Goal: Information Seeking & Learning: Learn about a topic

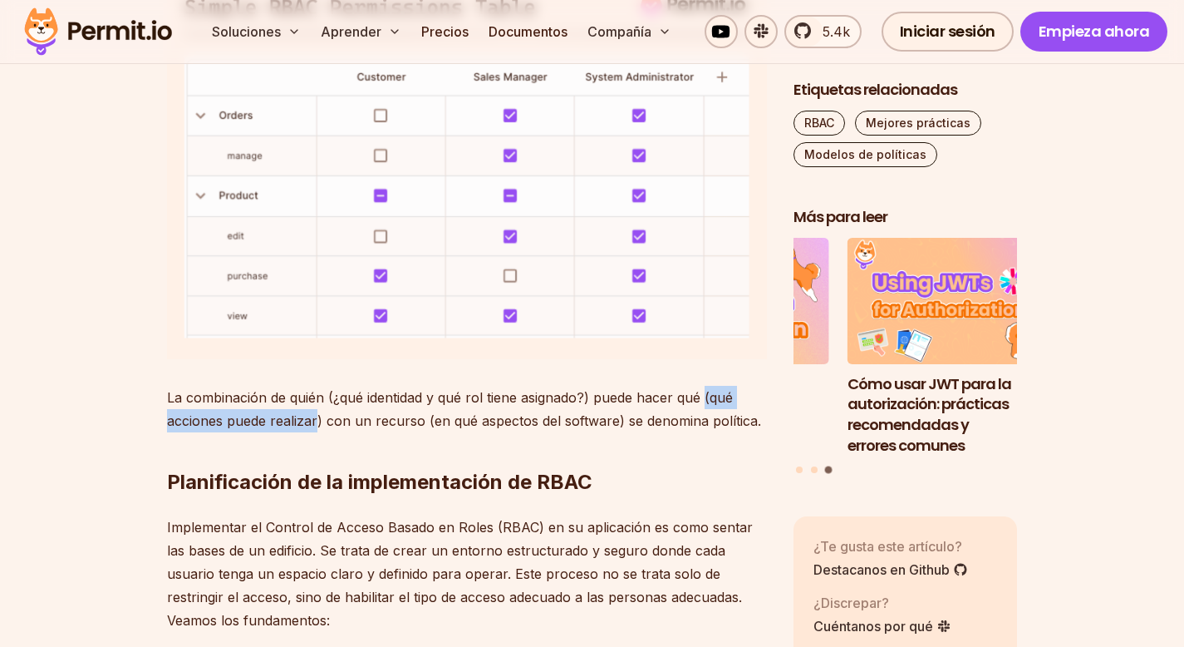
scroll to position [1561, 0]
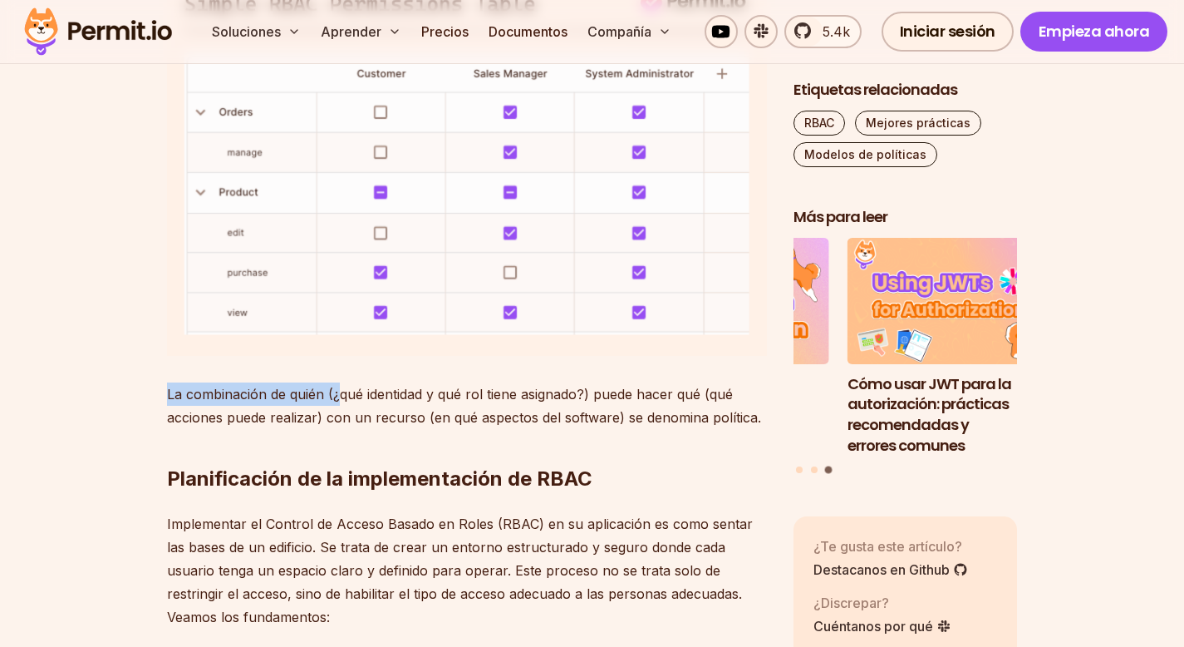
drag, startPoint x: 164, startPoint y: 391, endPoint x: 335, endPoint y: 391, distance: 171.2
click at [335, 391] on font "La combinación de quién (¿qué identidad y qué rol tiene asignado?) puede hacer …" at bounding box center [464, 406] width 594 height 40
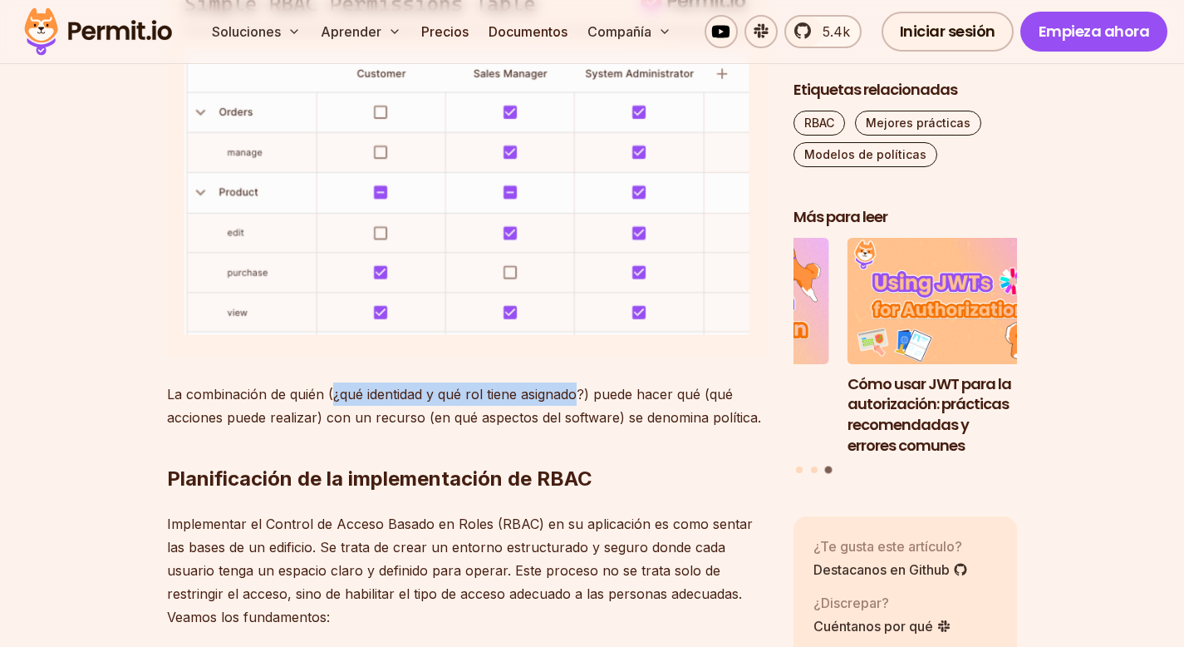
drag, startPoint x: 335, startPoint y: 391, endPoint x: 578, endPoint y: 392, distance: 243.5
click at [578, 392] on font "La combinación de quién (¿qué identidad y qué rol tiene asignado?) puede hacer …" at bounding box center [464, 406] width 594 height 40
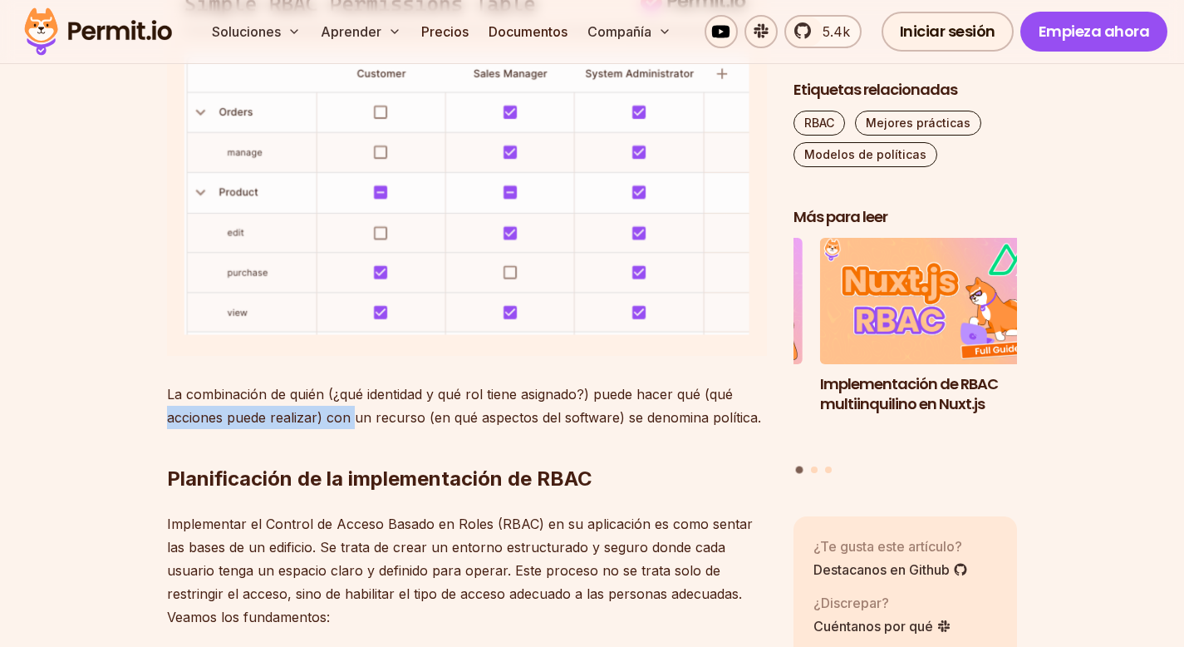
drag, startPoint x: 160, startPoint y: 417, endPoint x: 348, endPoint y: 416, distance: 188.6
click at [348, 416] on font "La combinación de quién (¿qué identidad y qué rol tiene asignado?) puede hacer …" at bounding box center [464, 406] width 594 height 40
drag, startPoint x: 330, startPoint y: 418, endPoint x: 440, endPoint y: 417, distance: 110.5
click at [441, 418] on font "La combinación de quién (¿qué identidad y qué rol tiene asignado?) puede hacer …" at bounding box center [464, 406] width 594 height 40
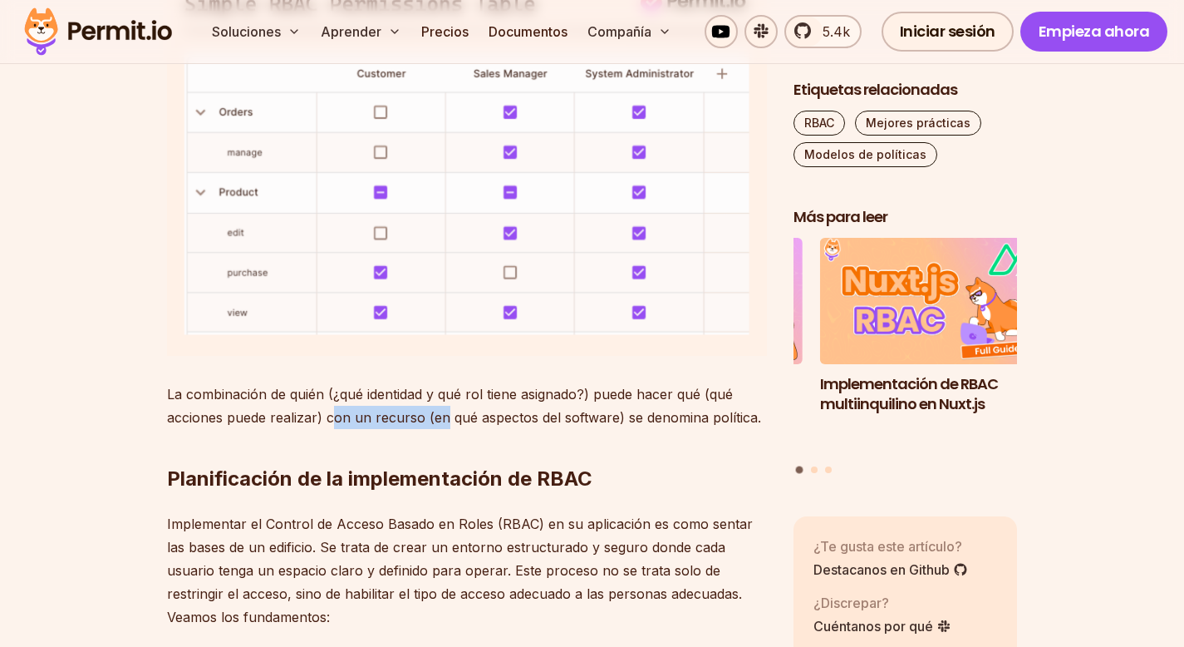
click at [440, 417] on font "La combinación de quién (¿qué identidad y qué rol tiene asignado?) puede hacer …" at bounding box center [464, 406] width 594 height 40
drag, startPoint x: 436, startPoint y: 417, endPoint x: 586, endPoint y: 415, distance: 149.6
click at [587, 416] on font "La combinación de quién (¿qué identidad y qué rol tiene asignado?) puede hacer …" at bounding box center [464, 406] width 594 height 40
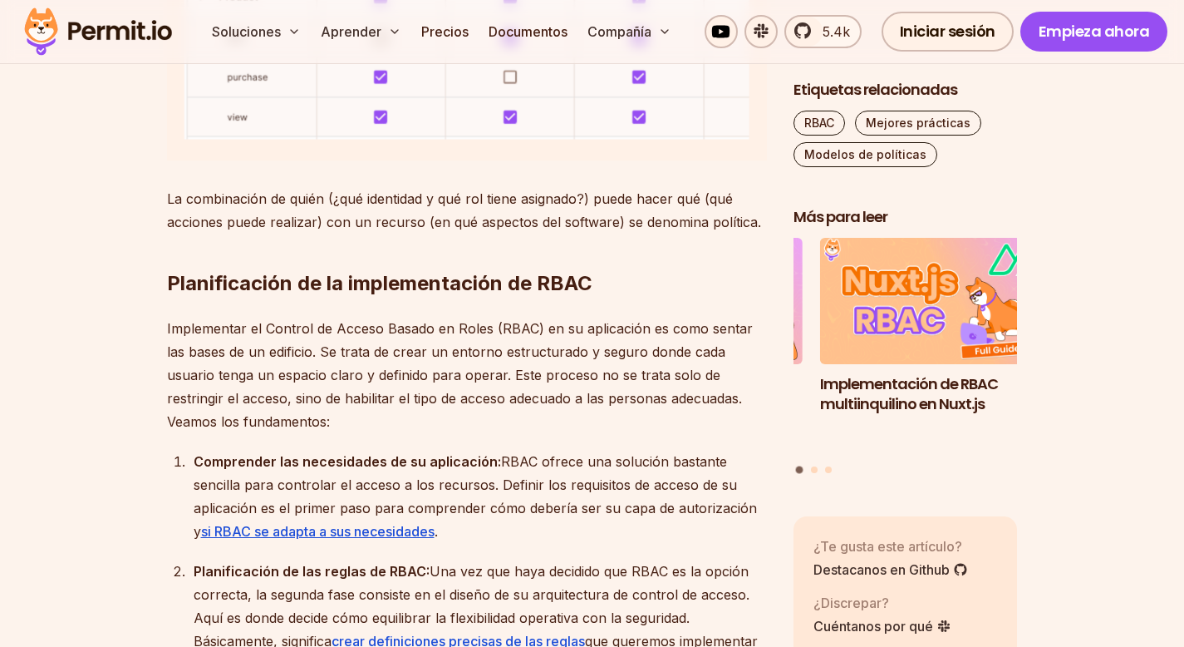
scroll to position [1760, 0]
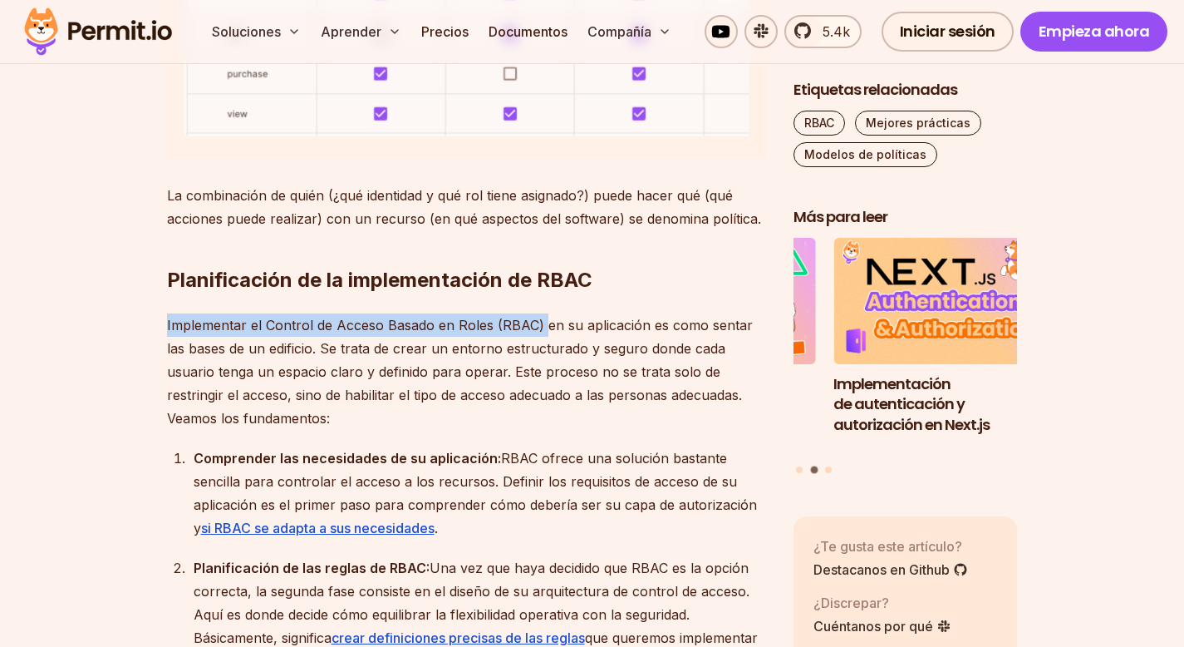
drag, startPoint x: 158, startPoint y: 326, endPoint x: 597, endPoint y: 329, distance: 438.8
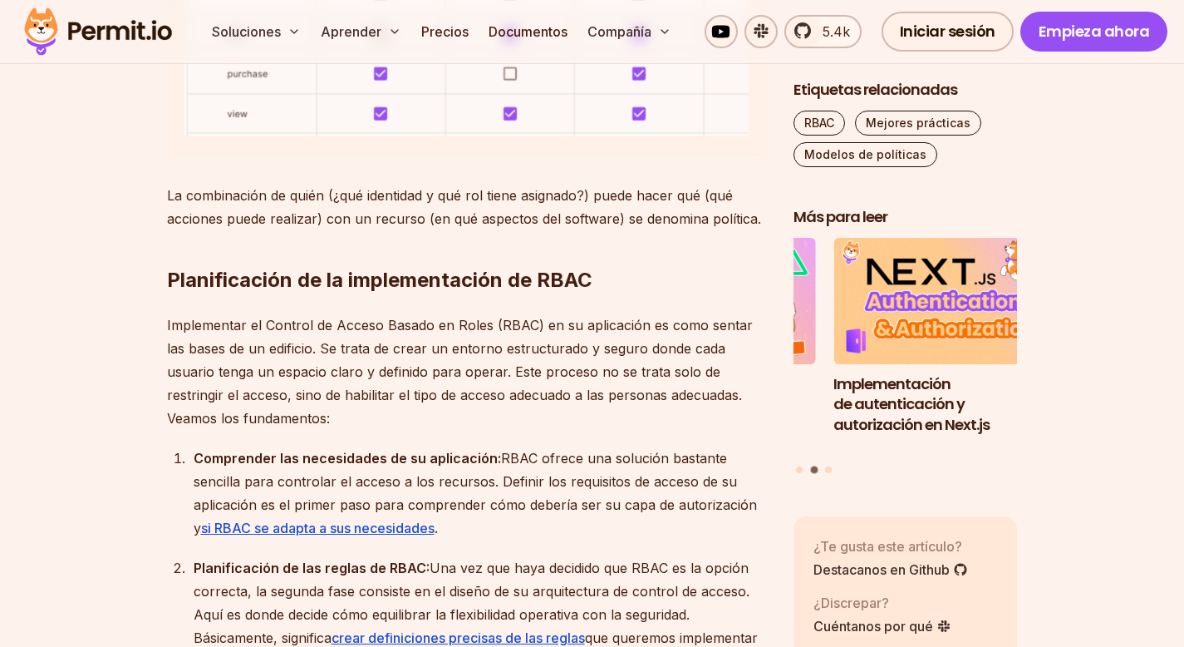
click at [597, 329] on font "Implementar el Control de Acceso Basado en Roles (RBAC) en su aplicación es com…" at bounding box center [460, 372] width 586 height 110
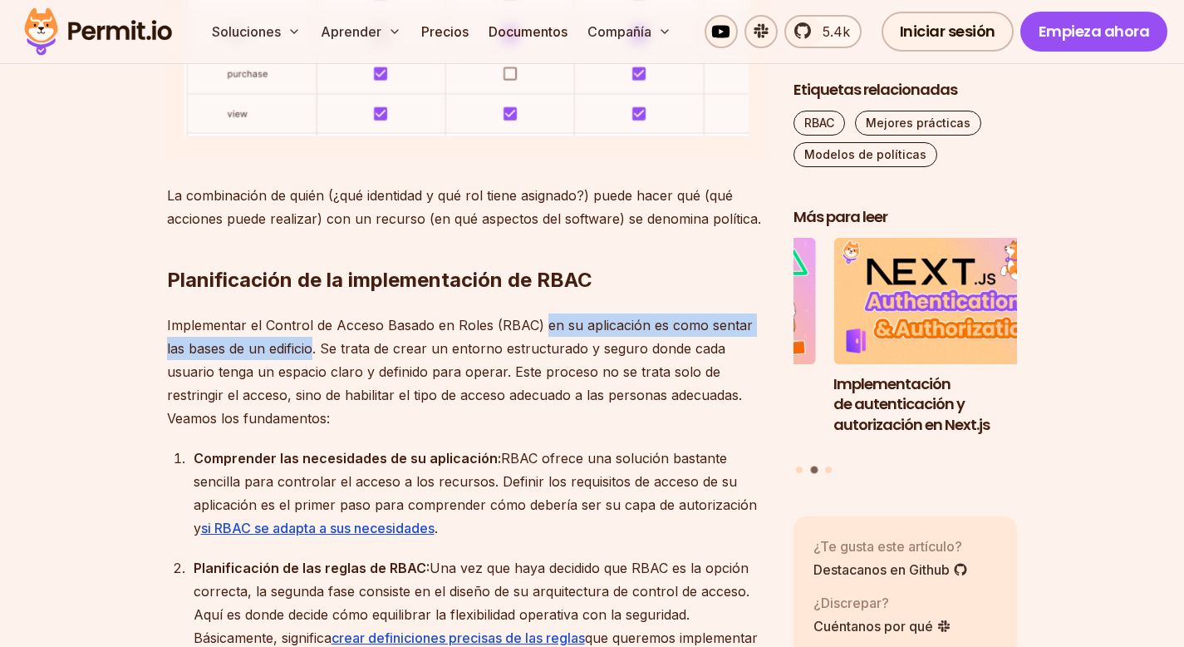
drag, startPoint x: 583, startPoint y: 329, endPoint x: 292, endPoint y: 347, distance: 292.2
click at [292, 347] on font "Implementar el Control de Acceso Basado en Roles (RBAC) en su aplicación es com…" at bounding box center [460, 372] width 586 height 110
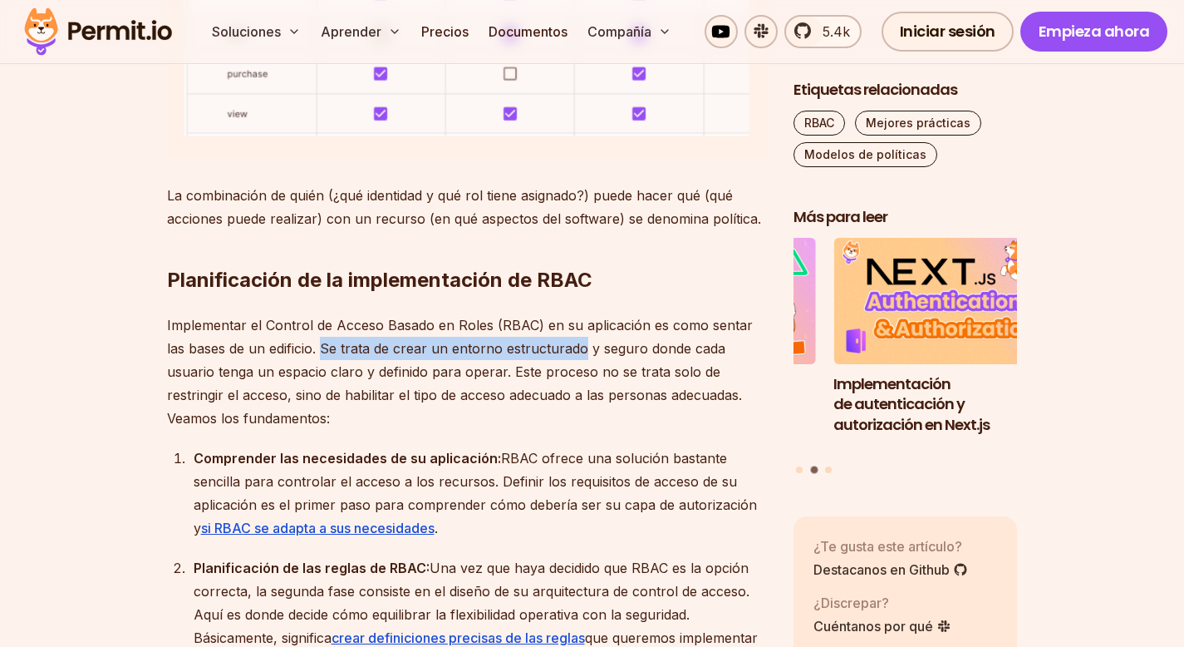
drag, startPoint x: 299, startPoint y: 347, endPoint x: 560, endPoint y: 350, distance: 260.9
click at [560, 350] on font "Implementar el Control de Acceso Basado en Roles (RBAC) en su aplicación es com…" at bounding box center [460, 372] width 586 height 110
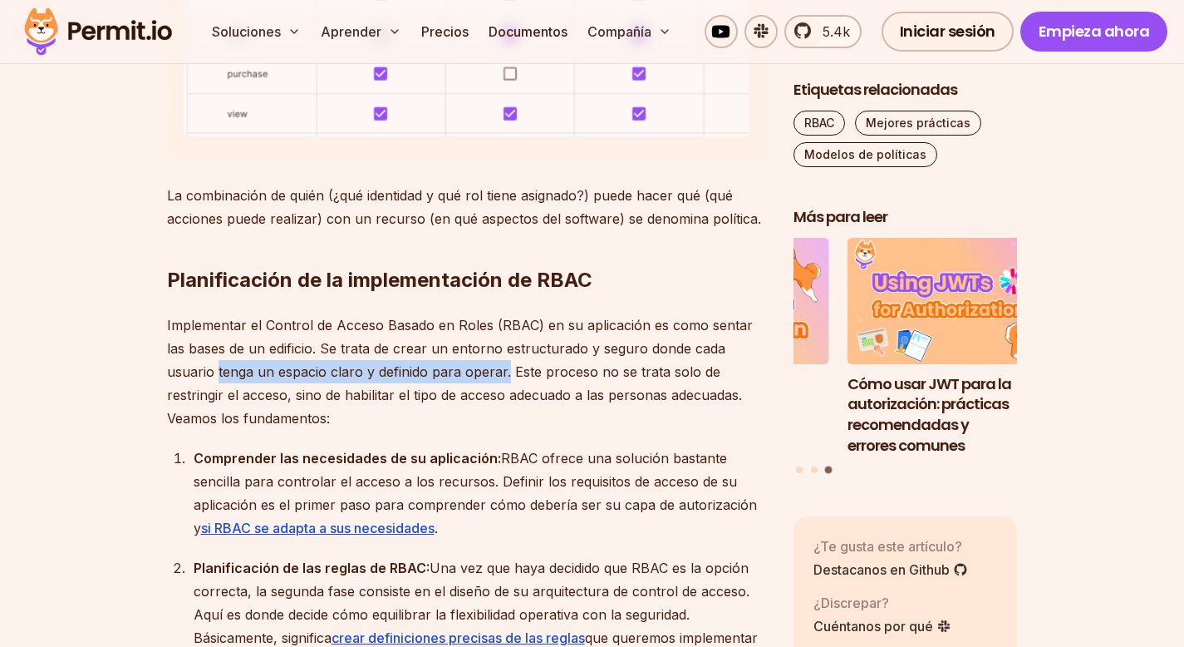
drag, startPoint x: 158, startPoint y: 373, endPoint x: 454, endPoint y: 377, distance: 295.9
click at [454, 377] on font "Implementar el Control de Acceso Basado en Roles (RBAC) en su aplicación es com…" at bounding box center [460, 372] width 586 height 110
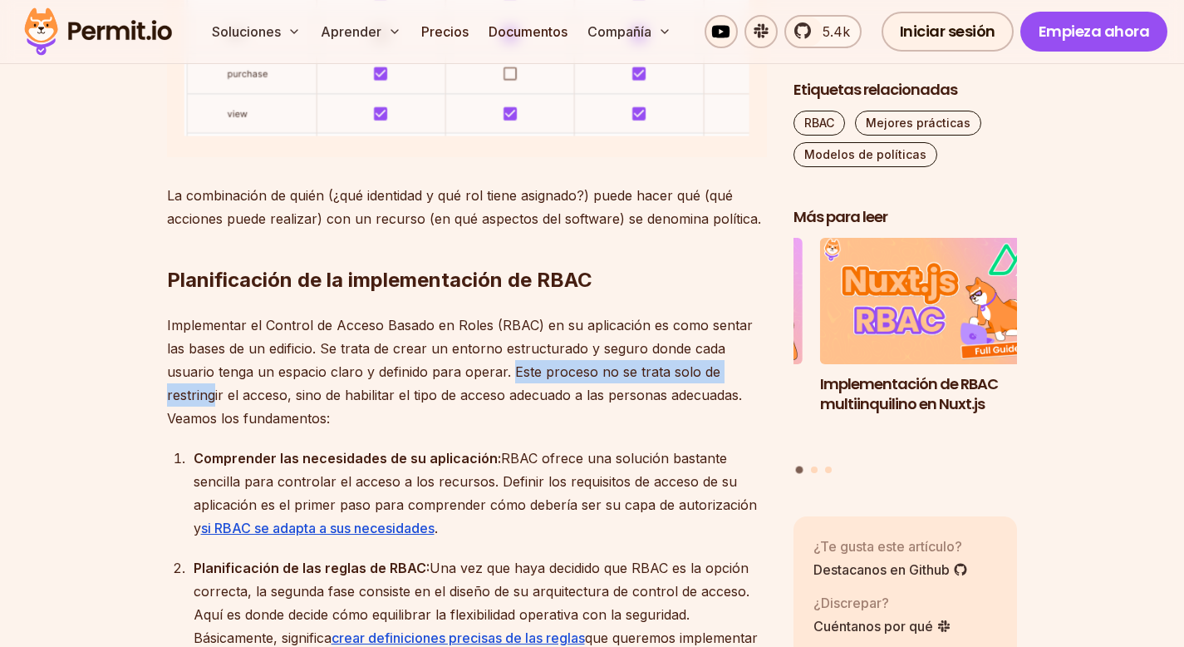
drag, startPoint x: 460, startPoint y: 365, endPoint x: 714, endPoint y: 361, distance: 254.3
click at [714, 361] on font "Implementar el Control de Acceso Basado en Roles (RBAC) en su aplicación es com…" at bounding box center [460, 372] width 586 height 110
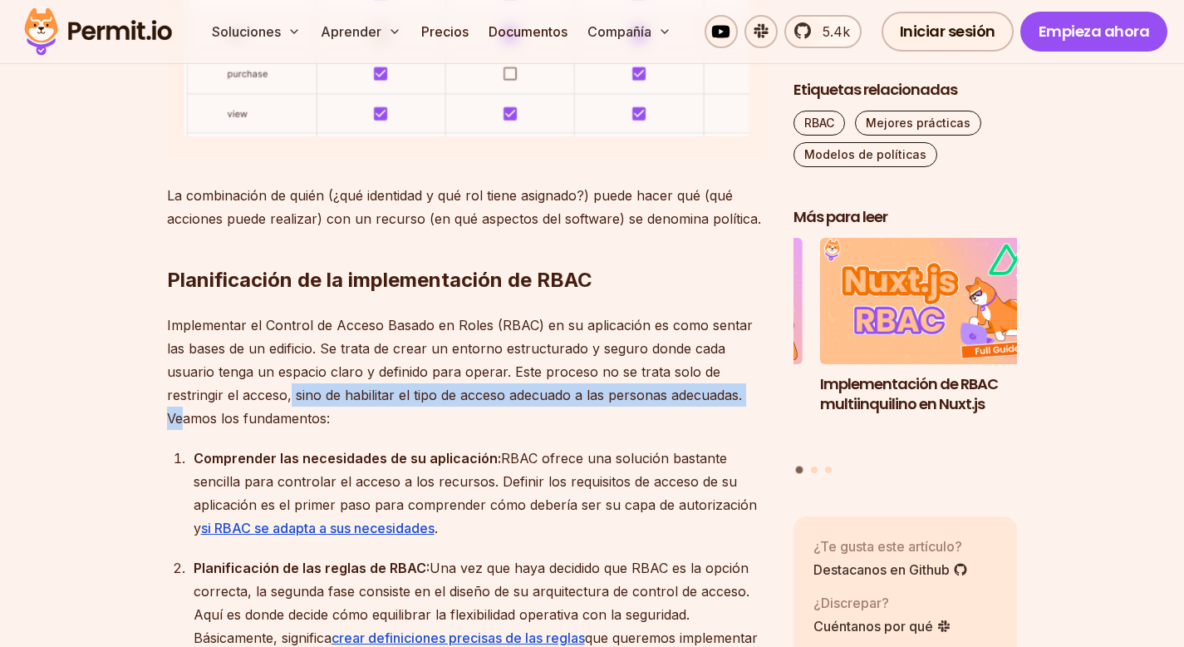
drag, startPoint x: 231, startPoint y: 391, endPoint x: 701, endPoint y: 399, distance: 470.4
click at [701, 399] on font "Implementar el Control de Acceso Basado en Roles (RBAC) en su aplicación es com…" at bounding box center [460, 372] width 586 height 110
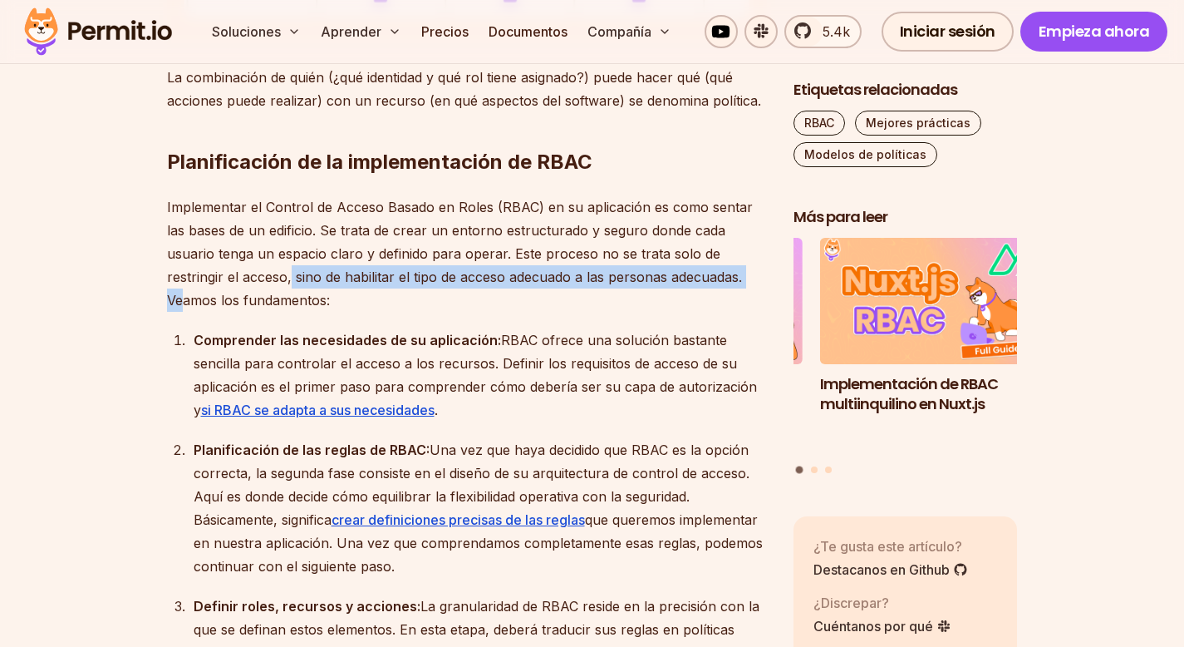
scroll to position [1898, 0]
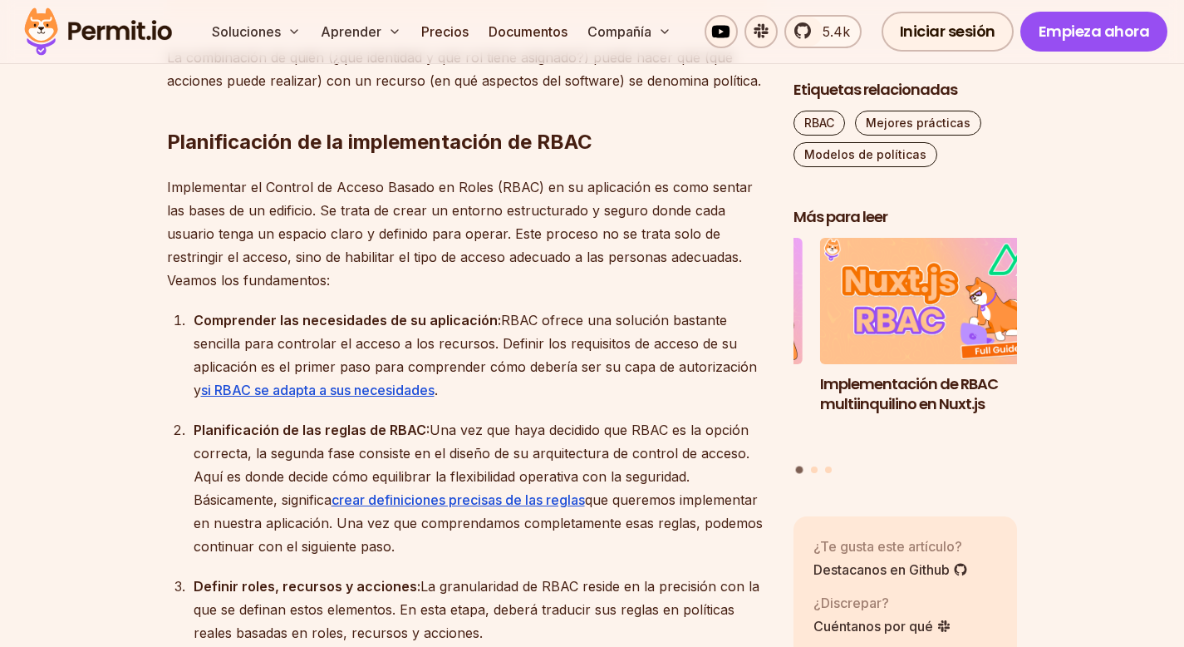
click at [498, 317] on font "RBAC ofrece una solución bastante sencilla para controlar el acceso a los recur…" at bounding box center [475, 355] width 563 height 86
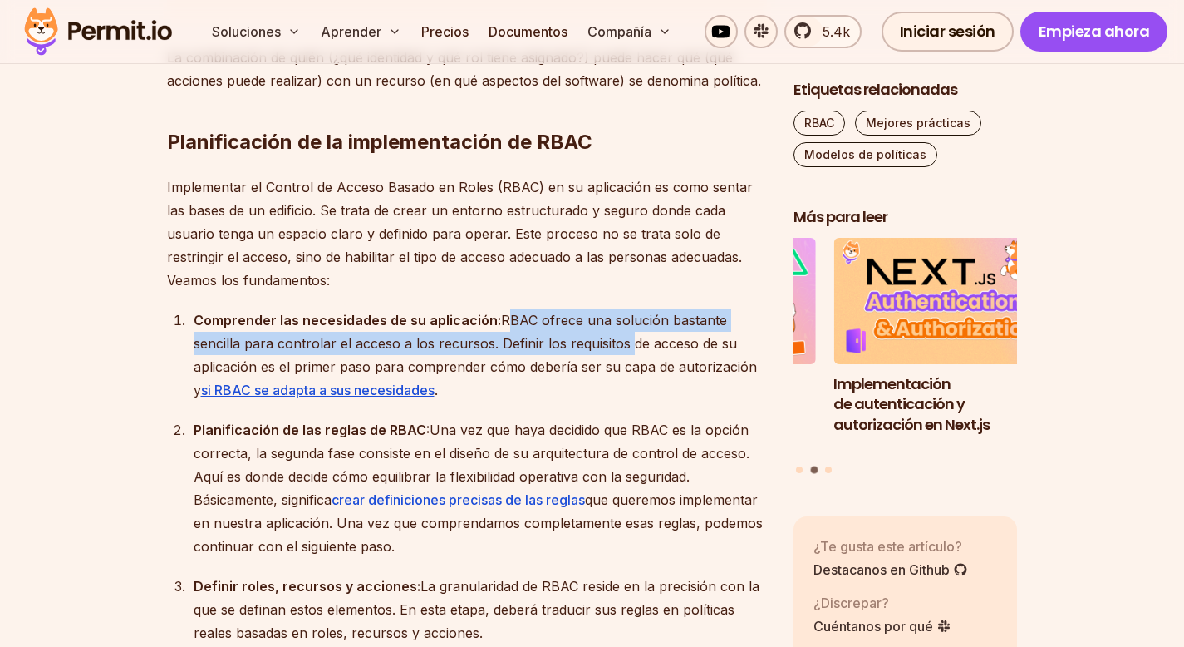
drag, startPoint x: 498, startPoint y: 317, endPoint x: 549, endPoint y: 351, distance: 61.8
click at [549, 351] on div "Comprender las necesidades de su aplicación: RBAC ofrece una solución bastante …" at bounding box center [480, 354] width 573 height 93
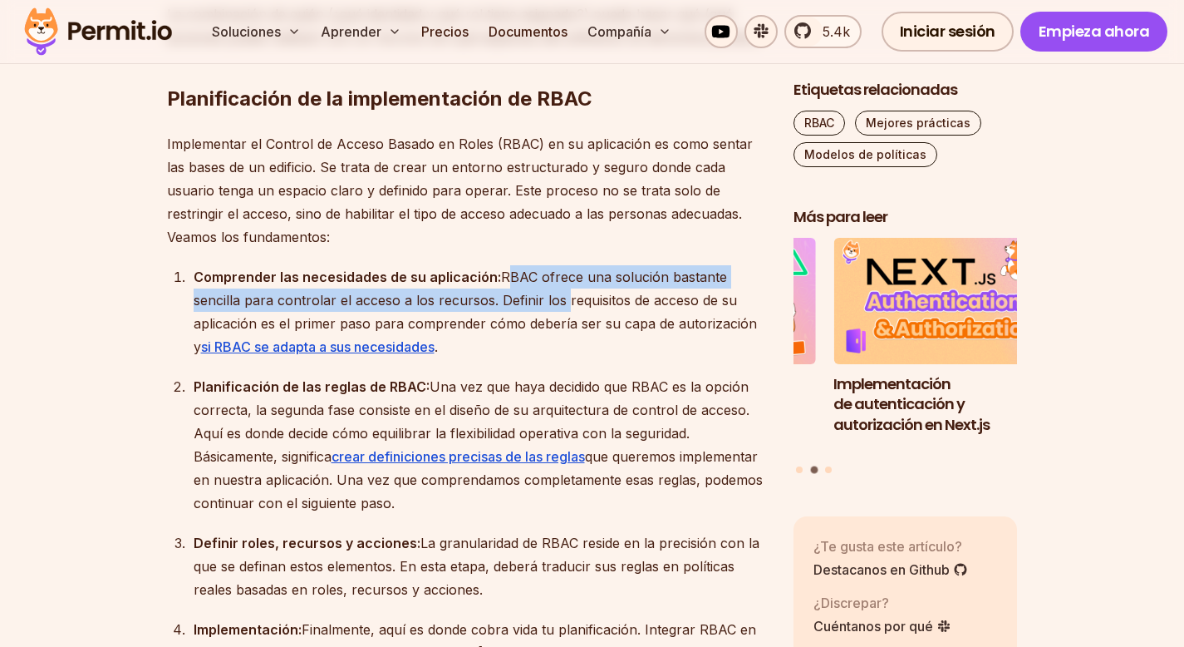
scroll to position [1955, 0]
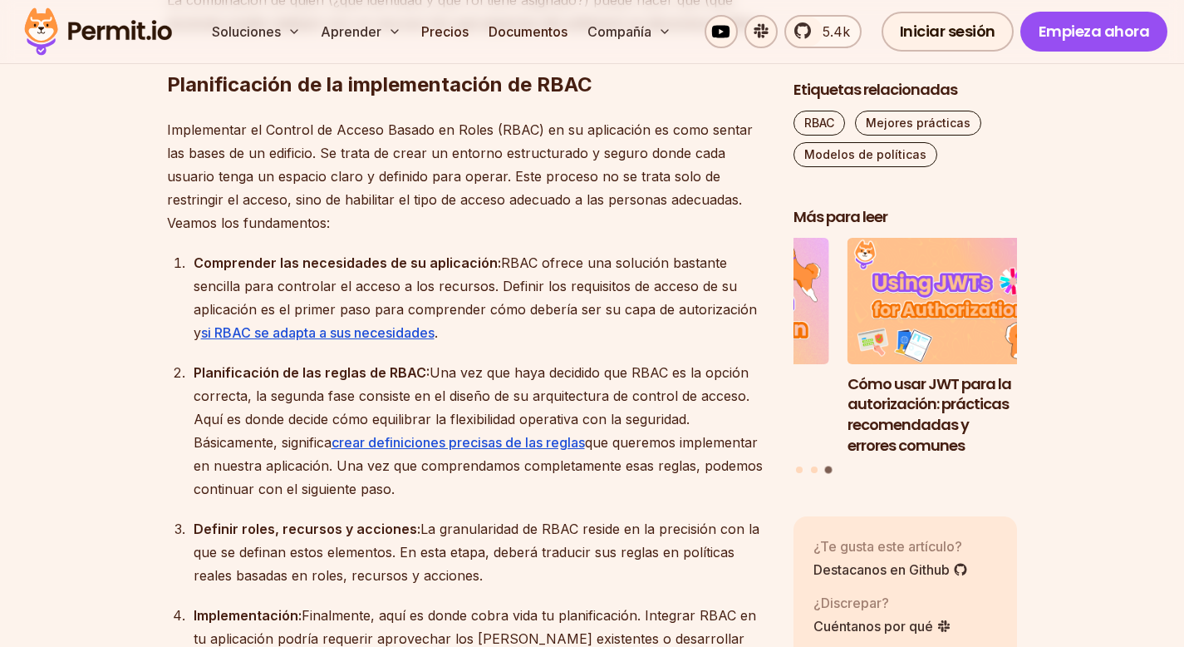
click at [391, 301] on font "RBAC ofrece una solución bastante sencilla para controlar el acceso a los recur…" at bounding box center [475, 297] width 563 height 86
drag, startPoint x: 184, startPoint y: 330, endPoint x: 479, endPoint y: 331, distance: 295.0
click at [479, 331] on ol "Comprender las necesidades de su aplicación: RBAC ofrece una solución bastante …" at bounding box center [467, 473] width 600 height 445
click at [479, 331] on div "Comprender las necesidades de su aplicación: RBAC ofrece una solución bastante …" at bounding box center [480, 297] width 573 height 93
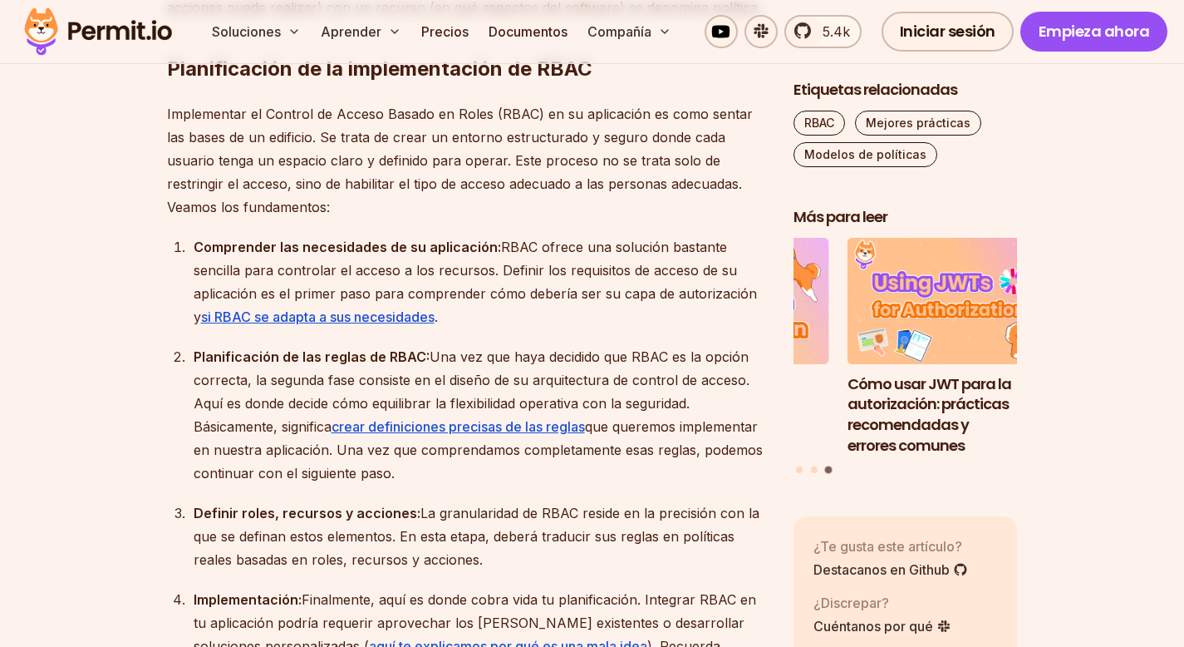
scroll to position [1972, 0]
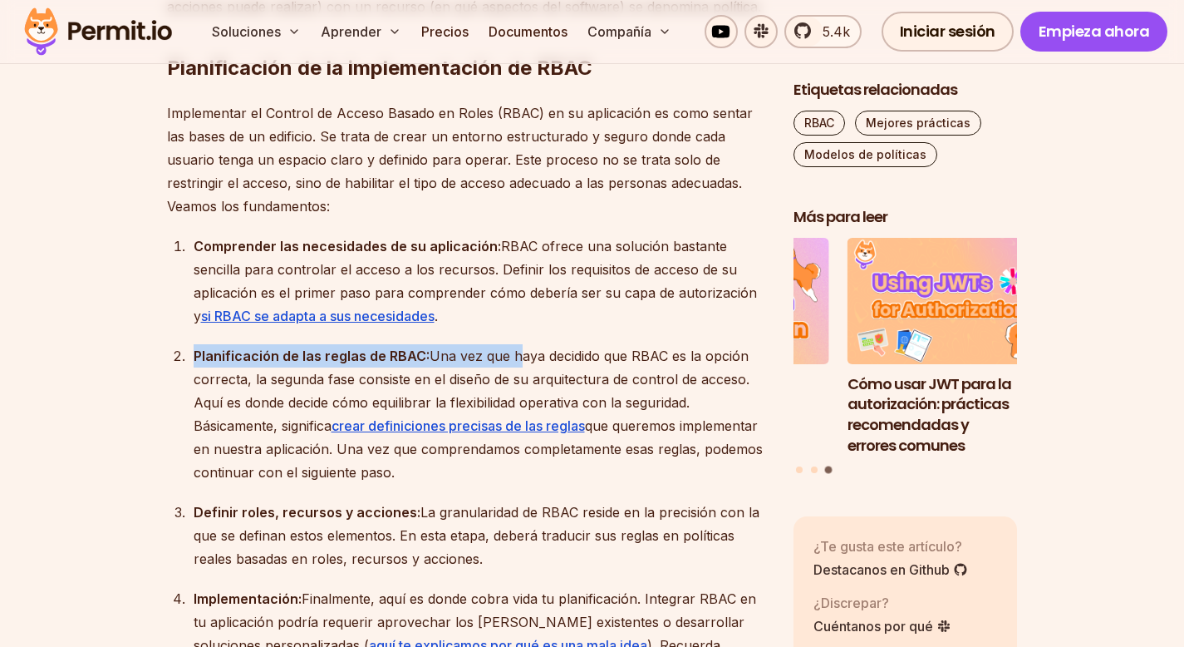
drag, startPoint x: 197, startPoint y: 356, endPoint x: 509, endPoint y: 356, distance: 312.4
click at [509, 356] on div "Planificación de las reglas de RBAC: Una vez que haya decidido que RBAC es la o…" at bounding box center [480, 414] width 573 height 140
click at [509, 356] on font "Una vez que haya decidido que RBAC es la opción correcta, la segunda fase consi…" at bounding box center [472, 390] width 556 height 86
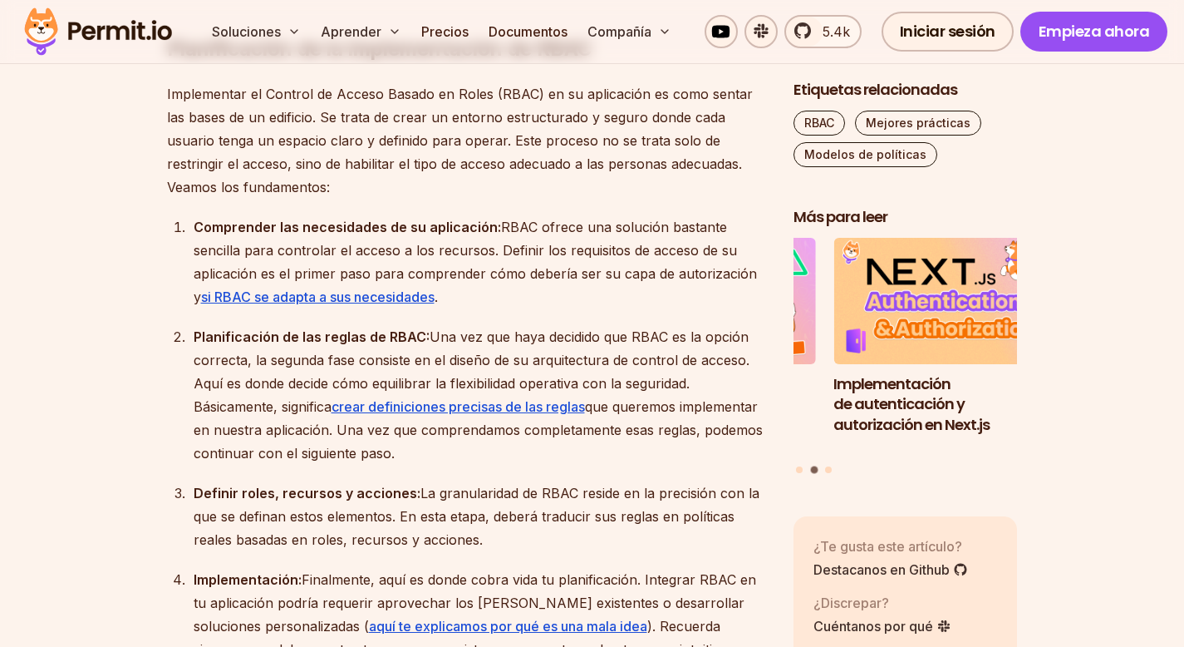
scroll to position [1994, 0]
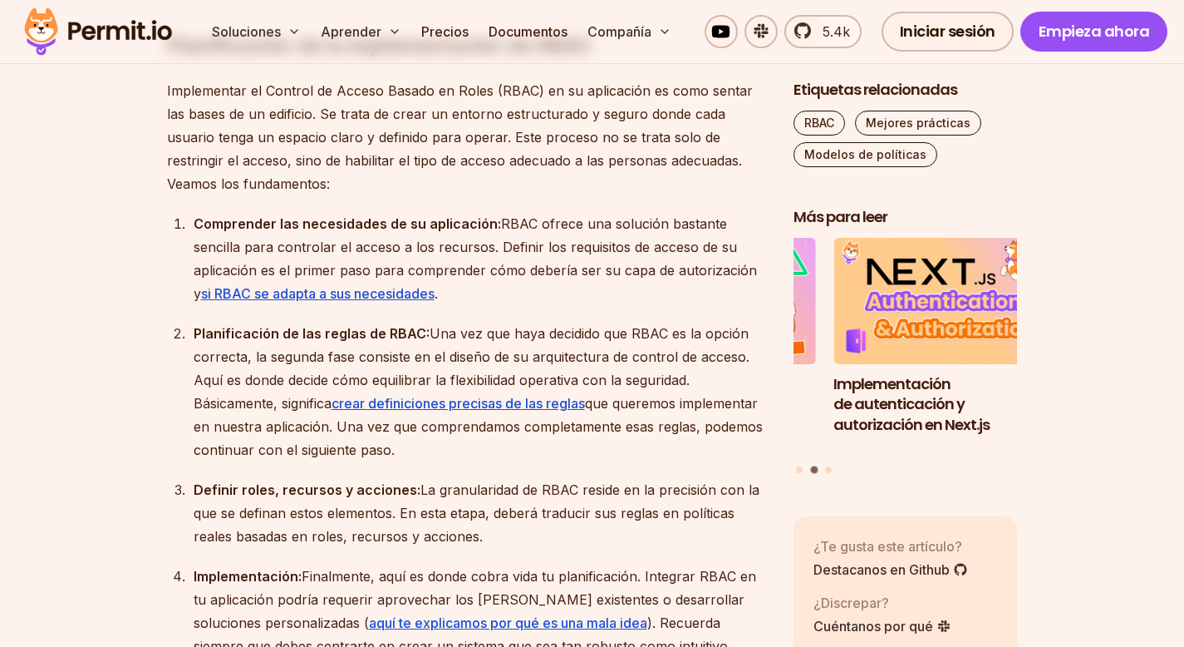
drag, startPoint x: 421, startPoint y: 342, endPoint x: 657, endPoint y: 343, distance: 236.0
click at [660, 344] on div "Planificación de las reglas de RBAC: Una vez que haya decidido que RBAC es la o…" at bounding box center [480, 392] width 573 height 140
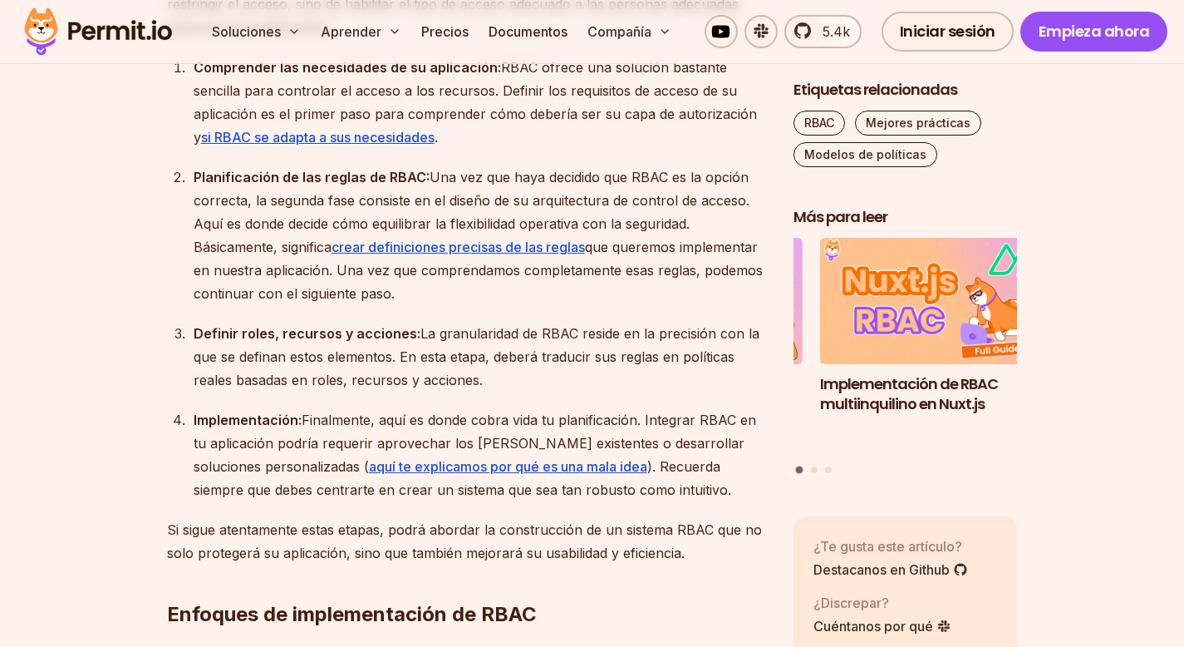
scroll to position [2159, 0]
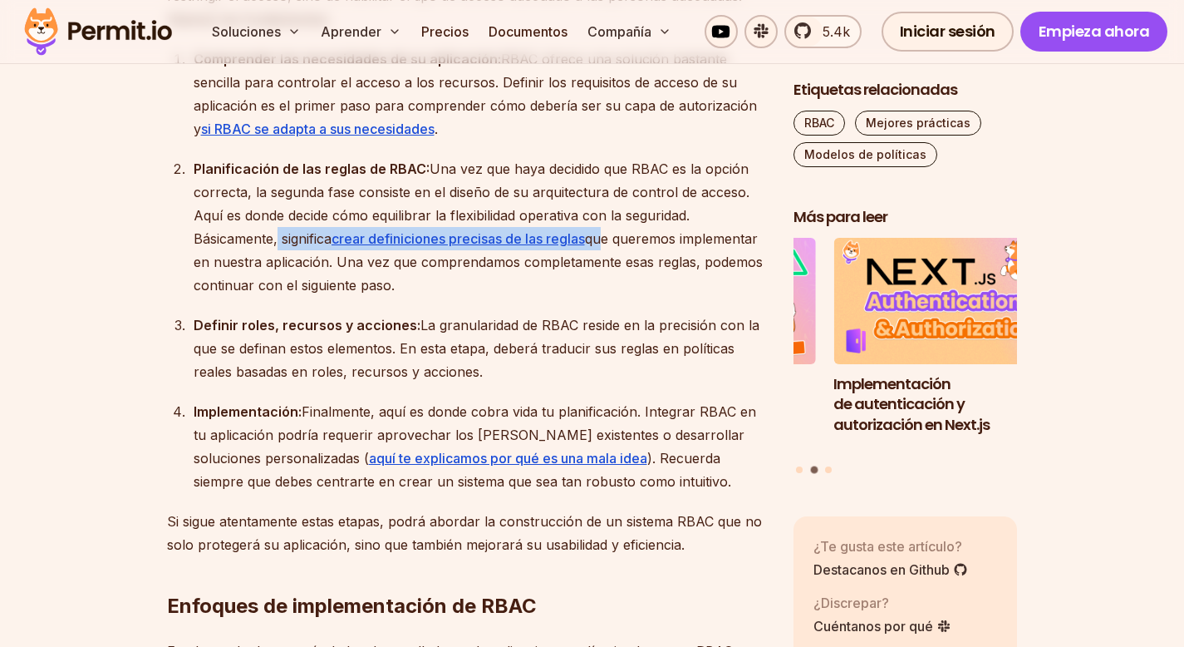
drag, startPoint x: 273, startPoint y: 244, endPoint x: 604, endPoint y: 244, distance: 330.7
click at [604, 244] on div "Planificación de las reglas de RBAC: Una vez que haya decidido que RBAC es la o…" at bounding box center [480, 227] width 573 height 140
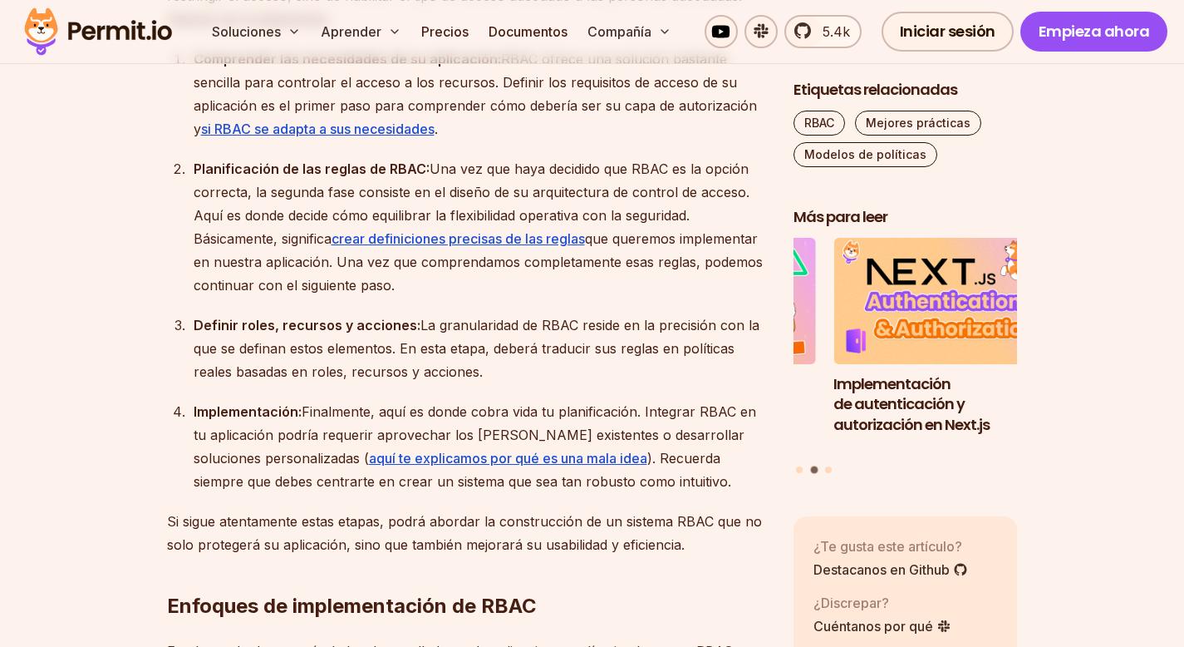
click at [619, 243] on font "que queremos implementar en nuestra aplicación. Una vez que comprendamos comple…" at bounding box center [478, 261] width 569 height 63
drag, startPoint x: 599, startPoint y: 233, endPoint x: 615, endPoint y: 251, distance: 24.2
click at [620, 238] on font "que queremos implementar en nuestra aplicación. Una vez que comprendamos comple…" at bounding box center [478, 261] width 569 height 63
drag, startPoint x: 414, startPoint y: 260, endPoint x: 696, endPoint y: 291, distance: 284.2
click at [696, 291] on div "Planificación de las reglas de RBAC: Una vez que haya decidido que RBAC es la o…" at bounding box center [480, 227] width 573 height 140
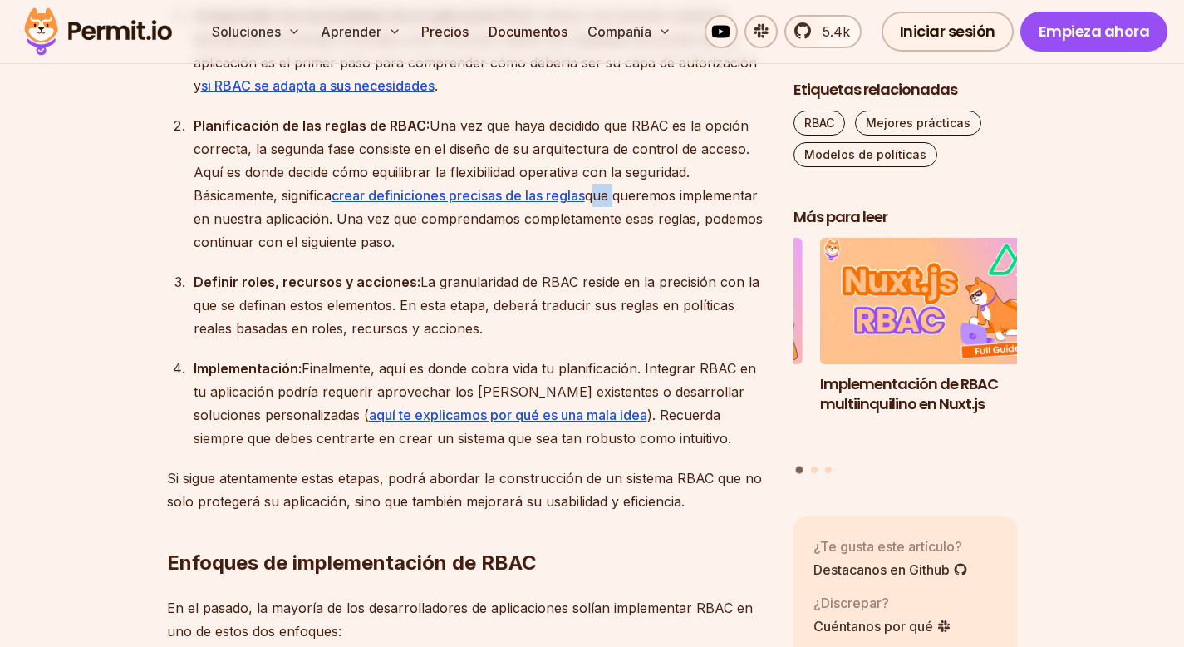
scroll to position [2222, 0]
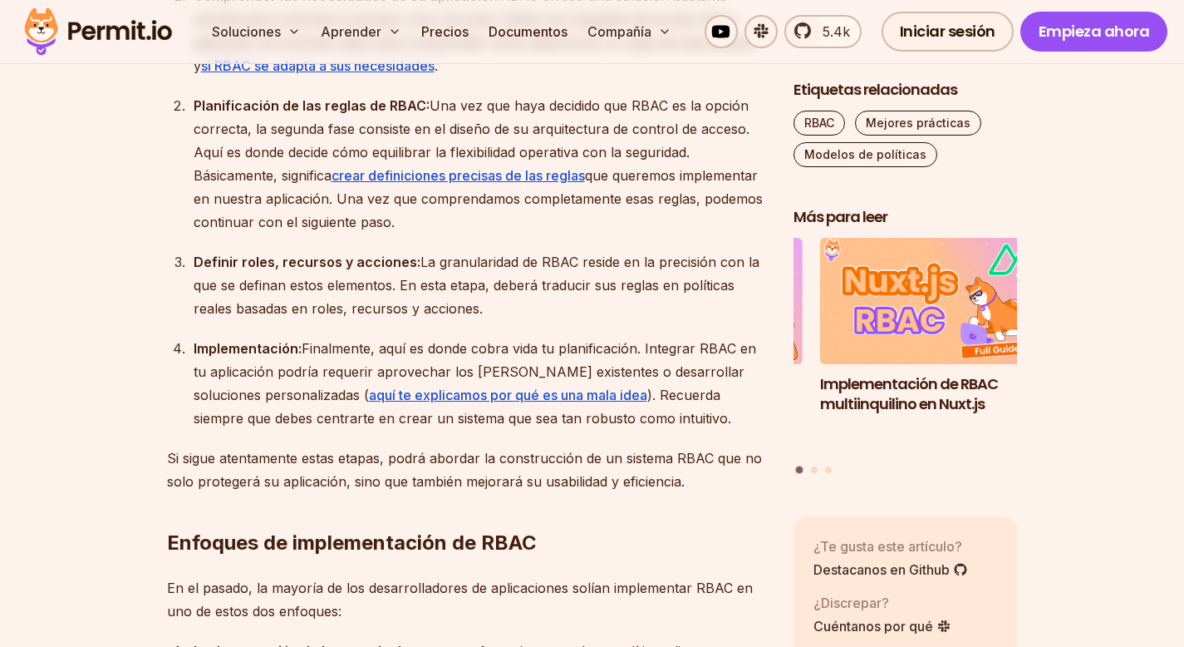
click at [211, 266] on font "Definir roles, recursos y acciones:" at bounding box center [307, 261] width 227 height 17
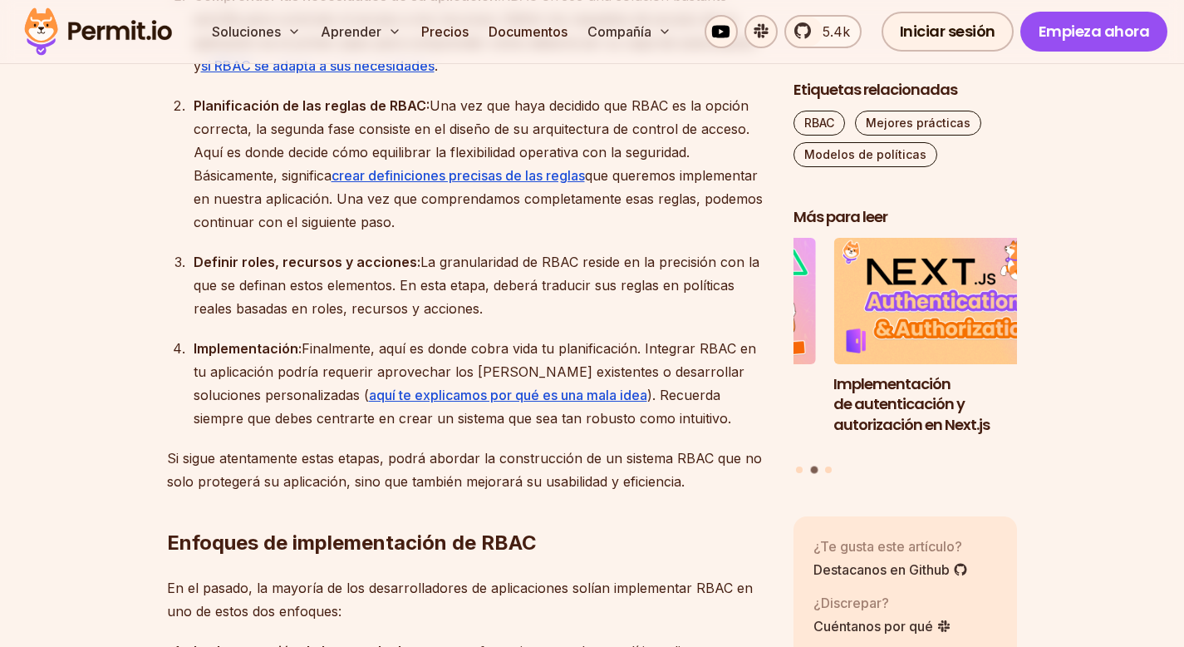
drag, startPoint x: 414, startPoint y: 258, endPoint x: 596, endPoint y: 299, distance: 186.5
click at [596, 299] on div "Definir roles, recursos y acciones: La granularidad de RBAC reside en la precis…" at bounding box center [480, 285] width 573 height 70
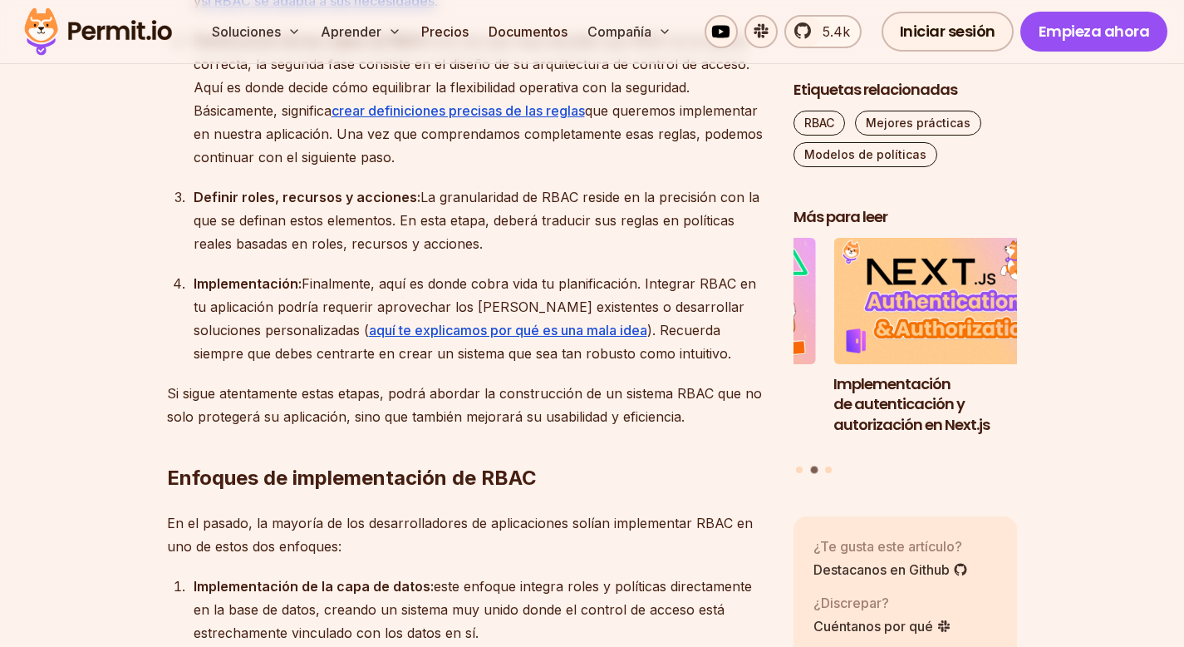
scroll to position [2288, 0]
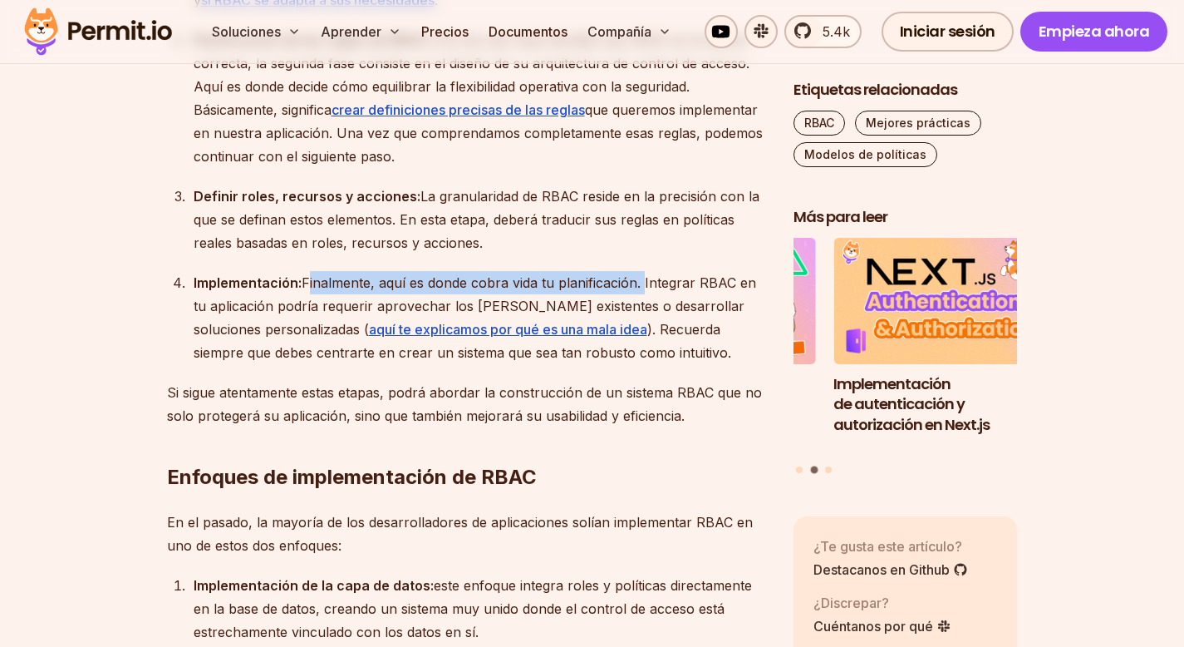
drag, startPoint x: 304, startPoint y: 280, endPoint x: 644, endPoint y: 271, distance: 340.0
click at [644, 272] on div "Implementación: Finalmente, aquí es donde cobra vida tu planificación. Integrar…" at bounding box center [480, 317] width 573 height 93
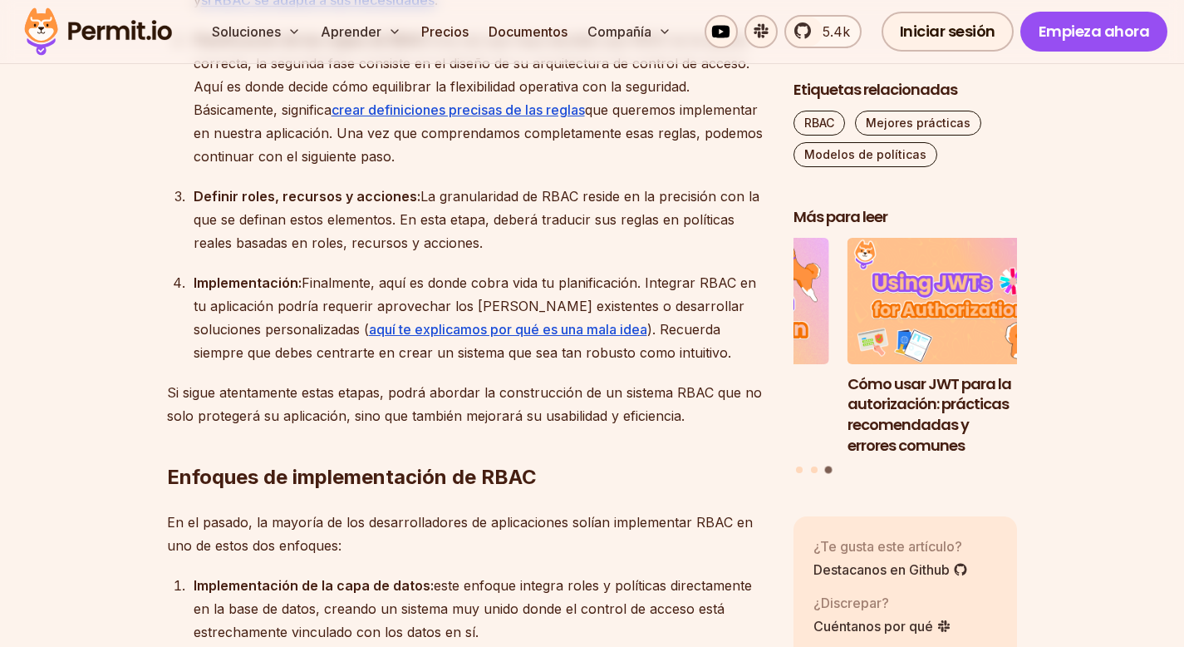
drag, startPoint x: 644, startPoint y: 273, endPoint x: 717, endPoint y: 279, distance: 73.4
click at [717, 279] on div "Implementación: Finalmente, aquí es donde cobra vida tu planificación. Integrar…" at bounding box center [480, 317] width 573 height 93
drag, startPoint x: 592, startPoint y: 324, endPoint x: 645, endPoint y: 347, distance: 57.0
click at [645, 347] on div "Implementación: Finalmente, aquí es donde cobra vida tu planificación. Integrar…" at bounding box center [480, 317] width 573 height 93
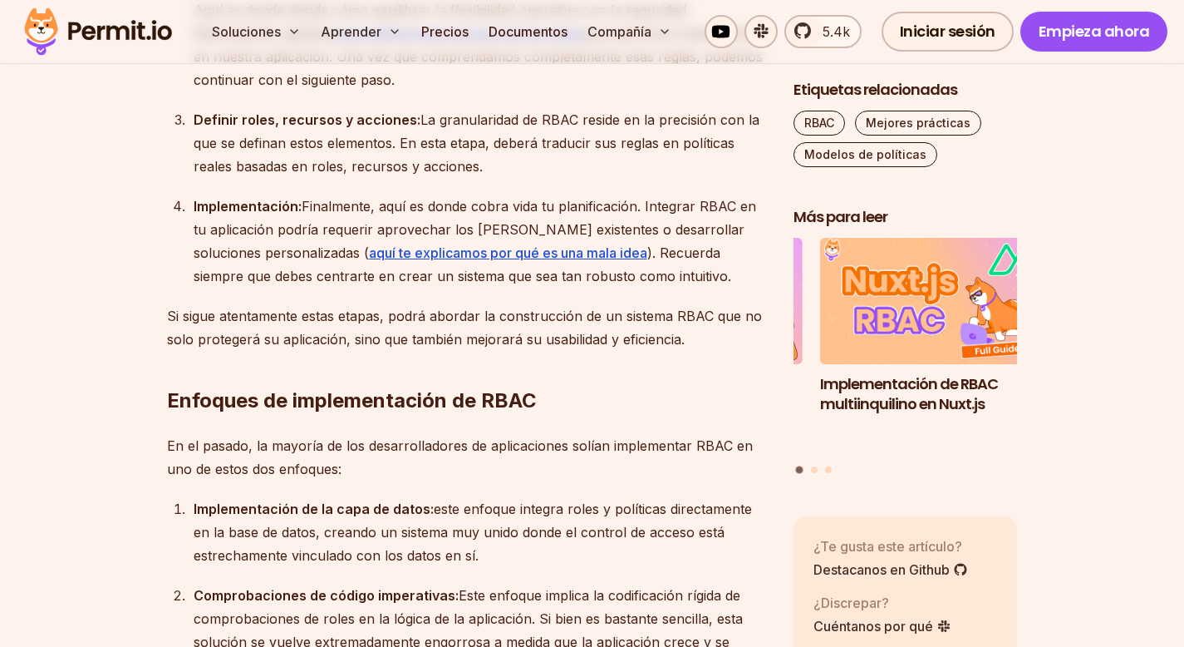
scroll to position [2372, 0]
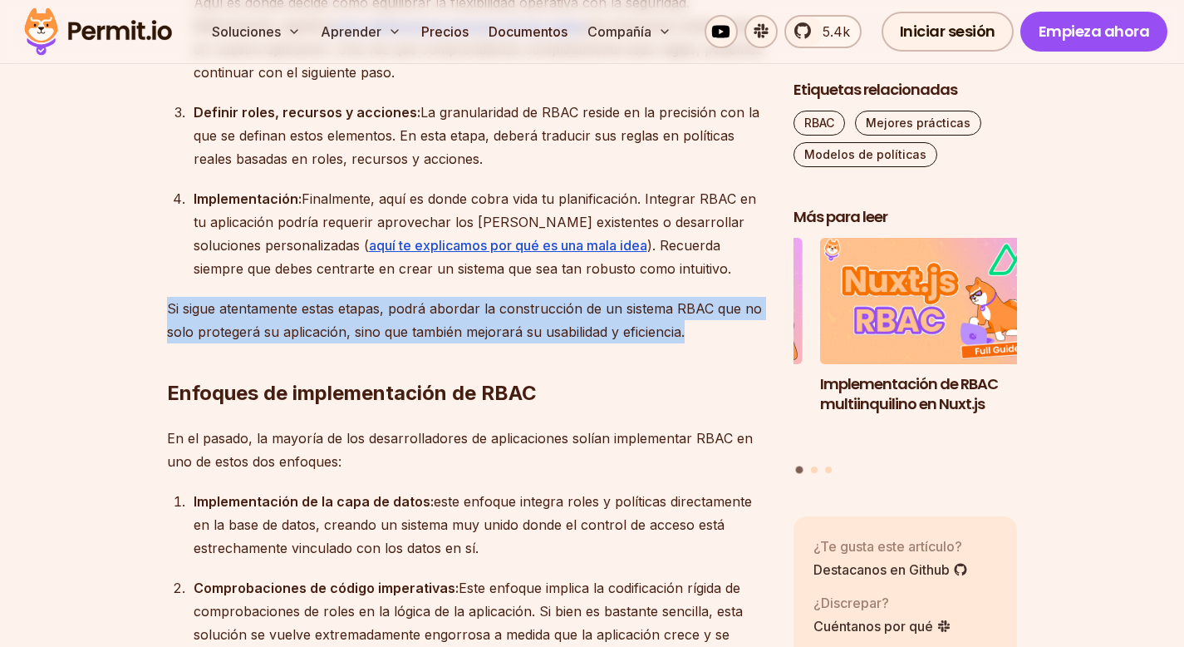
drag, startPoint x: 164, startPoint y: 305, endPoint x: 701, endPoint y: 332, distance: 538.3
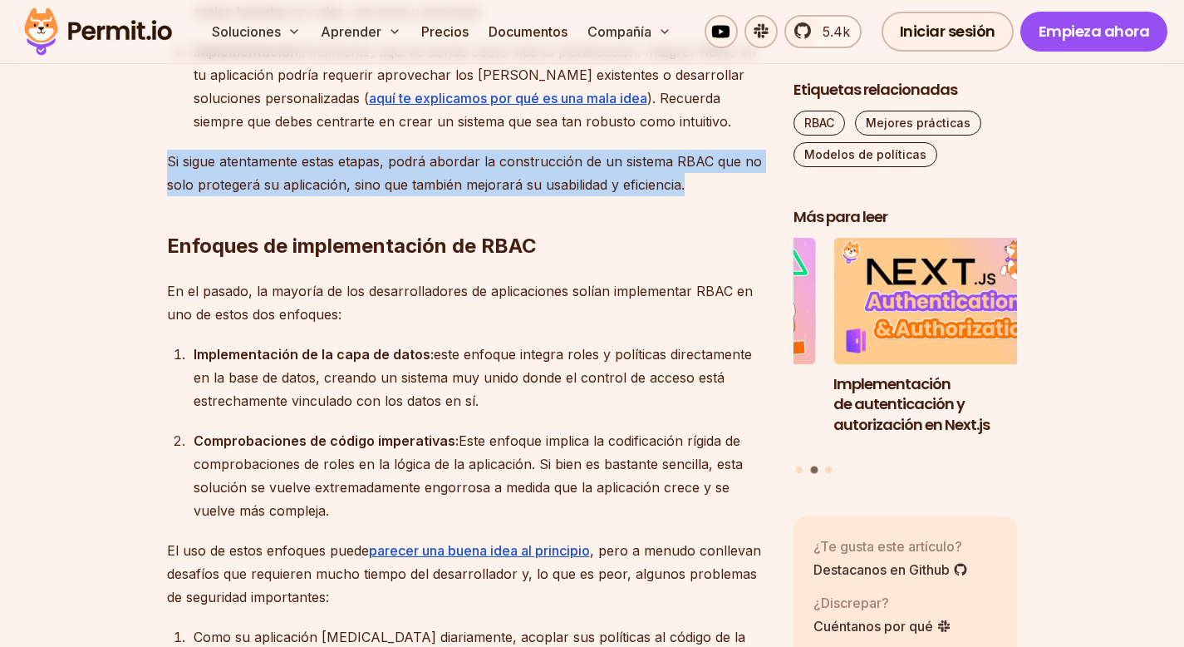
scroll to position [2555, 0]
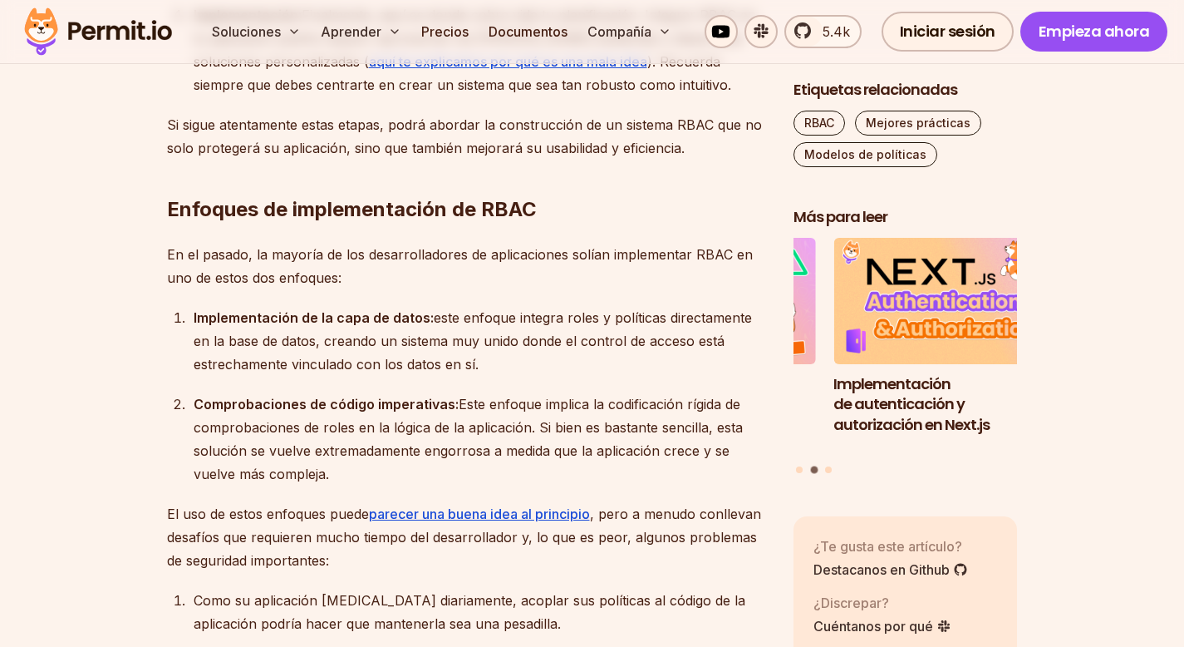
drag, startPoint x: 135, startPoint y: 229, endPoint x: 481, endPoint y: 230, distance: 346.5
drag, startPoint x: 171, startPoint y: 272, endPoint x: 301, endPoint y: 272, distance: 129.6
click at [177, 272] on font "En el pasado, la mayoría de los desarrolladores de aplicaciones solían implemen…" at bounding box center [460, 266] width 586 height 40
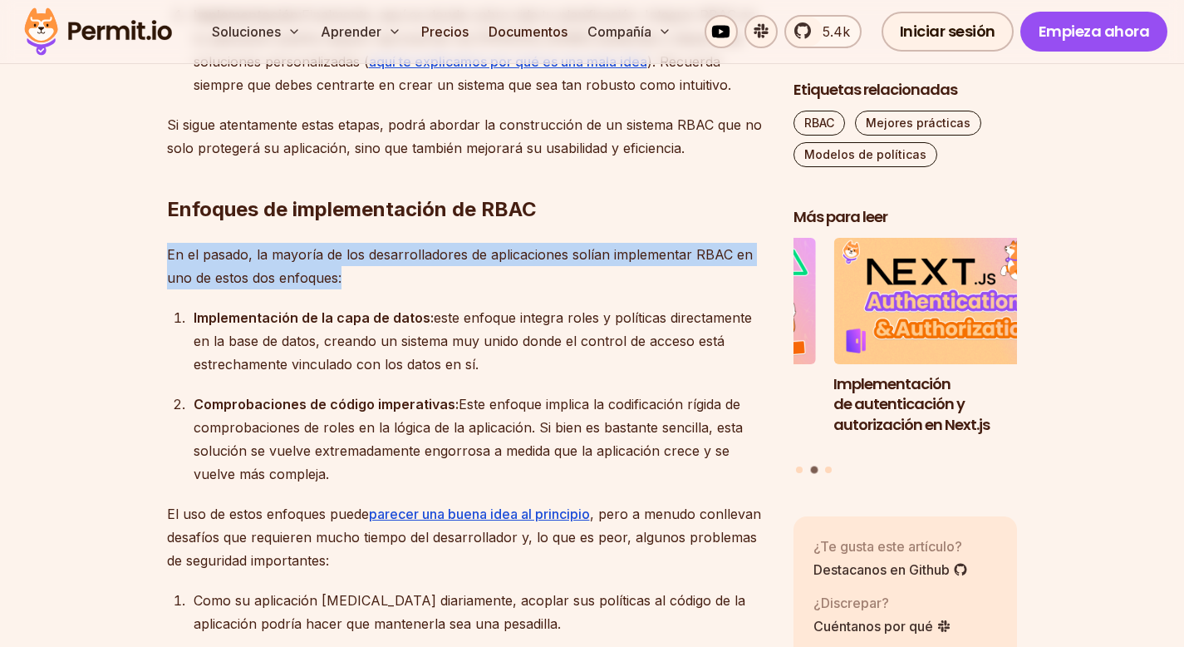
drag, startPoint x: 364, startPoint y: 283, endPoint x: 152, endPoint y: 259, distance: 213.3
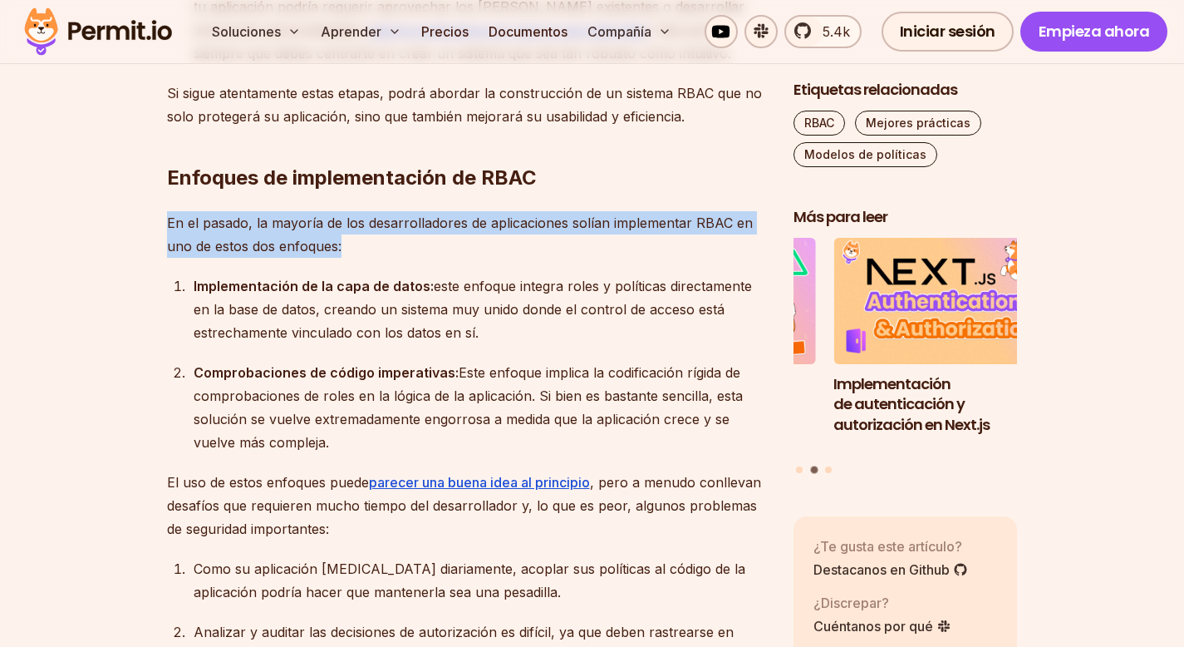
scroll to position [2599, 0]
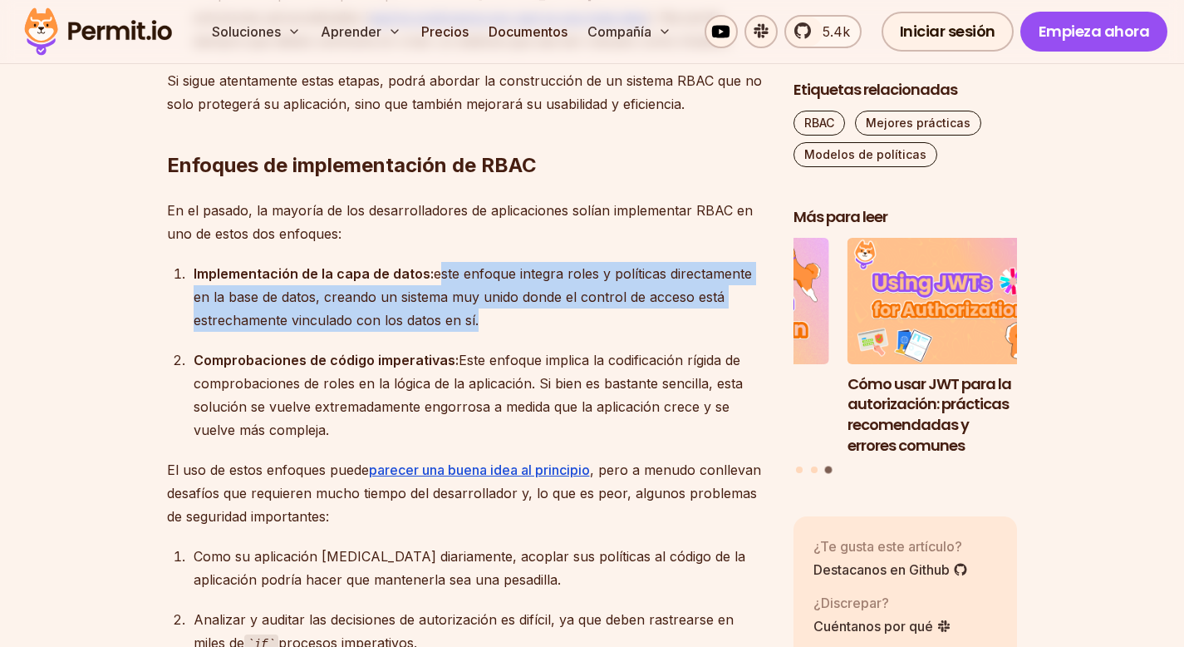
drag, startPoint x: 431, startPoint y: 273, endPoint x: 696, endPoint y: 332, distance: 271.6
click at [696, 332] on ol "Implementación de la capa de datos: este enfoque integra roles y políticas dire…" at bounding box center [467, 351] width 600 height 179
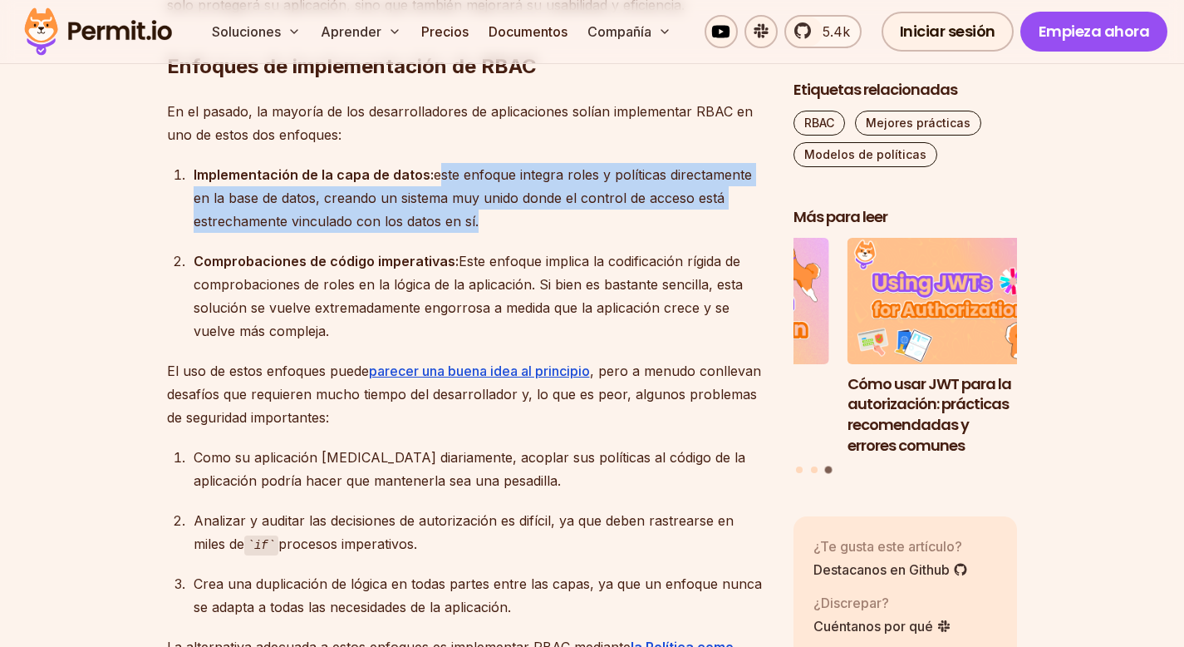
scroll to position [2707, 0]
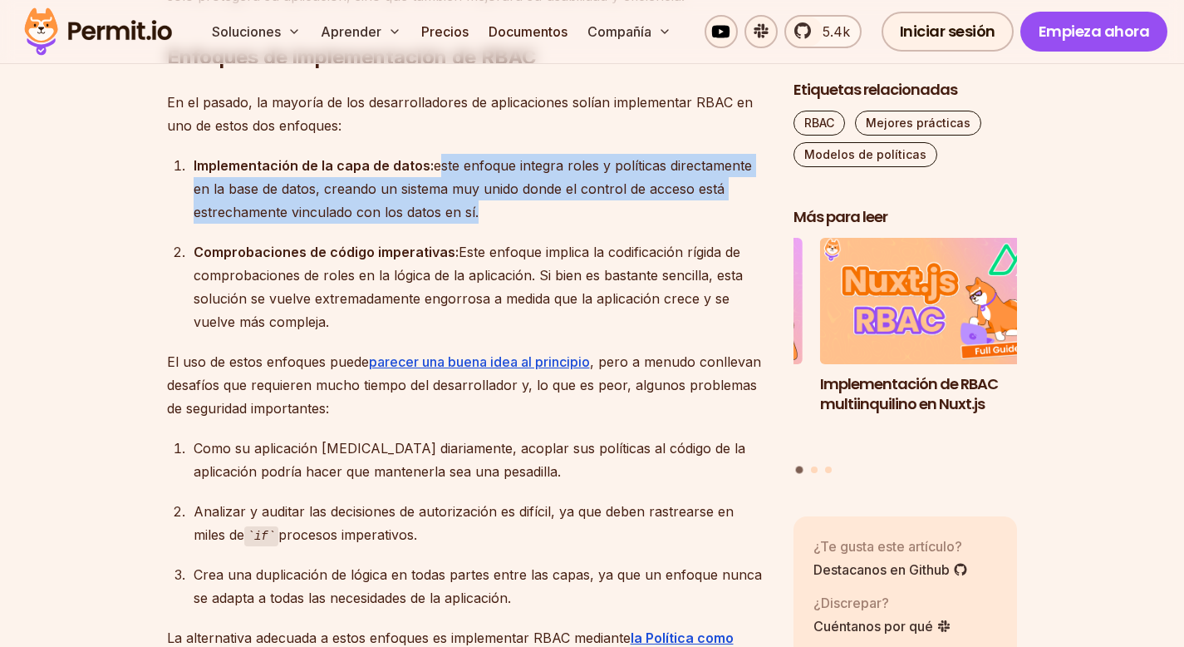
drag, startPoint x: 184, startPoint y: 248, endPoint x: 460, endPoint y: 313, distance: 283.4
click at [460, 313] on li "Comprobaciones de código imperativas: Este enfoque implica la codificación rígi…" at bounding box center [478, 286] width 578 height 93
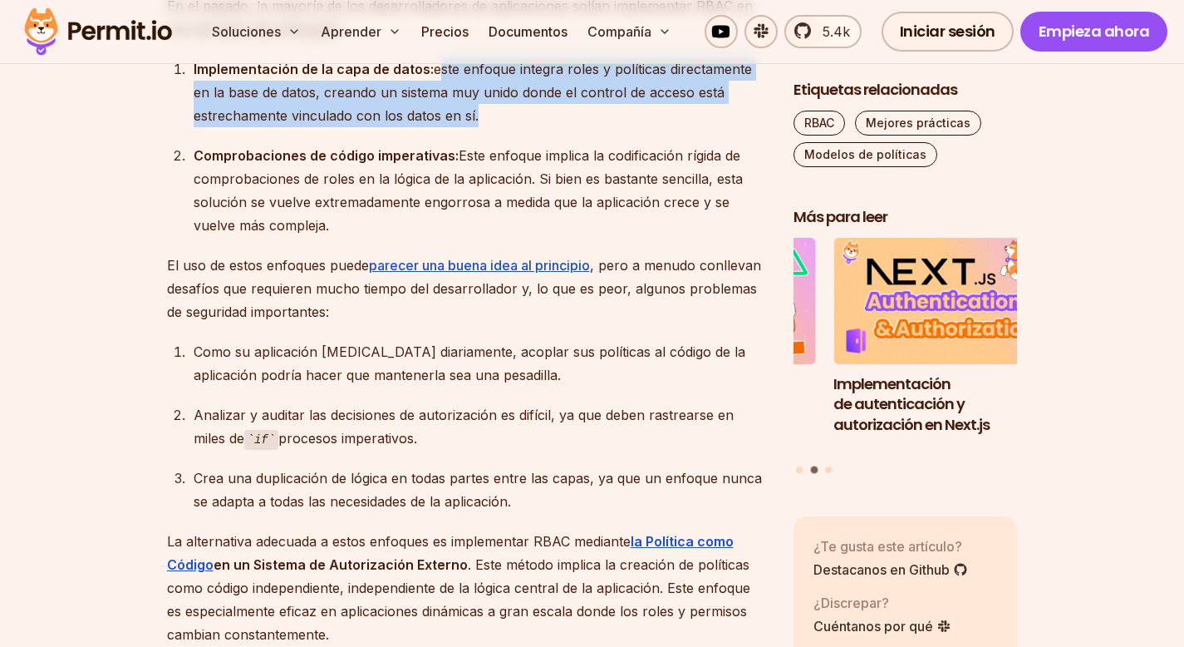
scroll to position [2805, 0]
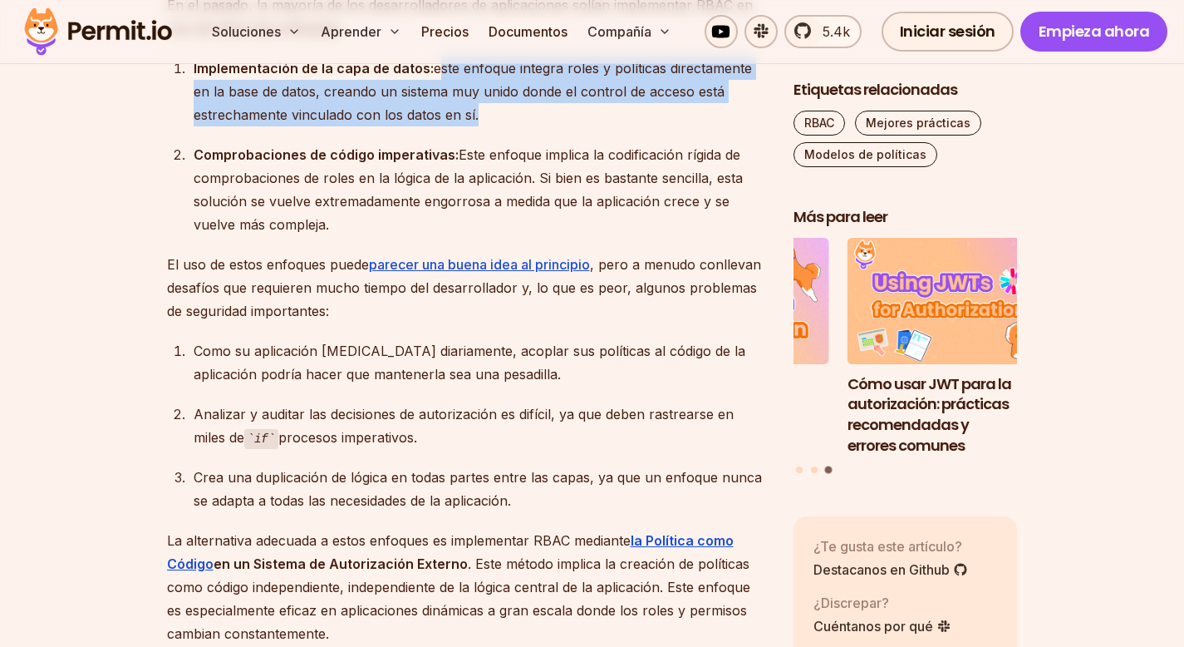
drag, startPoint x: 153, startPoint y: 292, endPoint x: 440, endPoint y: 302, distance: 287.7
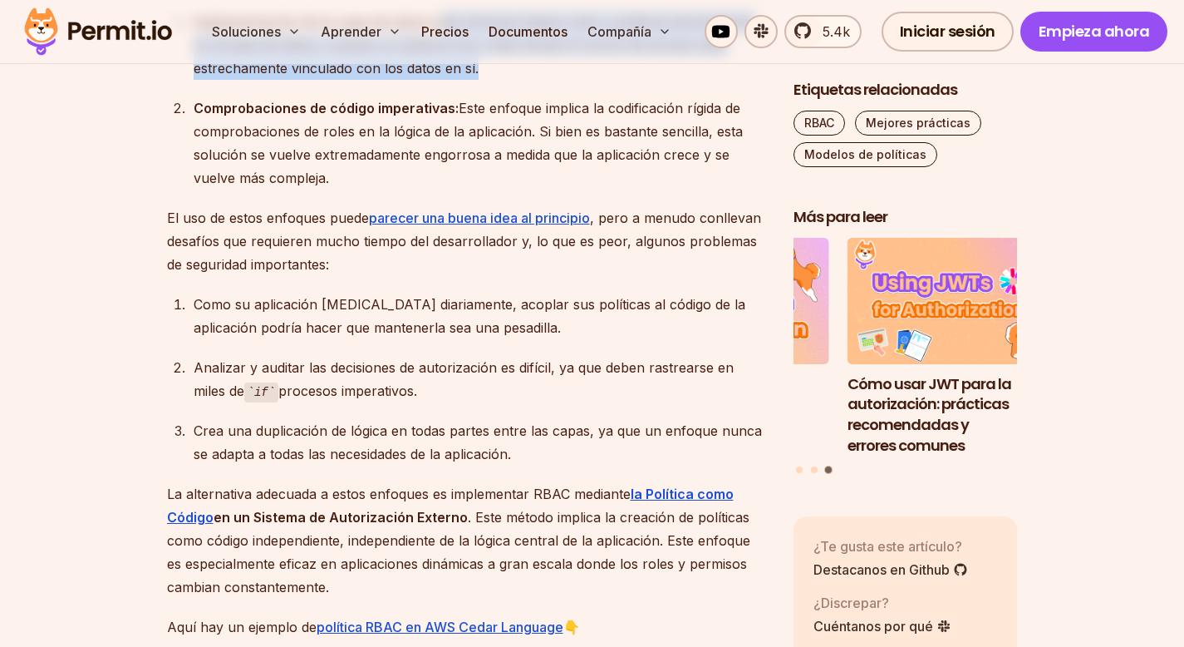
scroll to position [2854, 0]
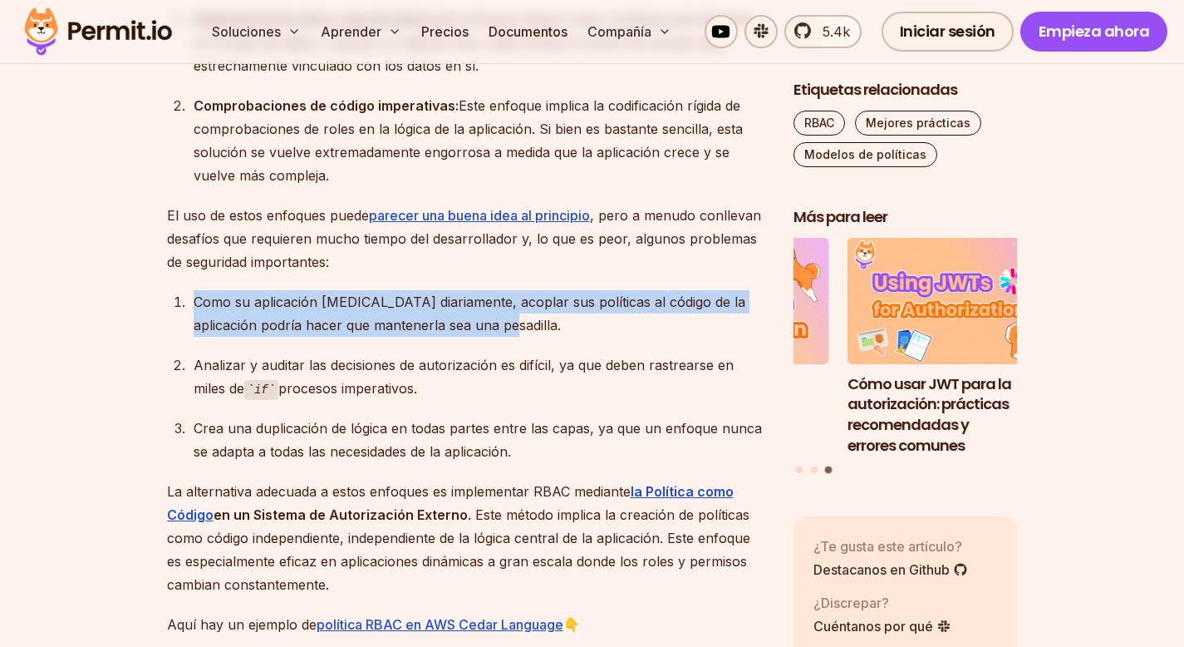
drag, startPoint x: 190, startPoint y: 295, endPoint x: 517, endPoint y: 328, distance: 328.3
click at [517, 328] on li "Como su aplicación [MEDICAL_DATA] diariamente, acoplar sus políticas al código …" at bounding box center [478, 313] width 578 height 47
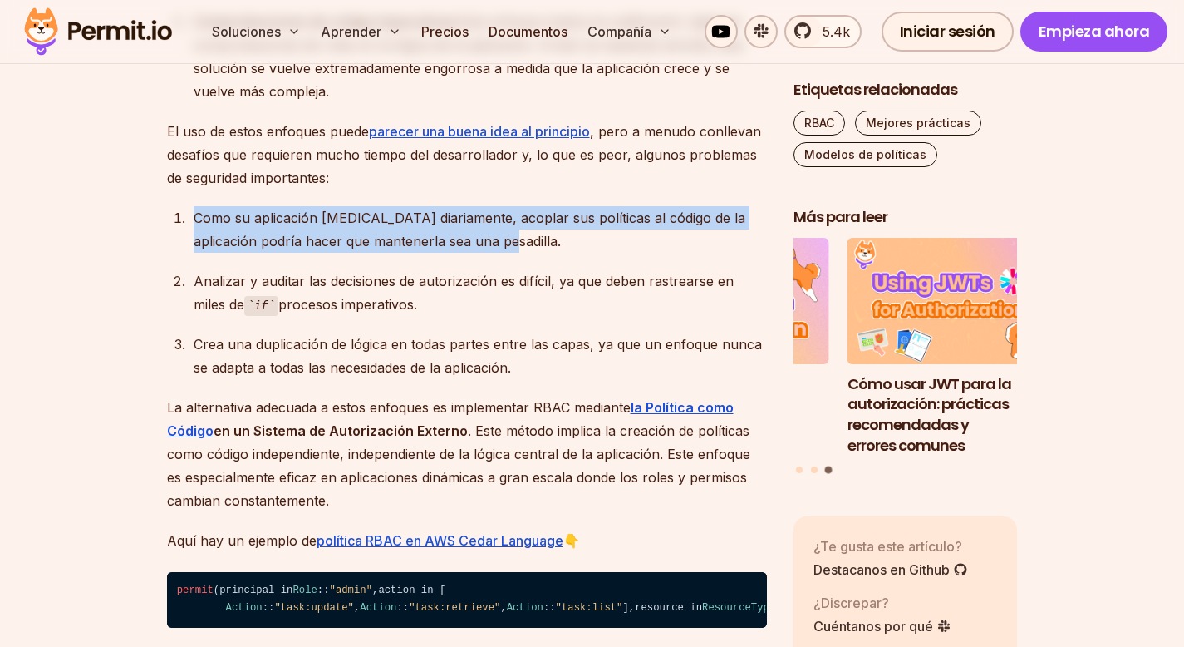
scroll to position [2938, 0]
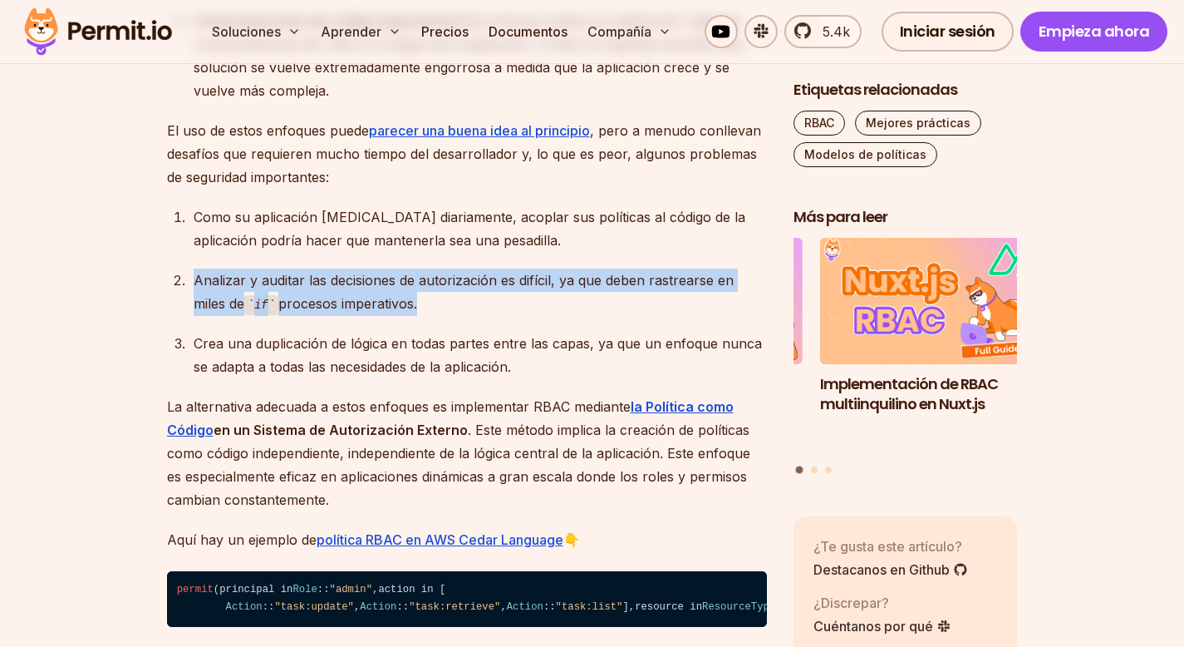
drag, startPoint x: 182, startPoint y: 270, endPoint x: 475, endPoint y: 298, distance: 294.7
click at [475, 298] on li "Analizar y auditar las decisiones de autorización es difícil, ya que deben rast…" at bounding box center [478, 291] width 578 height 47
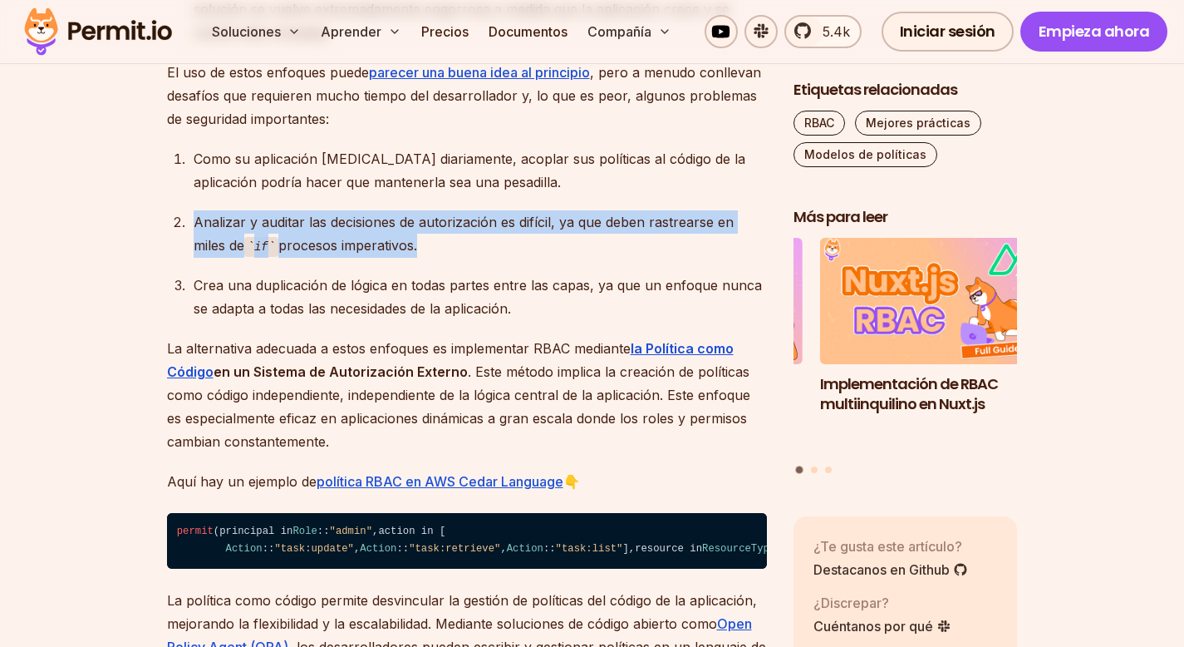
scroll to position [3035, 0]
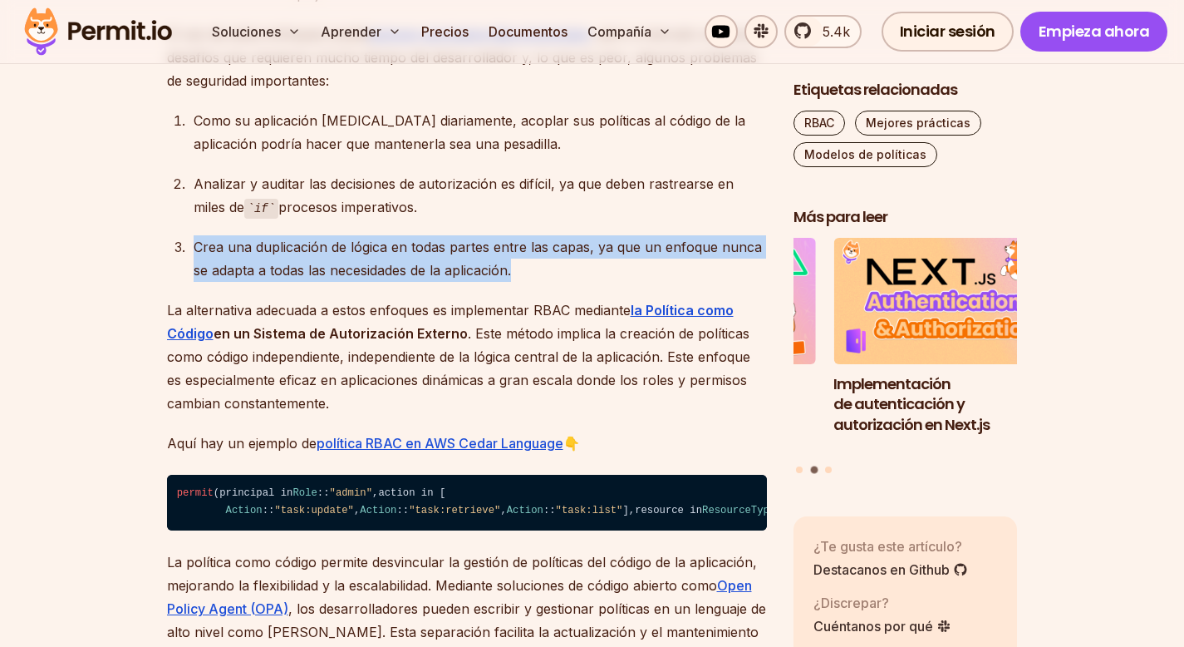
drag, startPoint x: 189, startPoint y: 245, endPoint x: 594, endPoint y: 266, distance: 405.2
click at [594, 266] on li "Crea una duplicación de lógica en todas partes entre las capas, ya que un enfoq…" at bounding box center [478, 258] width 578 height 47
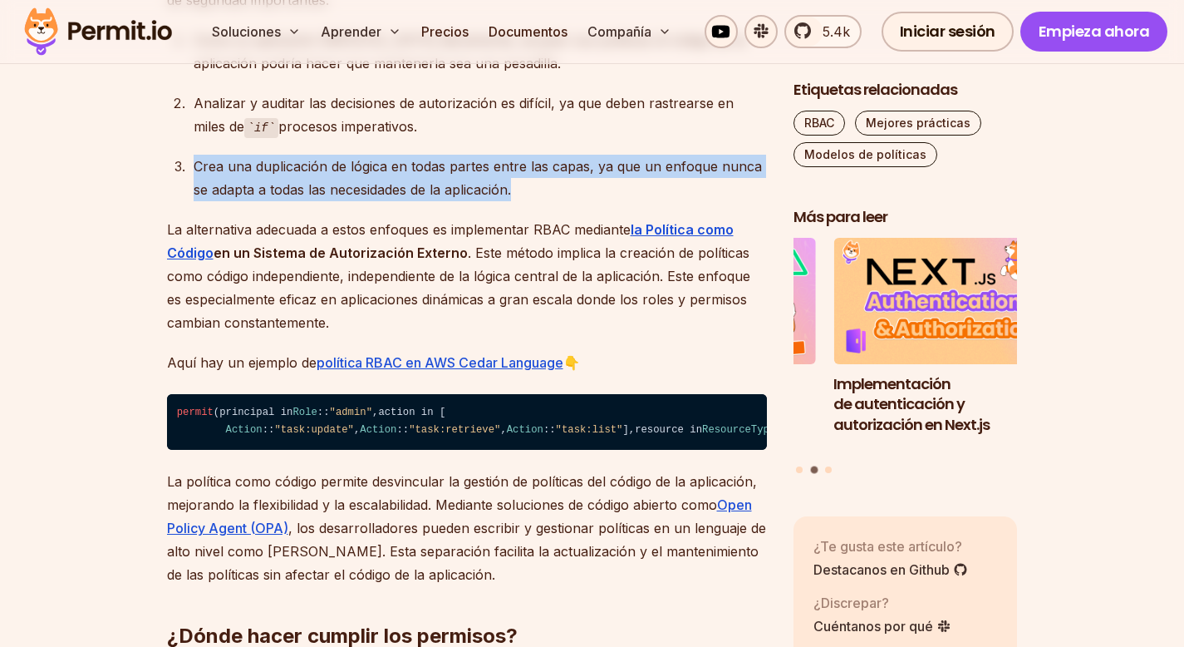
scroll to position [3120, 0]
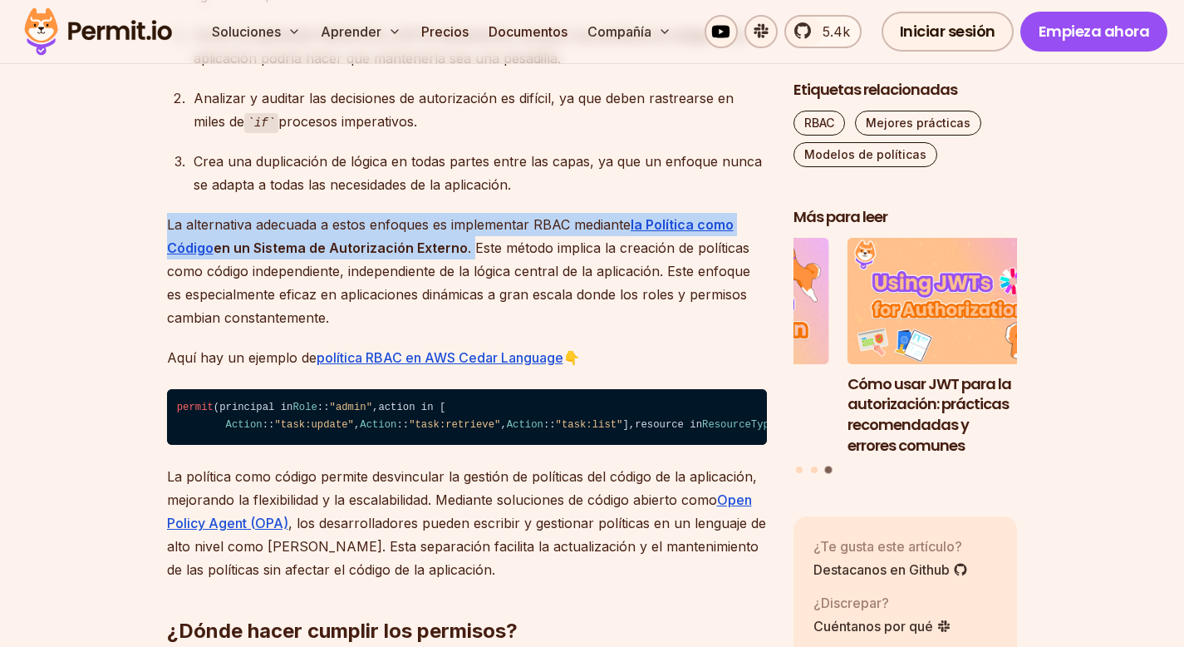
drag, startPoint x: 165, startPoint y: 224, endPoint x: 473, endPoint y: 242, distance: 308.8
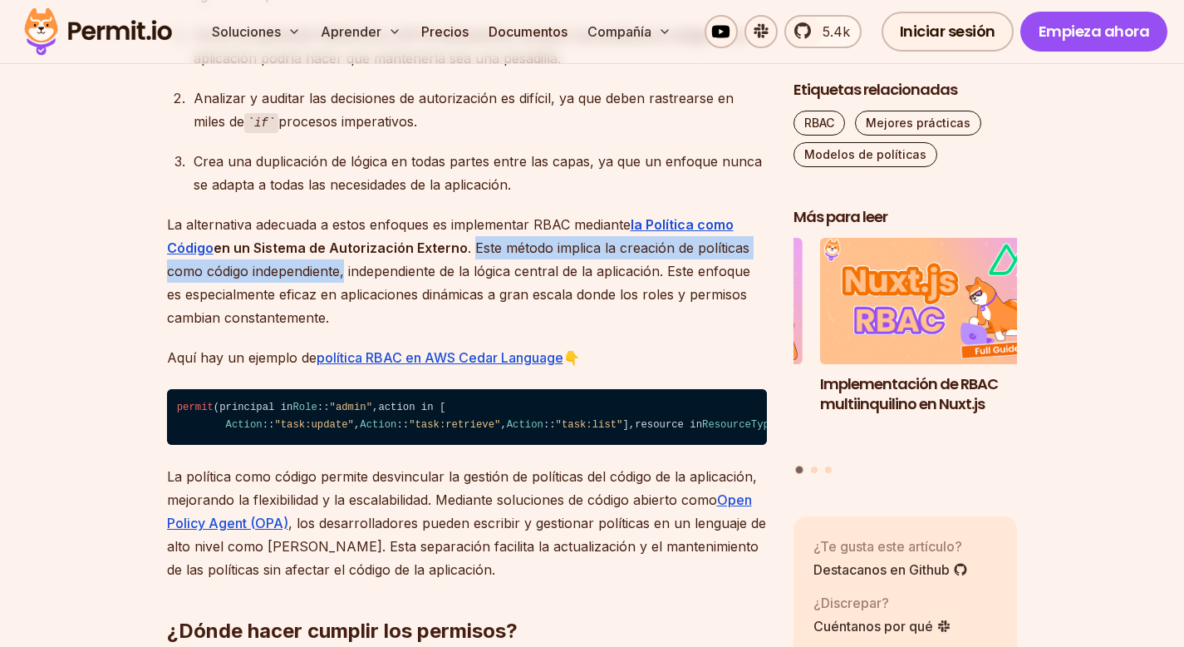
drag, startPoint x: 472, startPoint y: 247, endPoint x: 341, endPoint y: 262, distance: 132.1
click at [341, 262] on font ". Este método implica la creación de políticas como código independiente, indep…" at bounding box center [458, 282] width 583 height 86
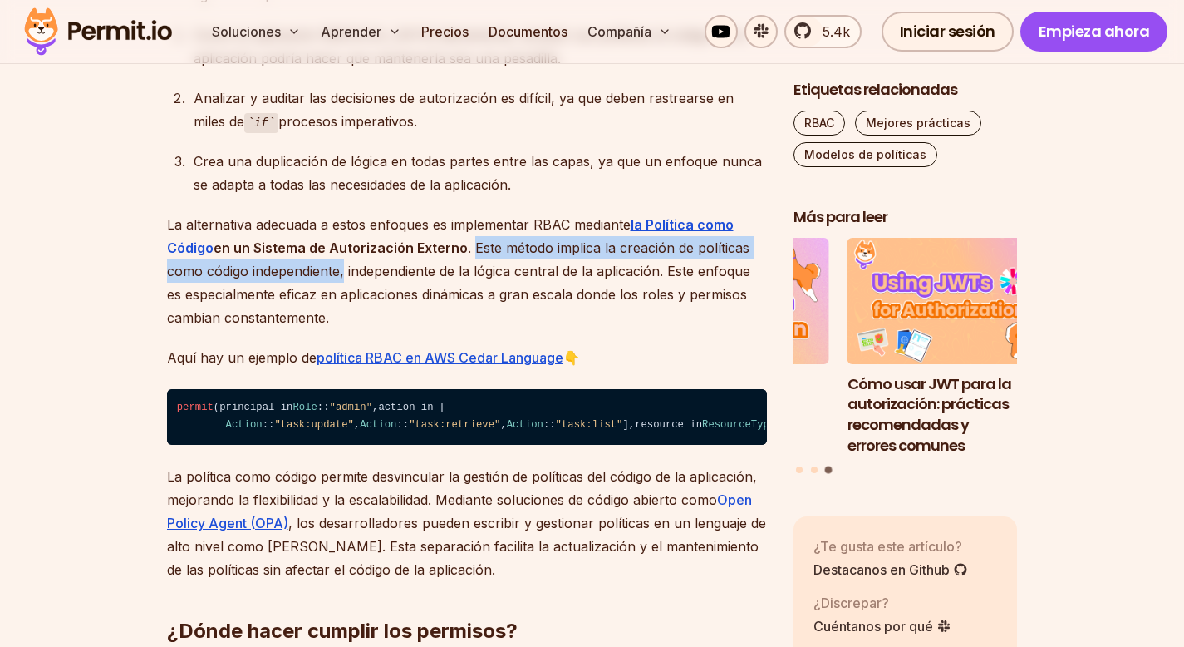
drag, startPoint x: 346, startPoint y: 265, endPoint x: 409, endPoint y: 306, distance: 75.1
click at [409, 306] on p "La alternativa adecuada a estos enfoques es implementar RBAC mediante la Políti…" at bounding box center [467, 271] width 600 height 116
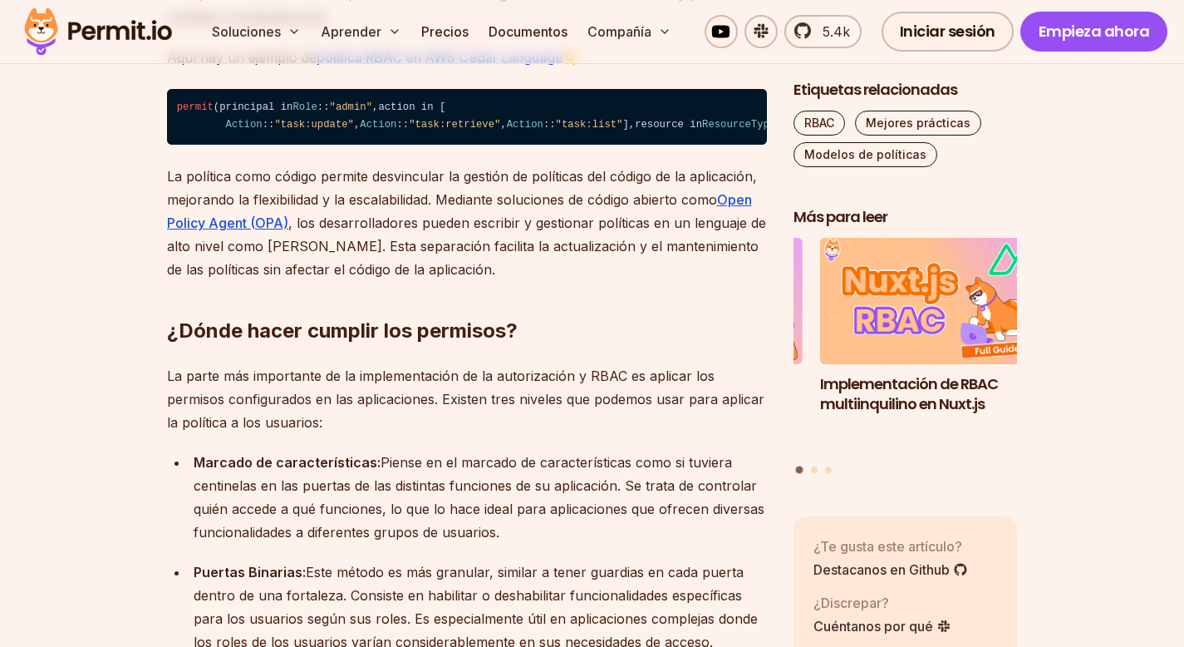
scroll to position [3444, 0]
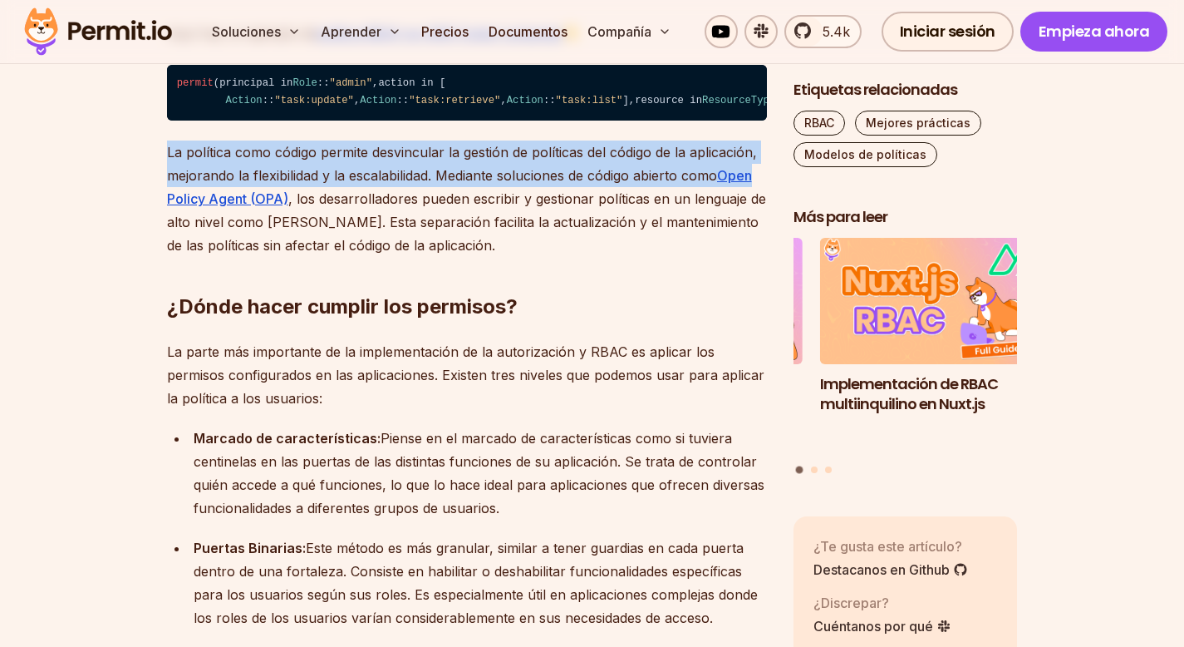
drag, startPoint x: 136, startPoint y: 272, endPoint x: 760, endPoint y: 307, distance: 624.2
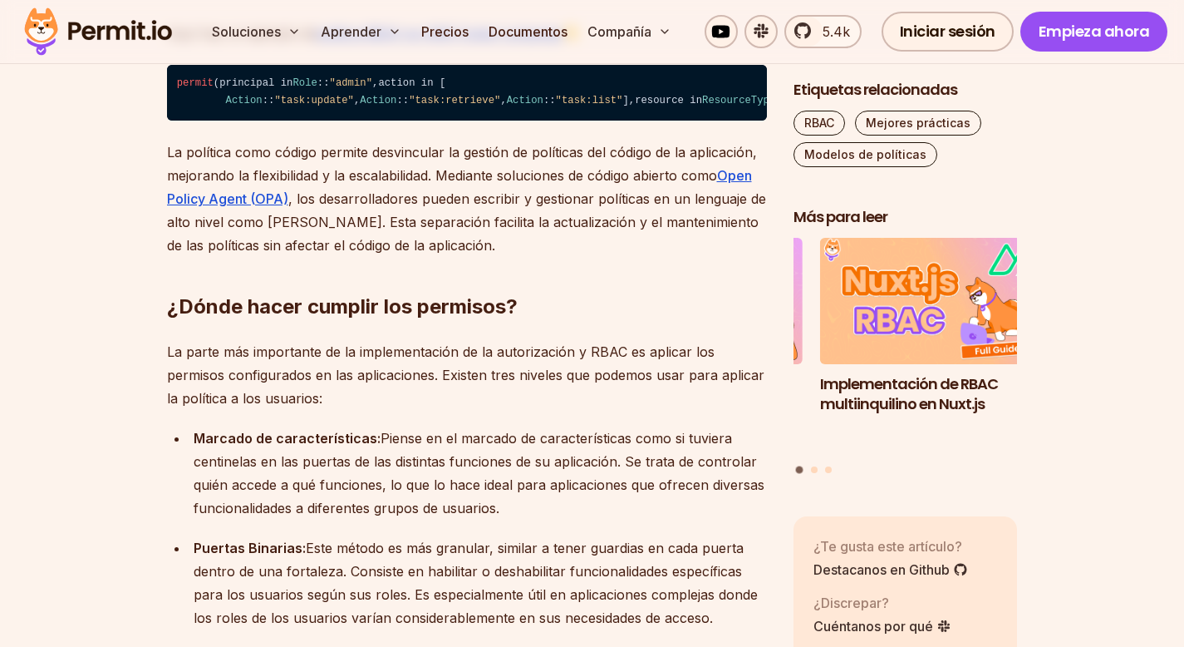
click at [353, 257] on p "La política como código permite desvincular la gestión de políticas del código …" at bounding box center [467, 198] width 600 height 116
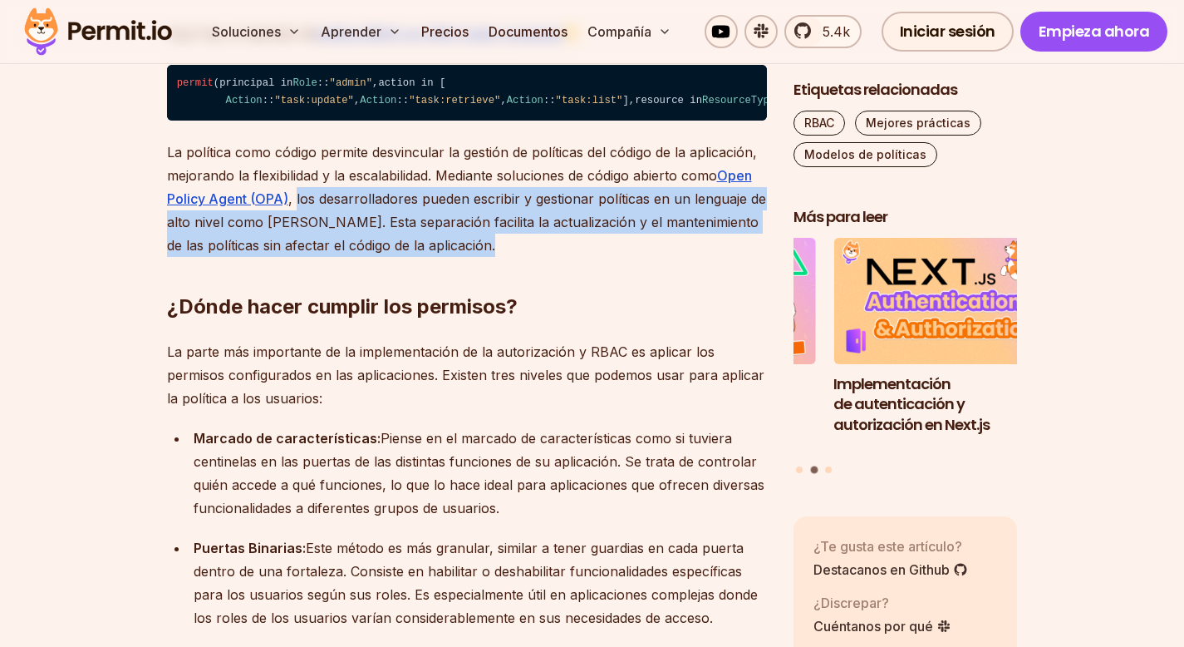
drag, startPoint x: 295, startPoint y: 320, endPoint x: 670, endPoint y: 361, distance: 377.1
click at [670, 361] on div "Introducción El Control de Acceso Basado en Roles (RBAC) es un mecanismo básico…" at bounding box center [467, 559] width 600 height 5788
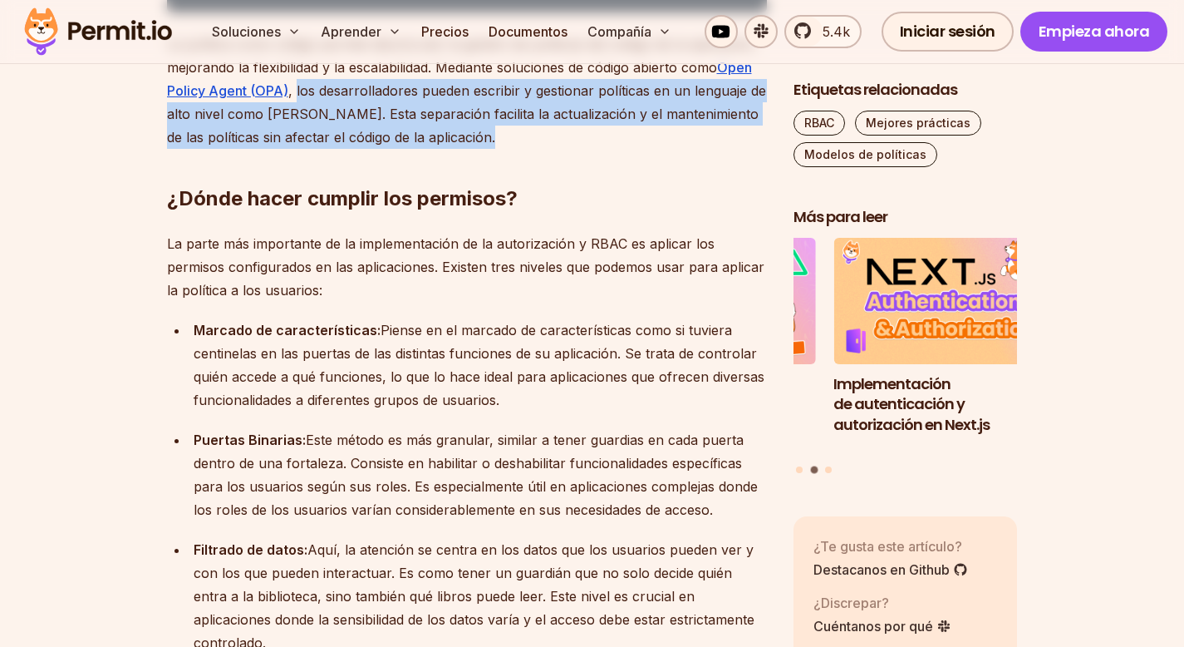
scroll to position [3589, 0]
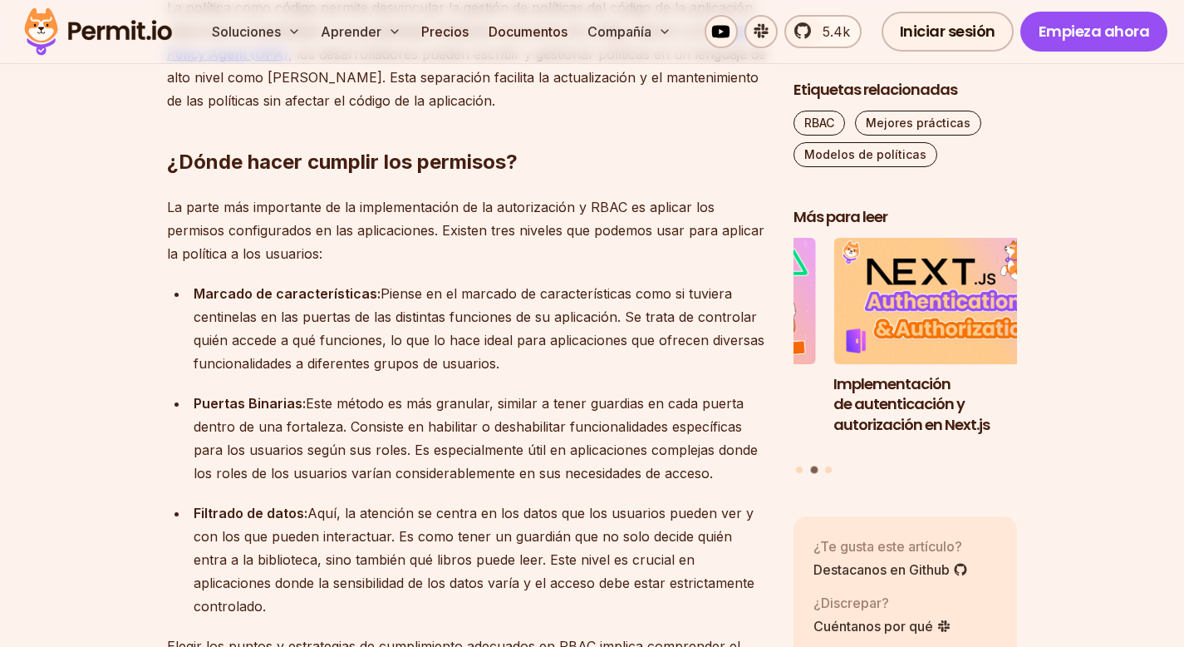
click at [431, 174] on font "¿Dónde hacer cumplir los permisos?" at bounding box center [342, 162] width 351 height 24
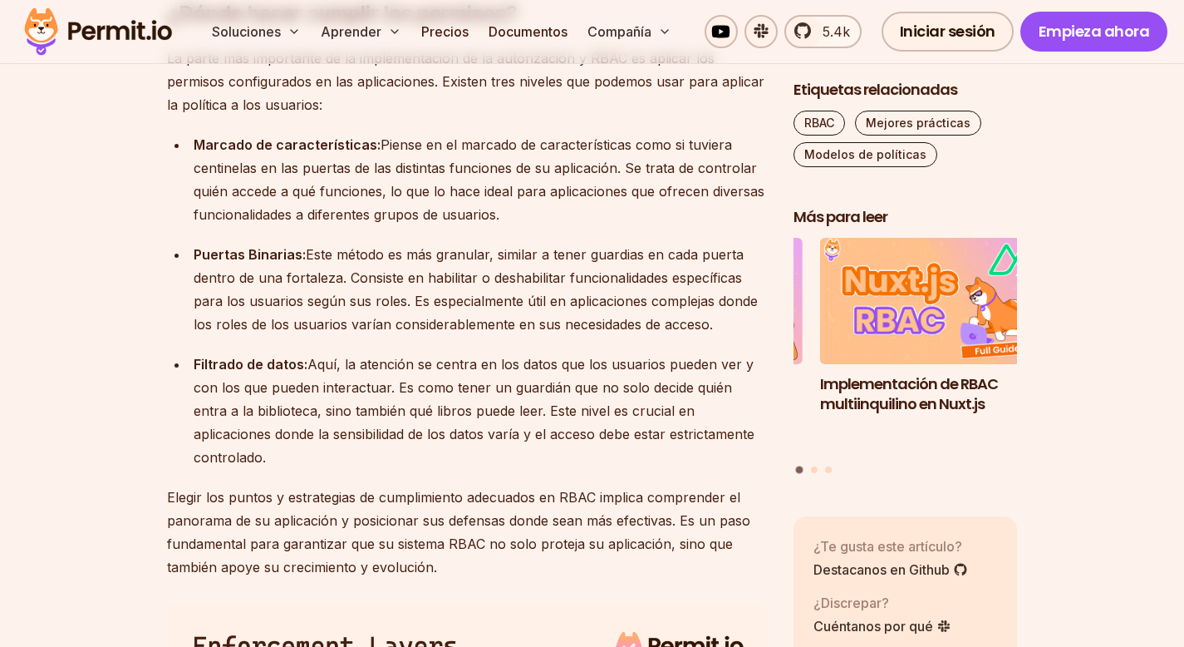
scroll to position [3739, 0]
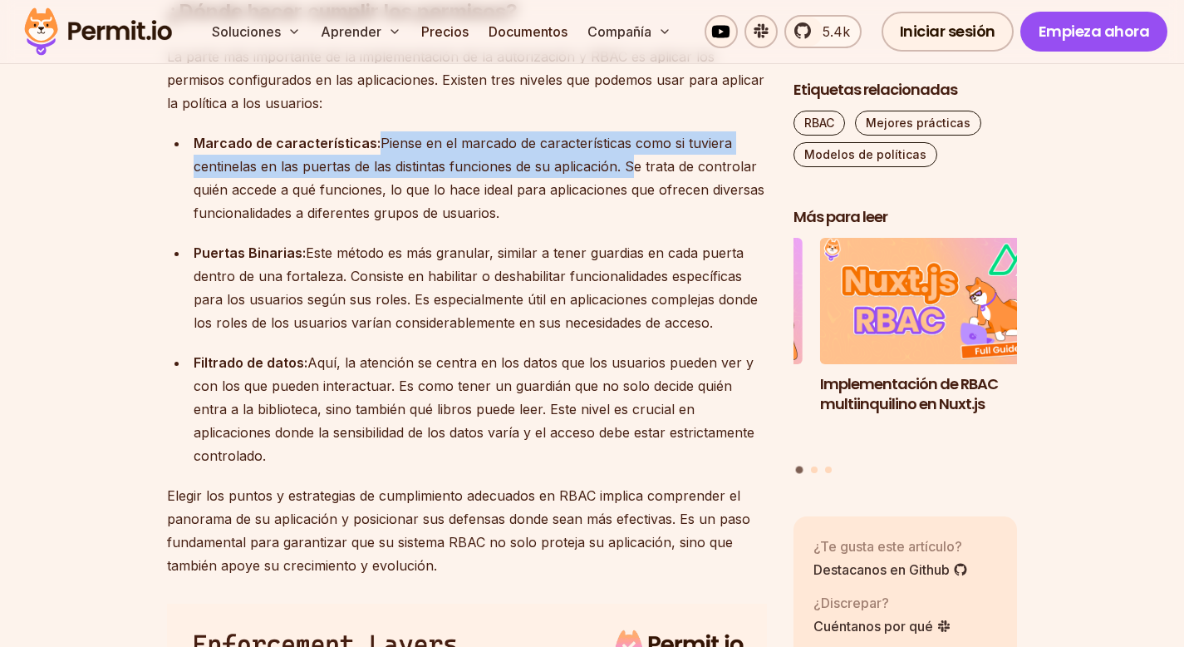
drag, startPoint x: 379, startPoint y: 262, endPoint x: 629, endPoint y: 294, distance: 252.2
click at [629, 221] on font "Piense en el marcado de características como si tuviera centinelas en las puert…" at bounding box center [479, 178] width 571 height 86
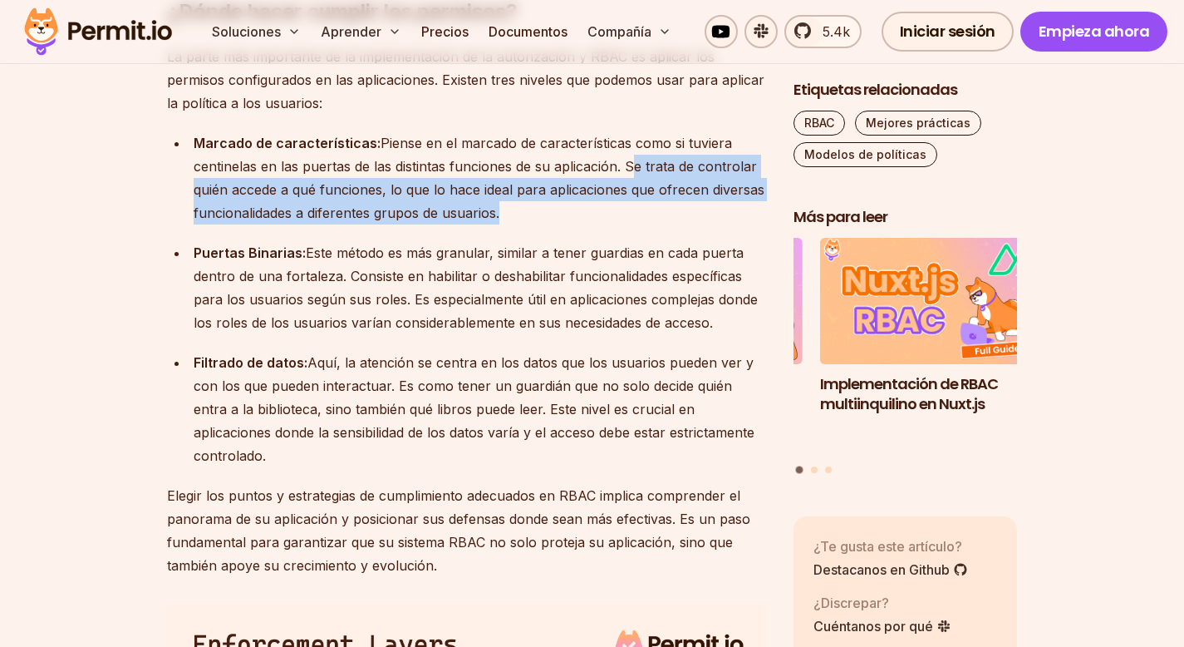
drag, startPoint x: 629, startPoint y: 294, endPoint x: 719, endPoint y: 338, distance: 100.0
click at [720, 224] on div "Marcado de características: Piense en el marcado de características como si tuv…" at bounding box center [480, 177] width 573 height 93
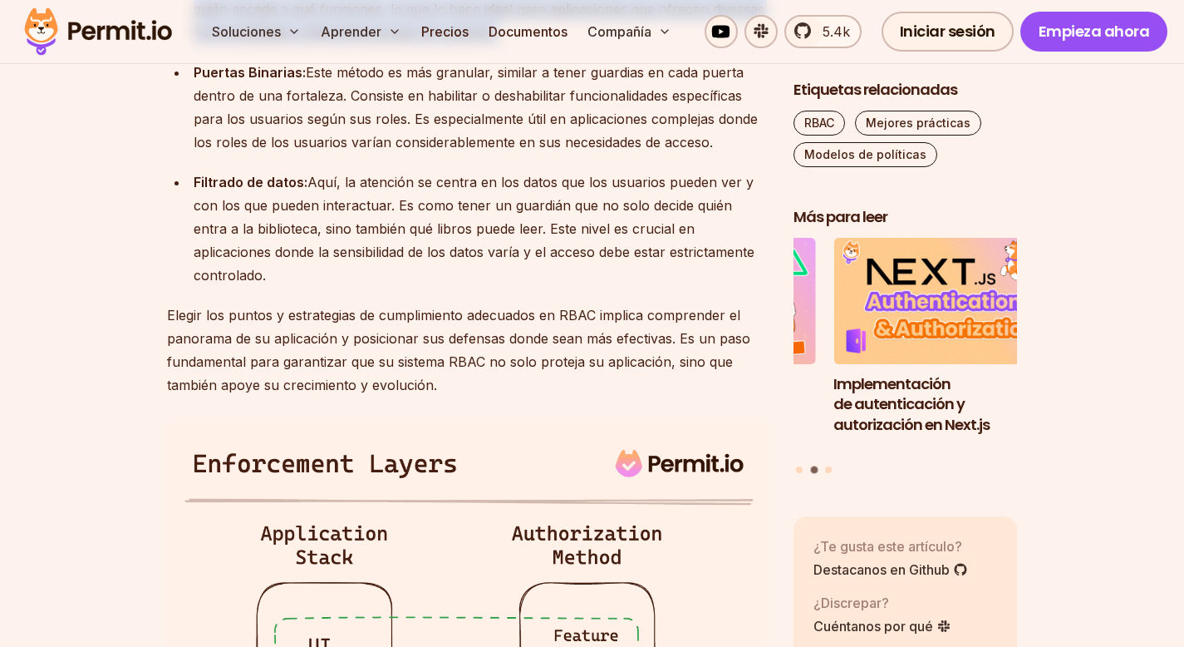
scroll to position [3936, 0]
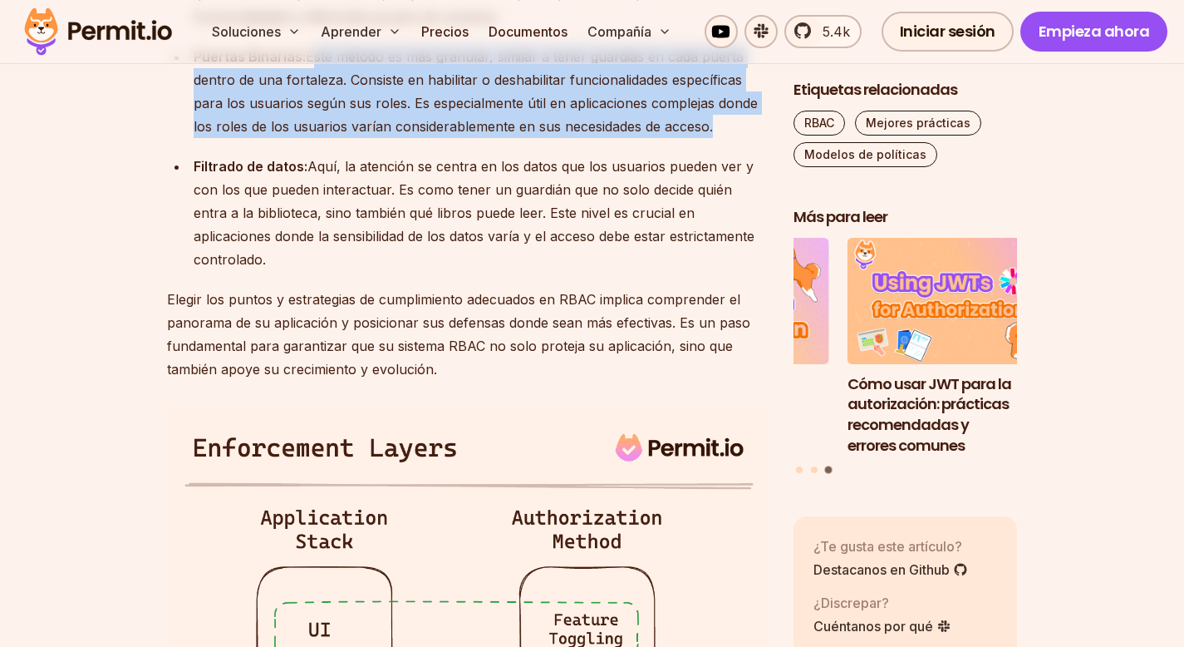
drag, startPoint x: 307, startPoint y: 175, endPoint x: 708, endPoint y: 251, distance: 408.4
click at [707, 135] on font "Este método es más granular, similar a tener guardias en cada puerta dentro de …" at bounding box center [476, 91] width 564 height 86
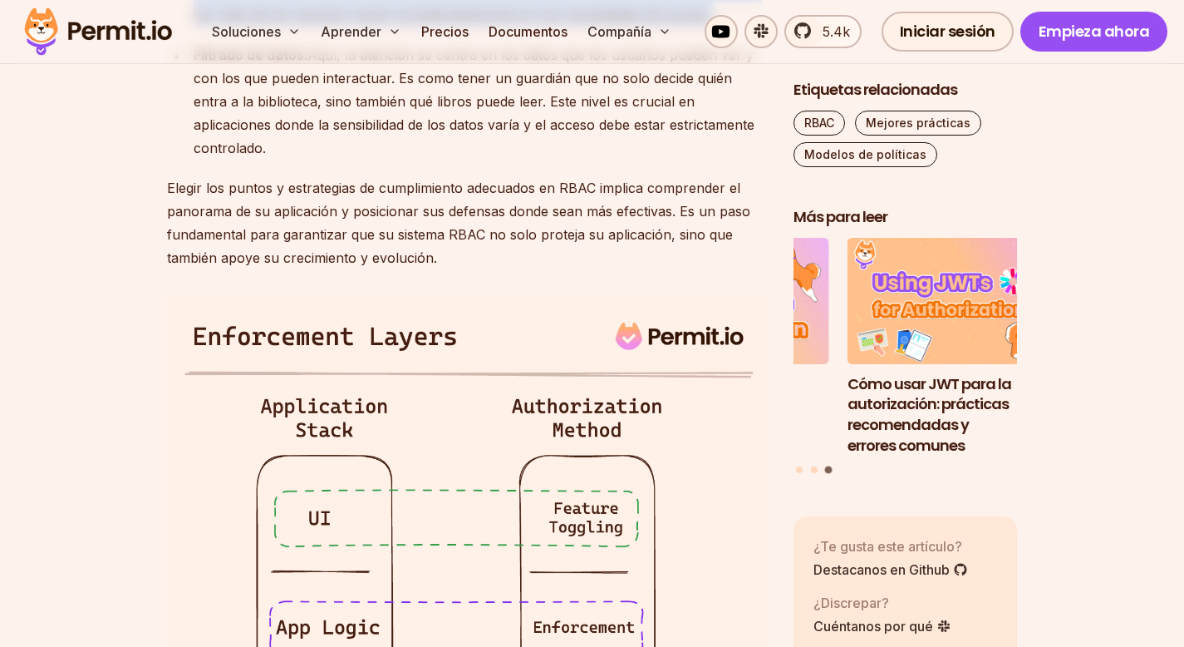
scroll to position [4050, 0]
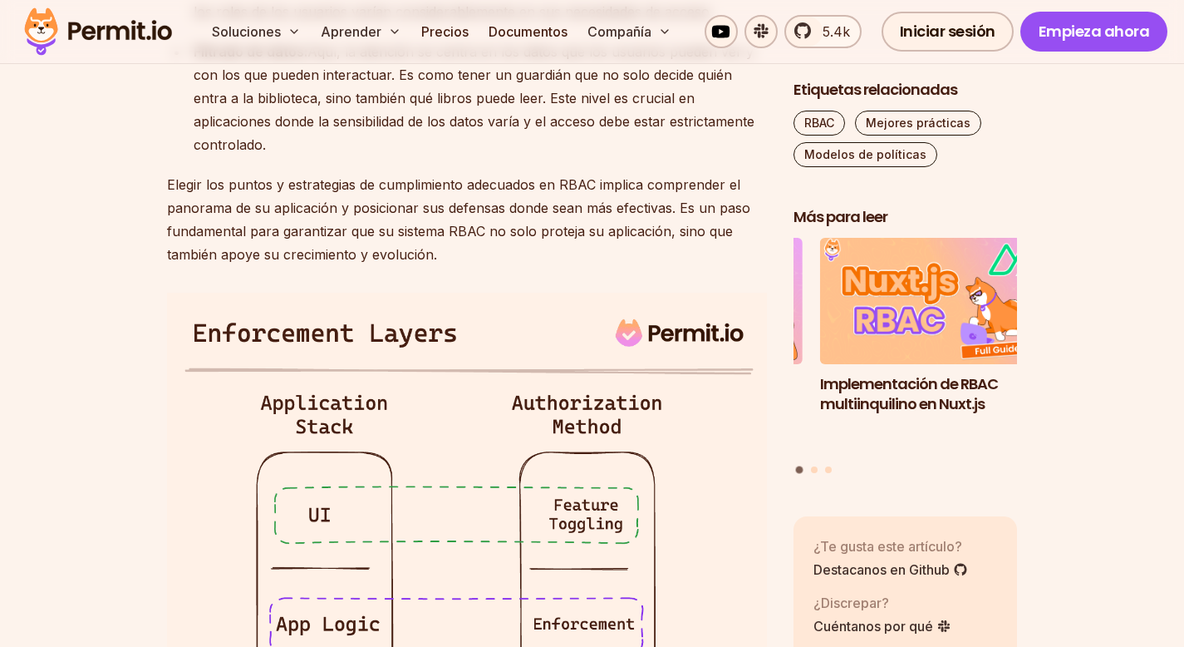
click at [306, 153] on font "Aquí, la atención se centra en los datos que los usuarios pueden ver y con los …" at bounding box center [474, 98] width 561 height 110
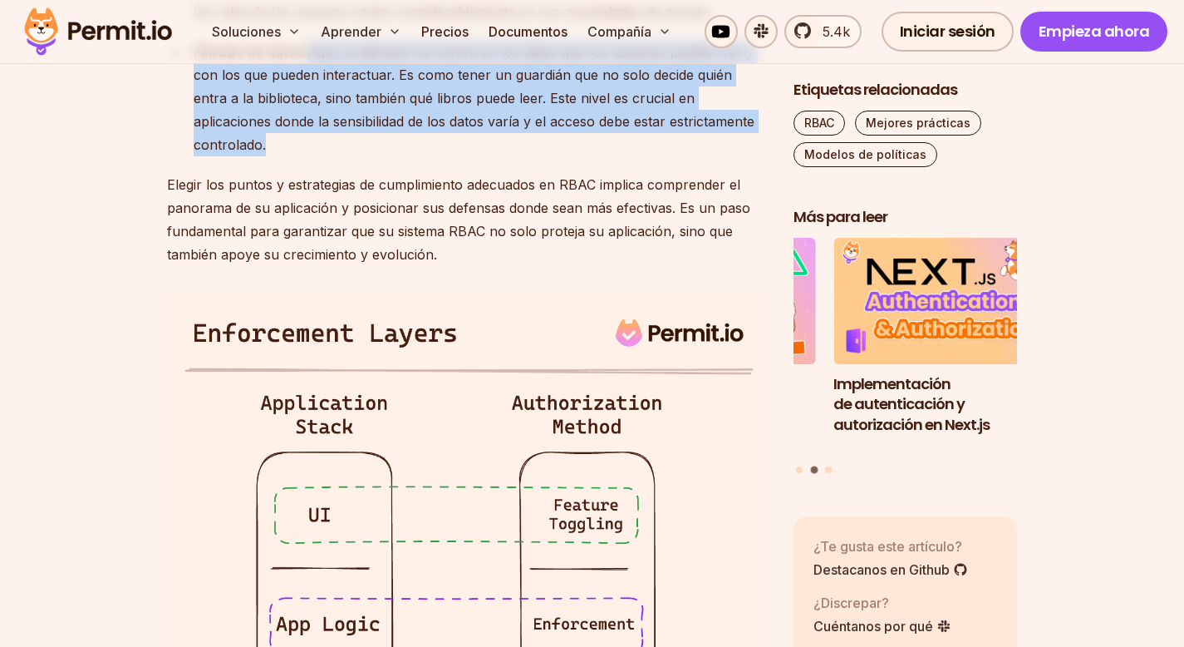
drag, startPoint x: 306, startPoint y: 171, endPoint x: 704, endPoint y: 244, distance: 404.7
click at [703, 153] on font "Aquí, la atención se centra en los datos que los usuarios pueden ver y con los …" at bounding box center [474, 98] width 561 height 110
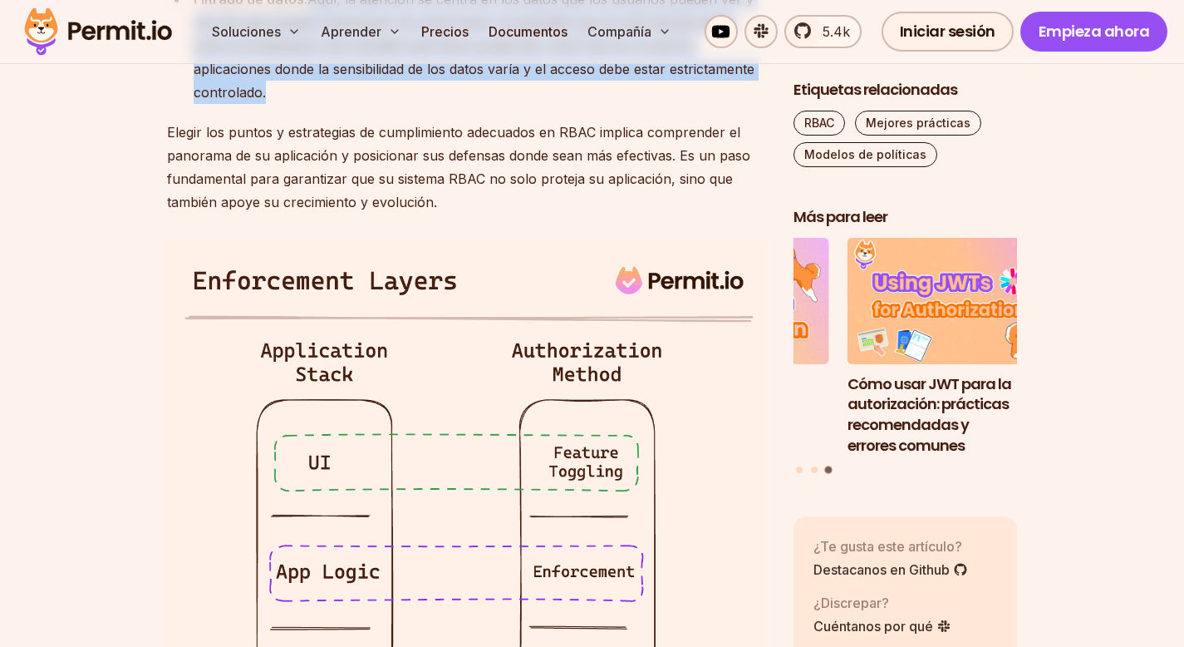
scroll to position [4112, 0]
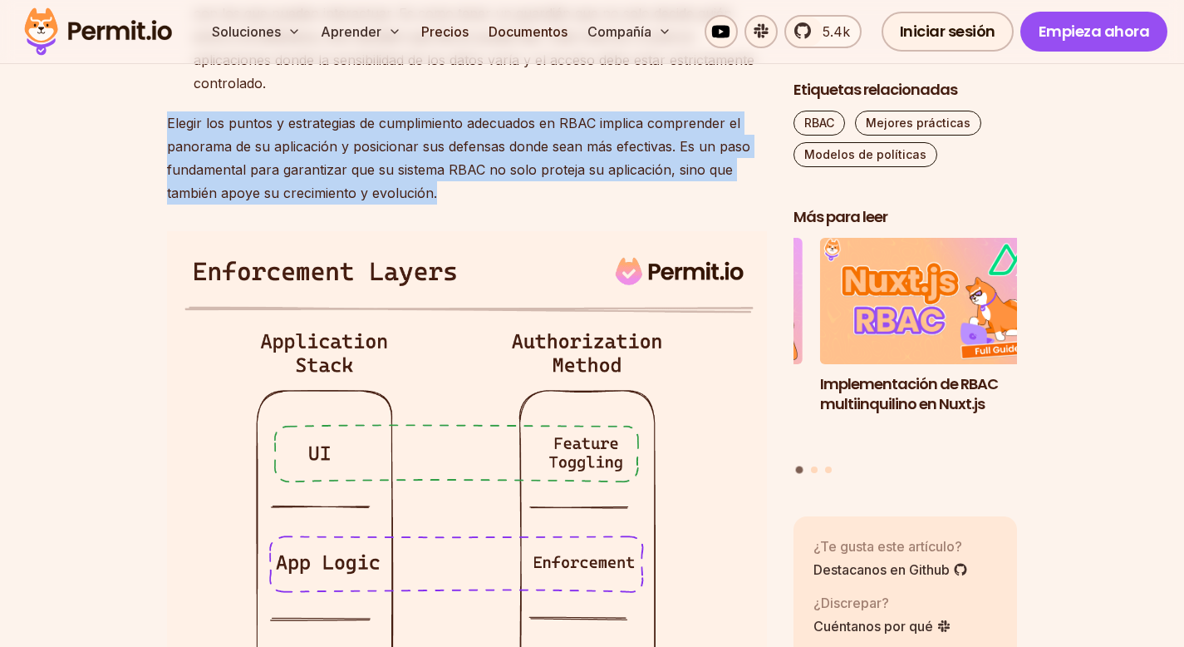
drag, startPoint x: 157, startPoint y: 212, endPoint x: 465, endPoint y: 280, distance: 314.9
click at [465, 280] on section "Tabla de contenido Introducción El Control de Acceso Basado en Roles (RBAC) es …" at bounding box center [592, 19] width 1184 height 6216
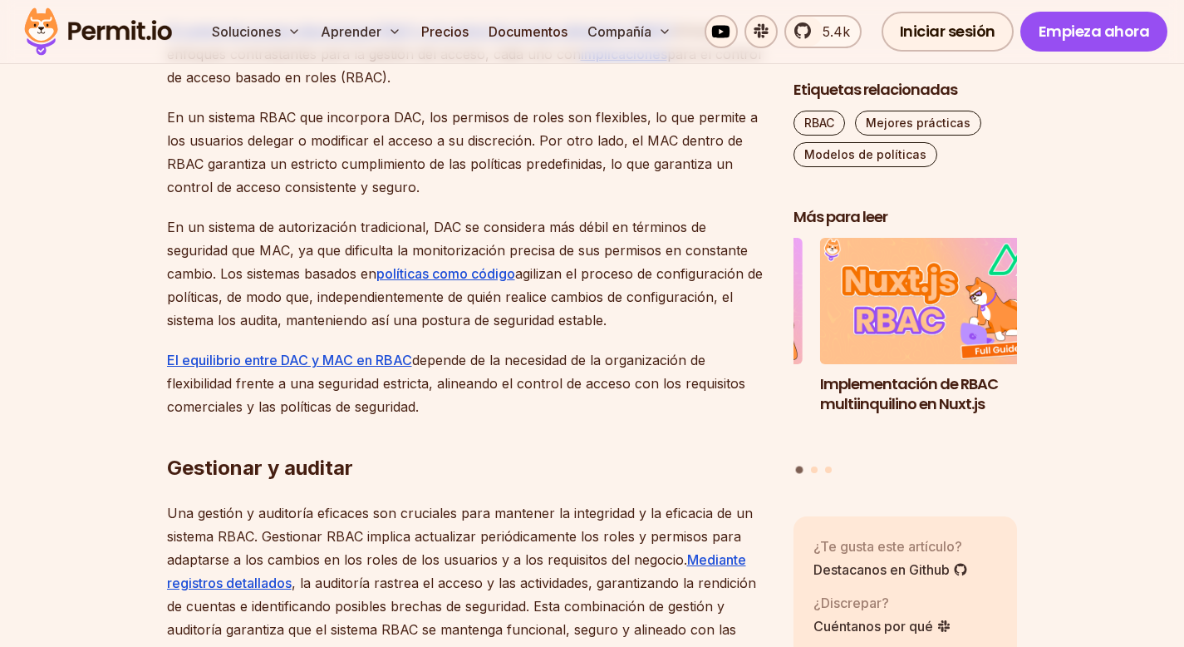
scroll to position [5122, 0]
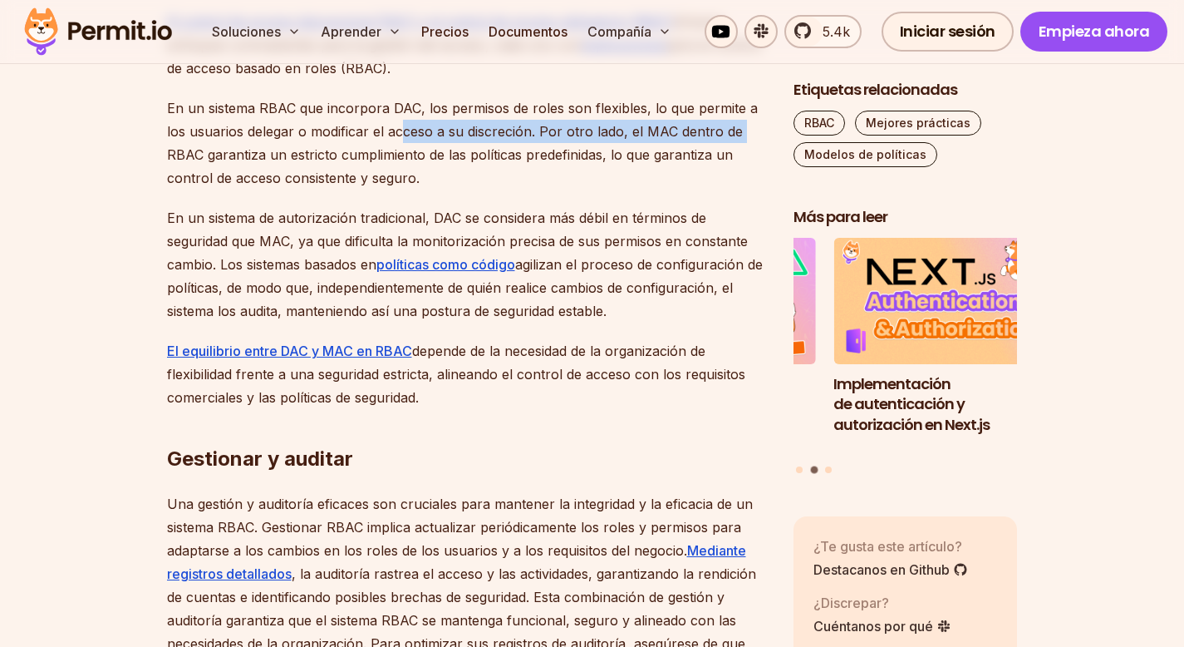
drag, startPoint x: 166, startPoint y: 241, endPoint x: 405, endPoint y: 239, distance: 238.5
click at [405, 189] on p "En un sistema RBAC que incorpora DAC, los permisos de roles son flexibles, lo q…" at bounding box center [467, 142] width 600 height 93
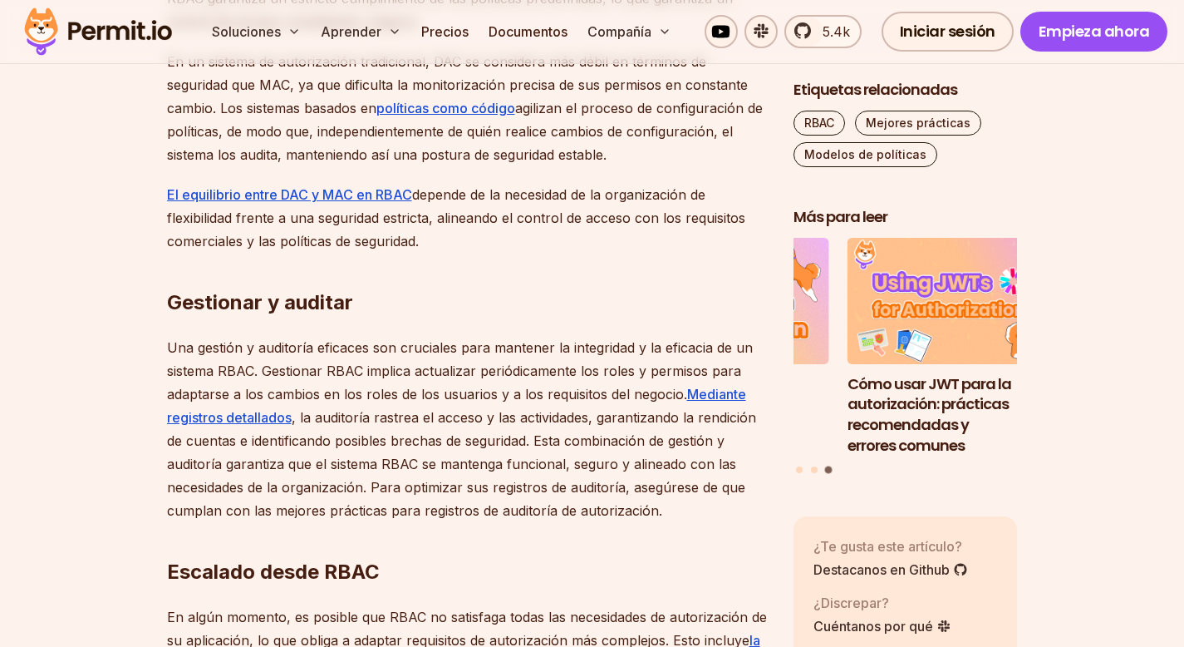
scroll to position [5291, 0]
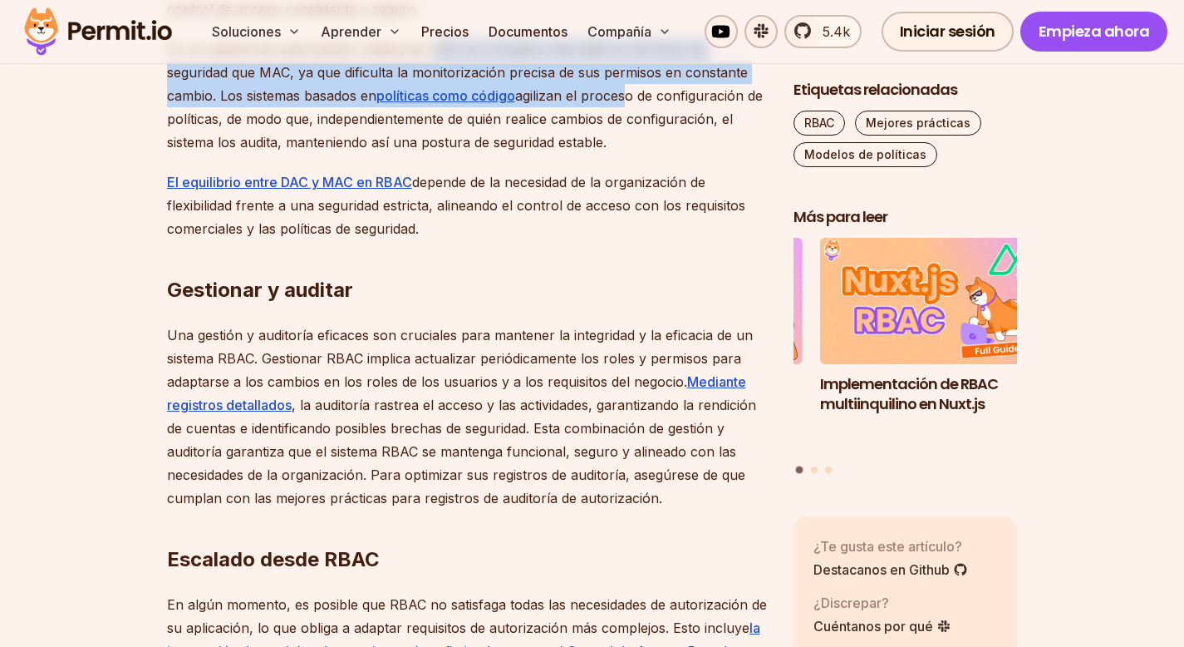
drag, startPoint x: 430, startPoint y: 145, endPoint x: 624, endPoint y: 203, distance: 201.9
click at [624, 154] on p "En un sistema de autorización tradicional, DAC se considera más débil en términ…" at bounding box center [467, 95] width 600 height 116
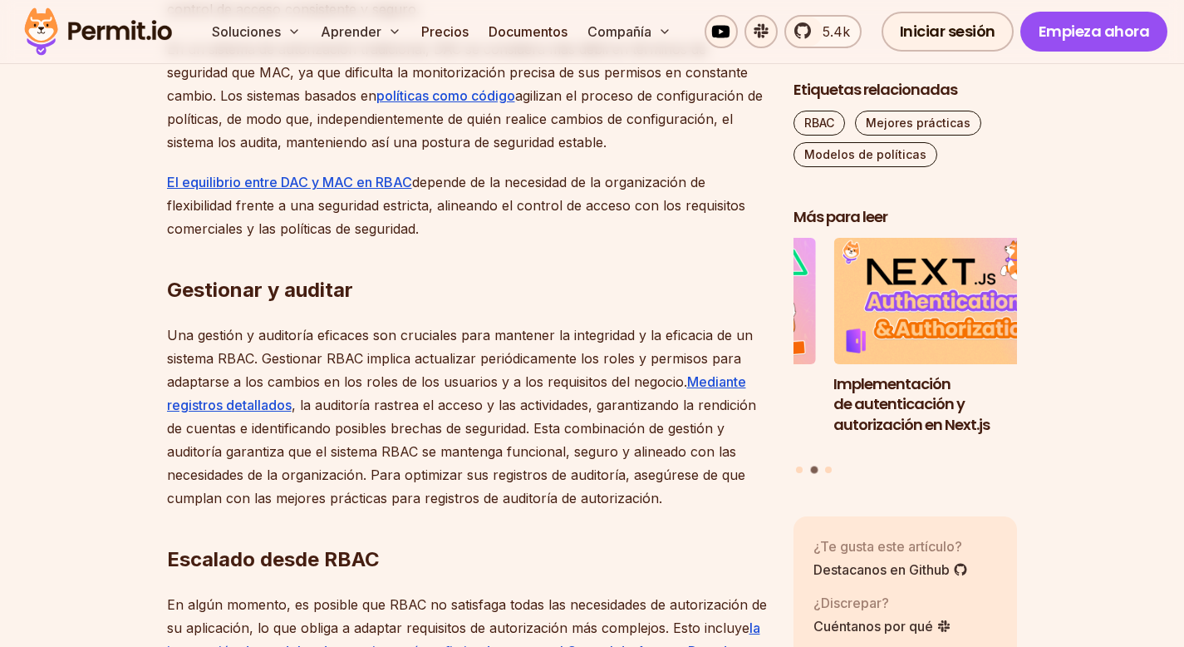
click at [636, 154] on p "En un sistema de autorización tradicional, DAC se considera más débil en términ…" at bounding box center [467, 95] width 600 height 116
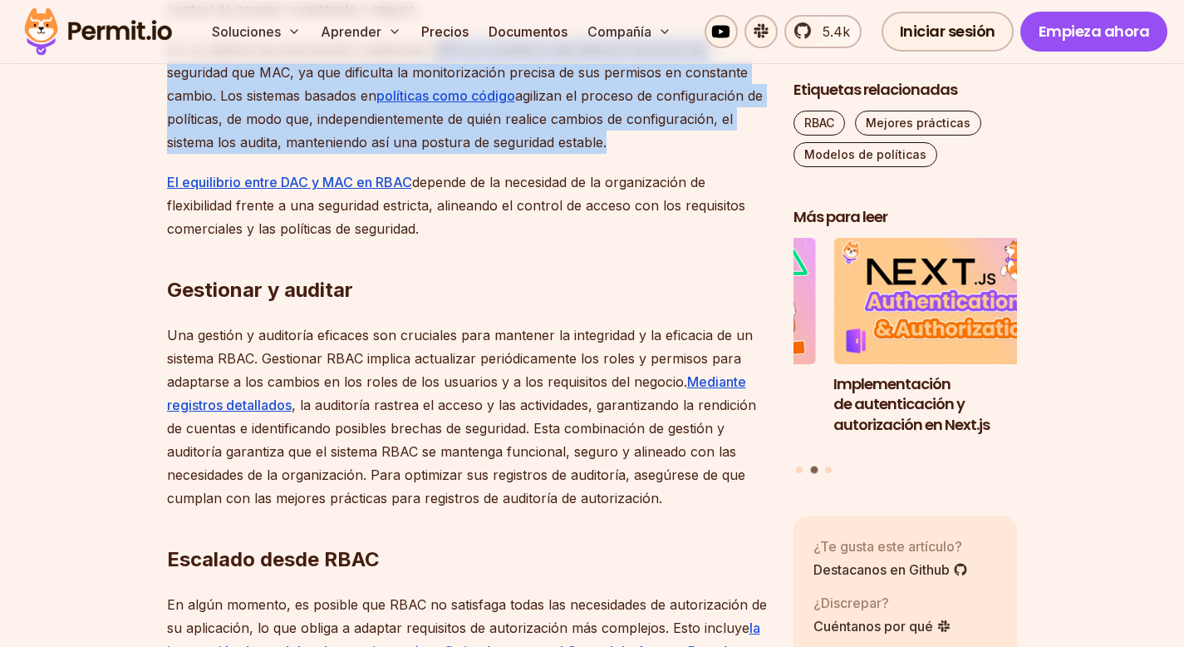
drag, startPoint x: 636, startPoint y: 248, endPoint x: 431, endPoint y: 138, distance: 232.0
click at [431, 138] on p "En un sistema de autorización tradicional, DAC se considera más débil en términ…" at bounding box center [467, 95] width 600 height 116
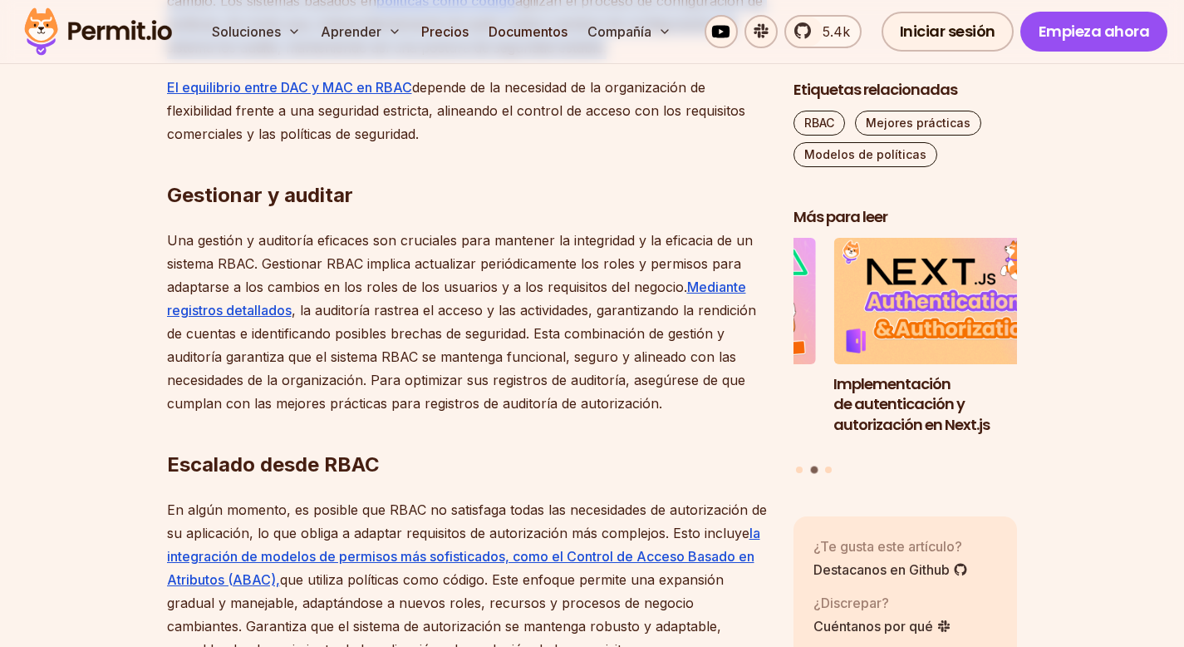
scroll to position [5401, 0]
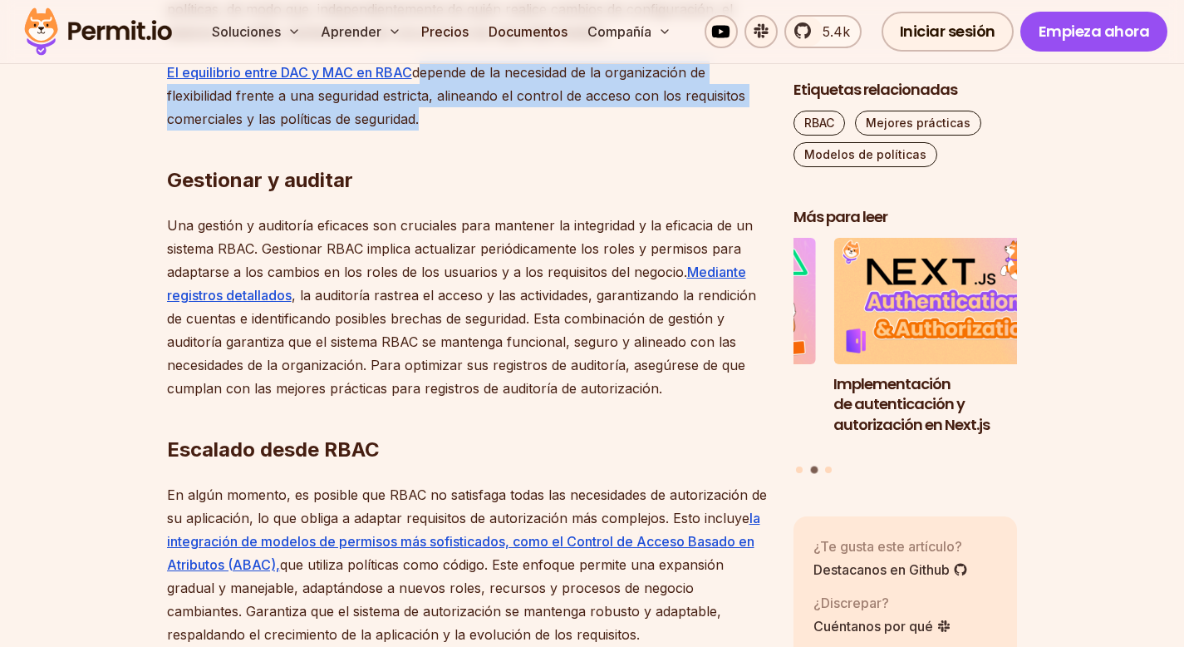
drag, startPoint x: 415, startPoint y: 174, endPoint x: 742, endPoint y: 208, distance: 328.3
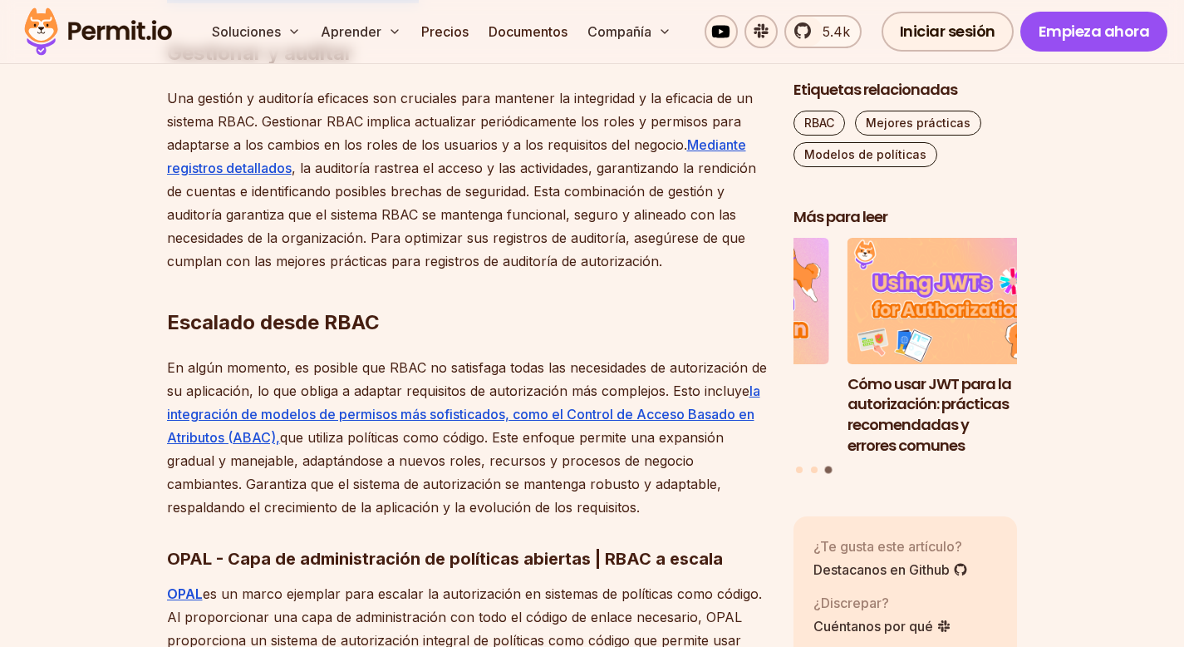
scroll to position [5529, 0]
click at [588, 268] on font ", la auditoría rastrea el acceso y las actividades, garantizando la rendición d…" at bounding box center [461, 213] width 589 height 110
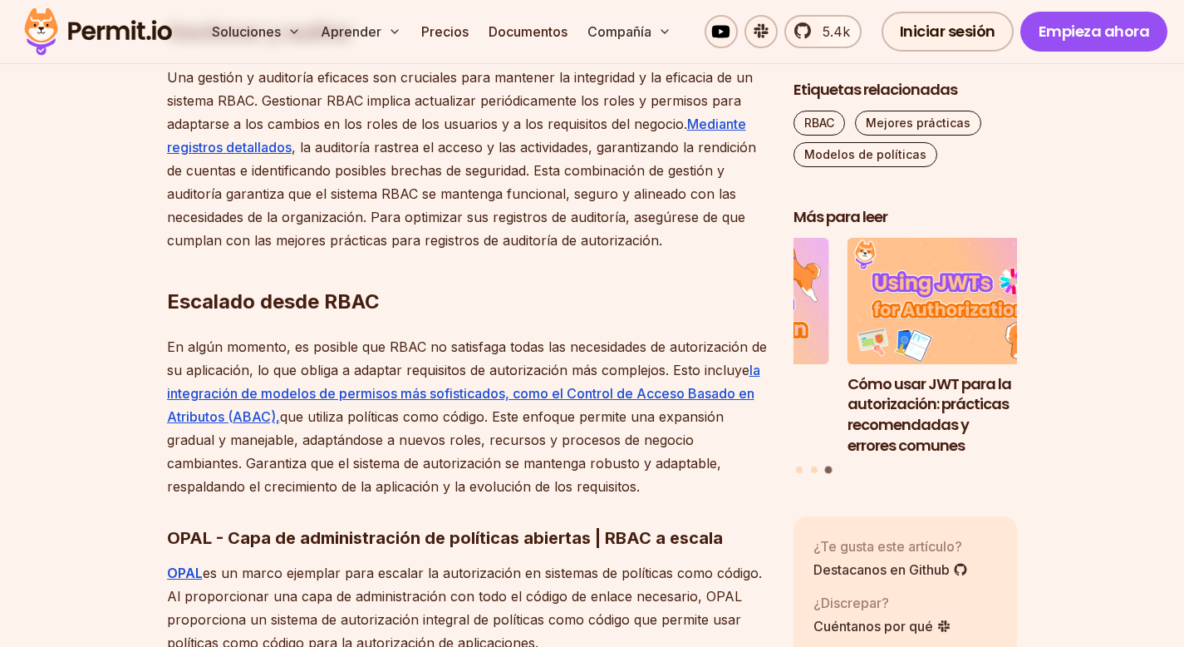
scroll to position [5554, 0]
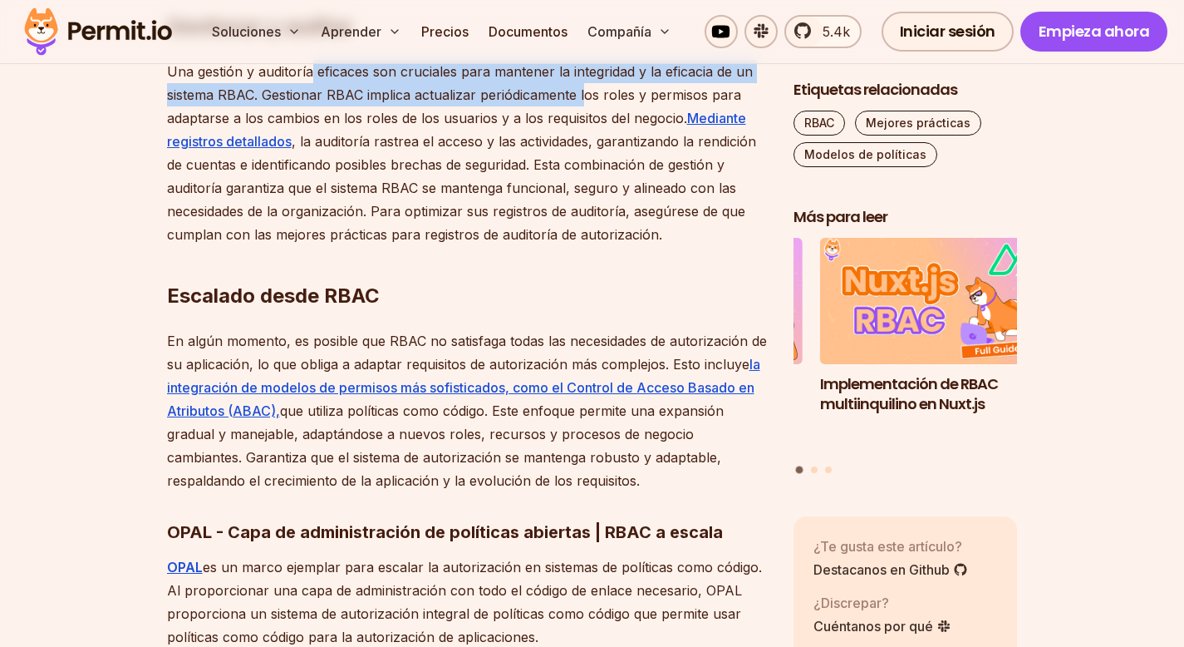
drag, startPoint x: 312, startPoint y: 170, endPoint x: 583, endPoint y: 199, distance: 273.2
click at [583, 126] on font "Una gestión y auditoría eficaces son cruciales para mantener la integridad y la…" at bounding box center [460, 94] width 586 height 63
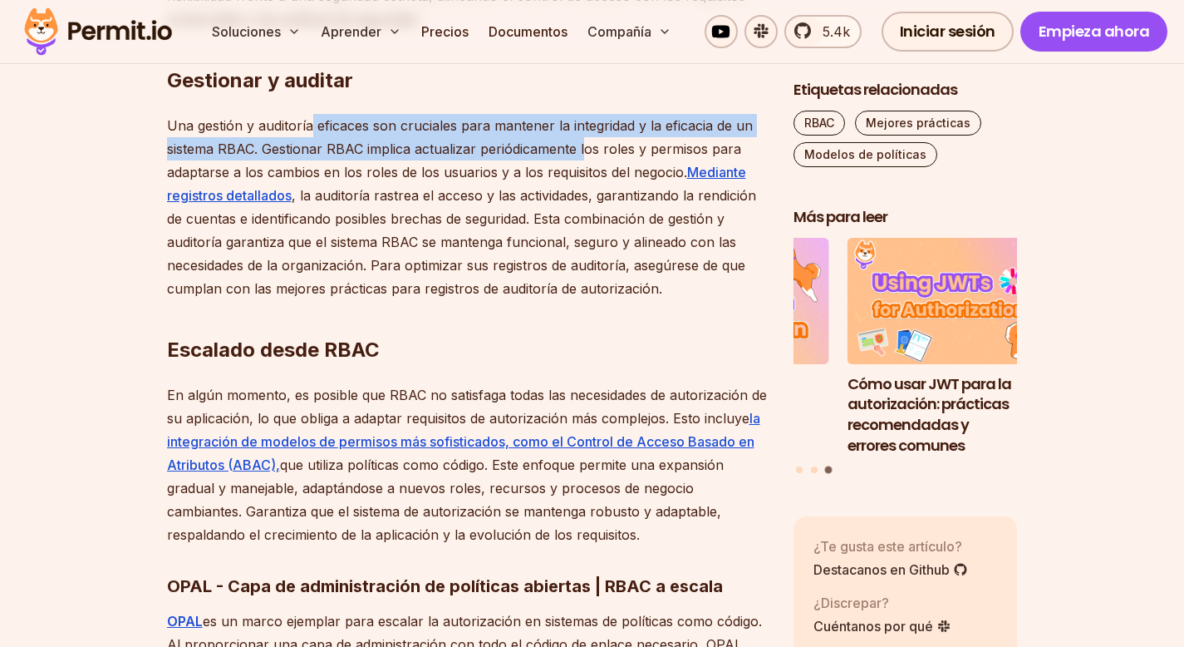
scroll to position [5486, 0]
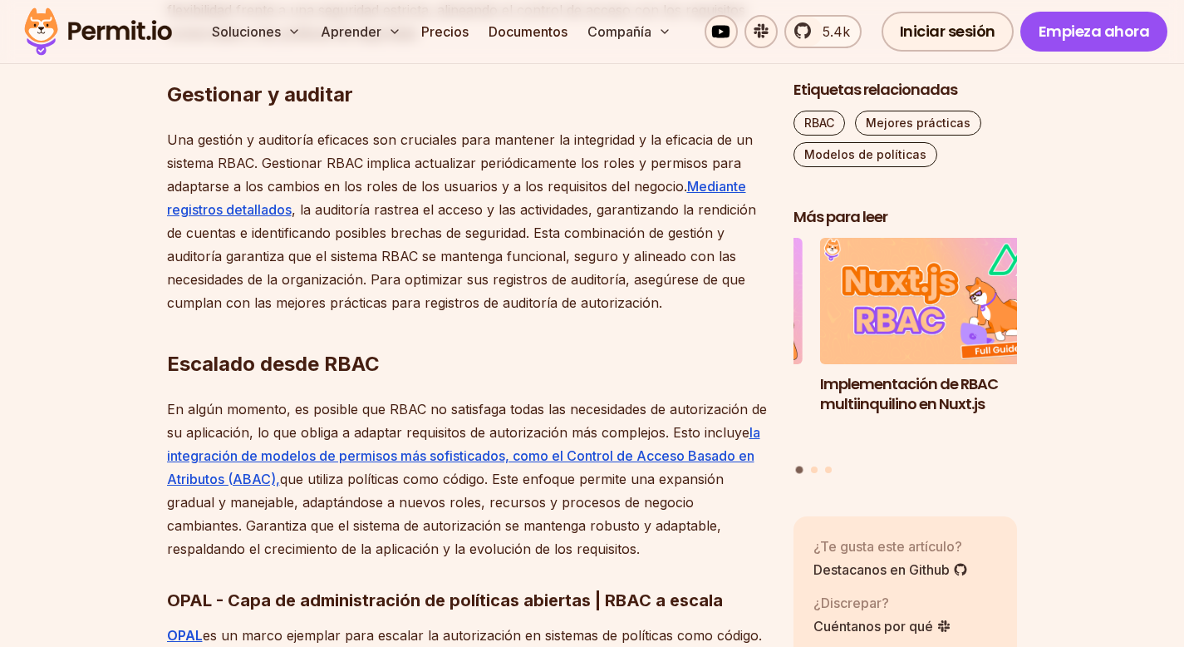
click at [583, 108] on h2 "Gestionar y auditar" at bounding box center [467, 61] width 600 height 93
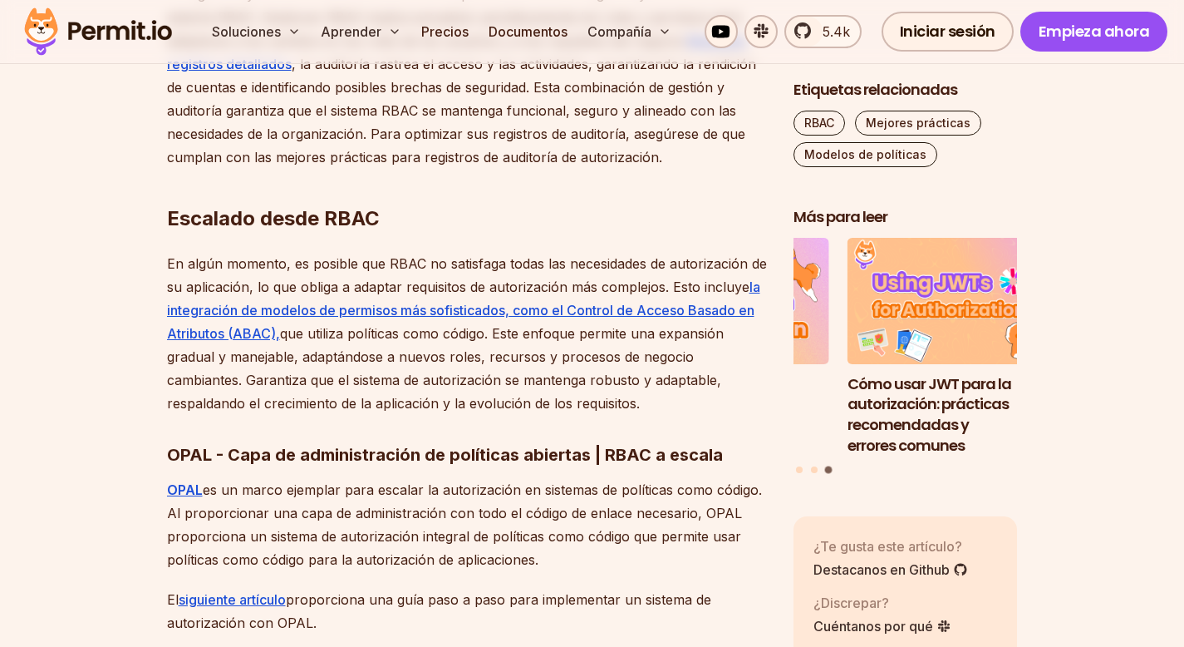
scroll to position [5665, 0]
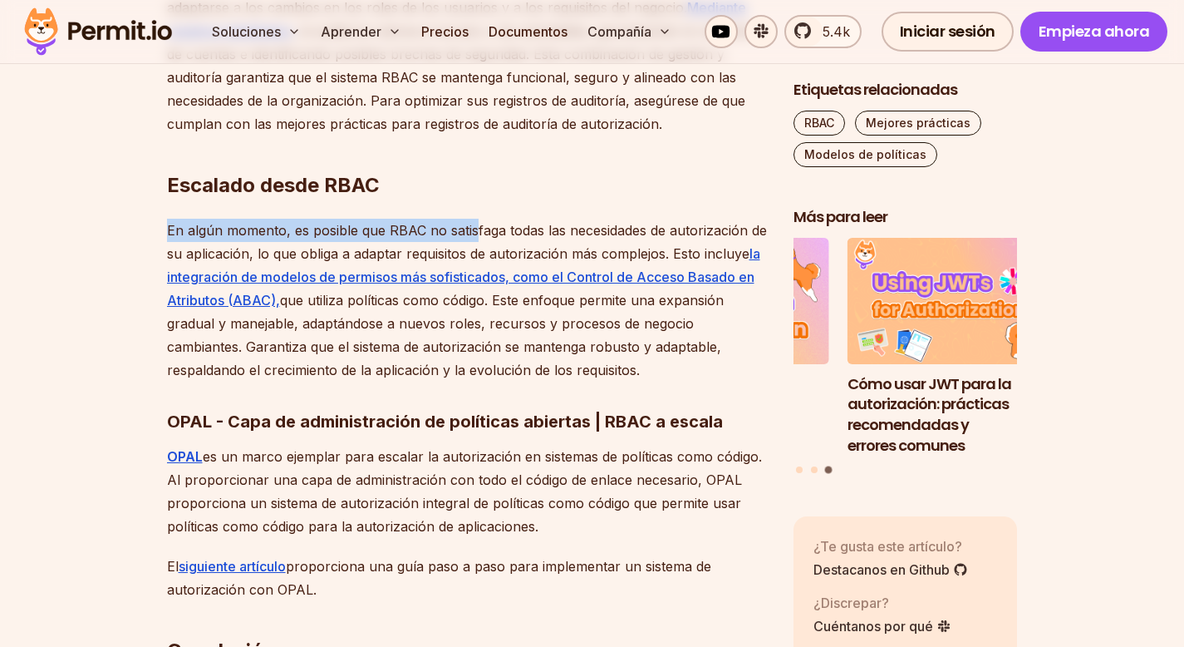
drag, startPoint x: 162, startPoint y: 323, endPoint x: 474, endPoint y: 319, distance: 312.5
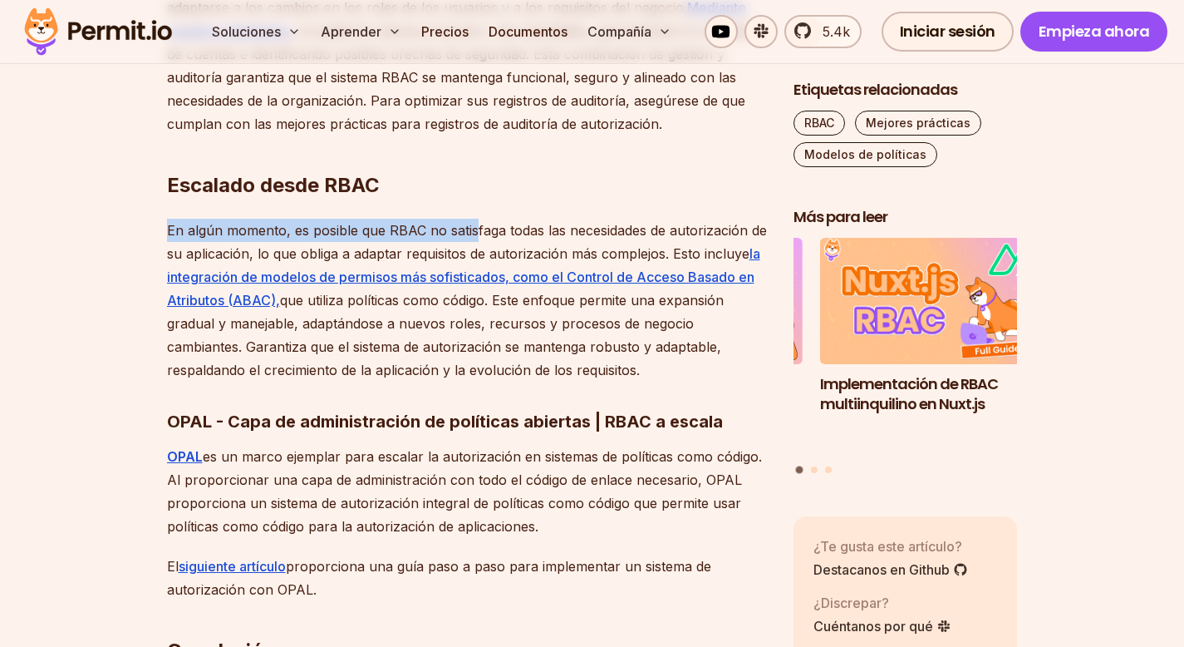
drag, startPoint x: 167, startPoint y: 353, endPoint x: 692, endPoint y: 467, distance: 537.4
click at [692, 381] on p "En algún momento, es posible que RBAC no satisfaga todas las necesidades de aut…" at bounding box center [467, 300] width 600 height 163
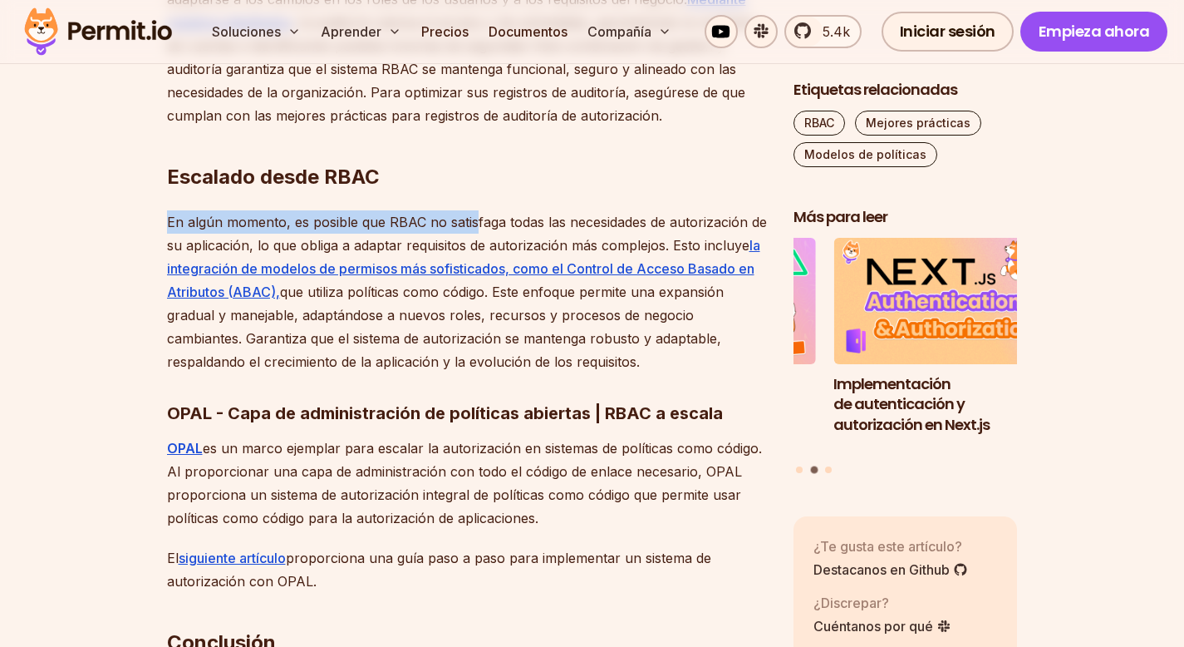
drag, startPoint x: 495, startPoint y: 393, endPoint x: 701, endPoint y: 450, distance: 213.7
click at [701, 373] on p "En algún momento, es posible que RBAC no satisfaga todas las necesidades de aut…" at bounding box center [467, 291] width 600 height 163
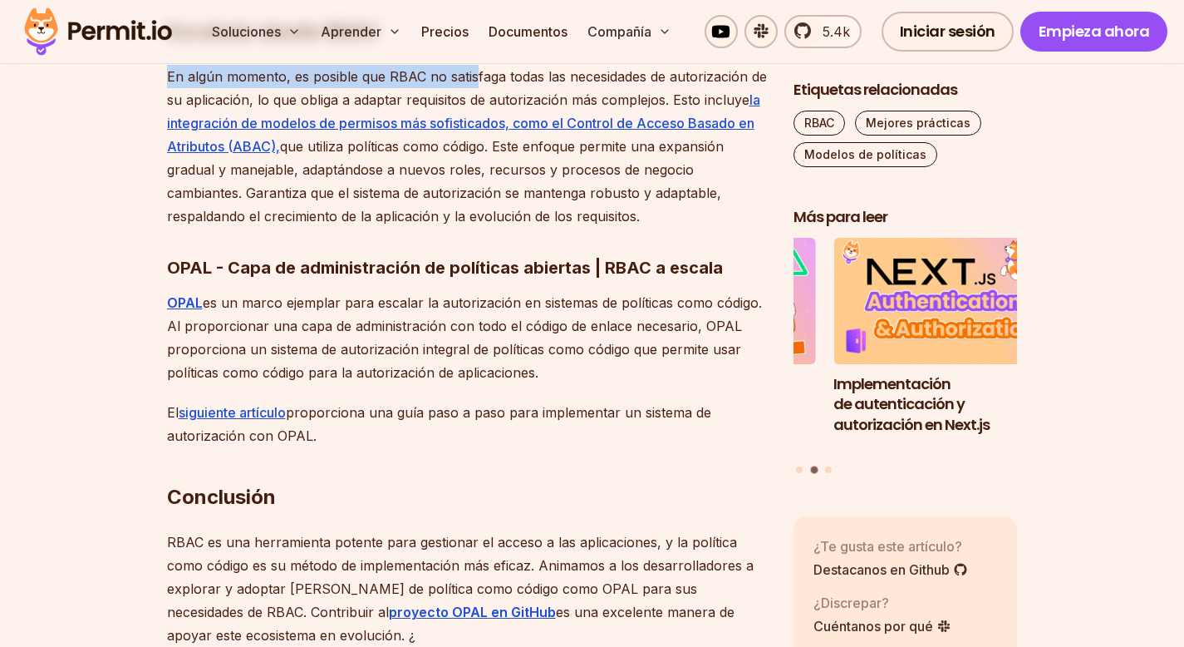
scroll to position [5832, 0]
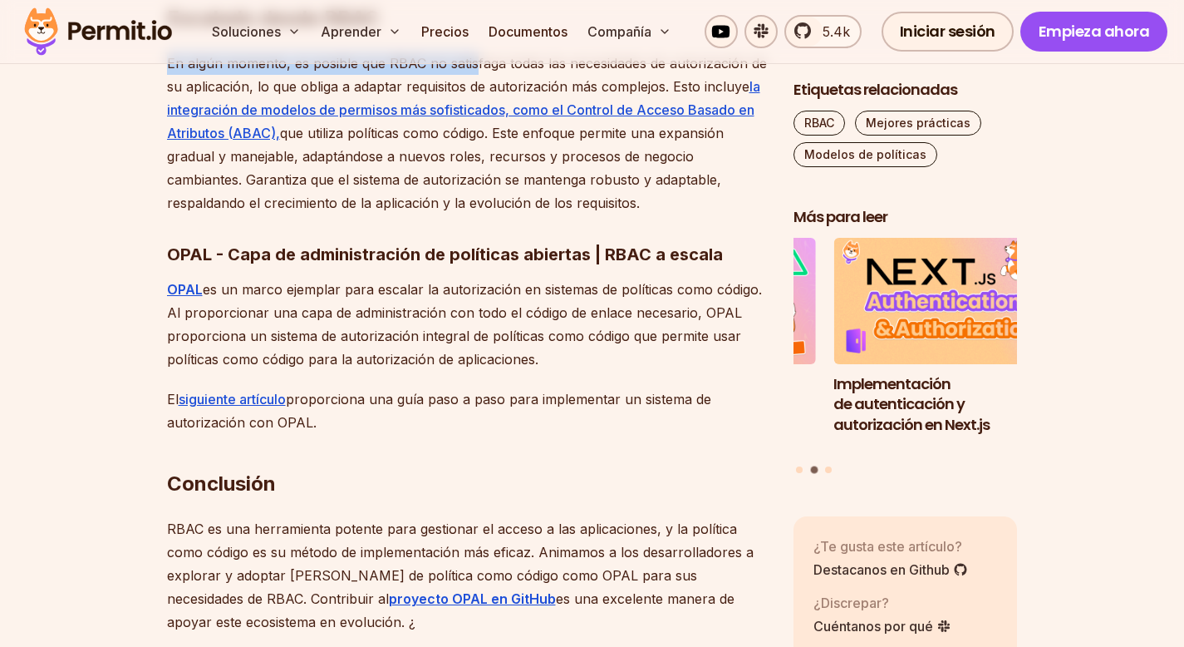
drag, startPoint x: 155, startPoint y: 381, endPoint x: 669, endPoint y: 460, distance: 519.5
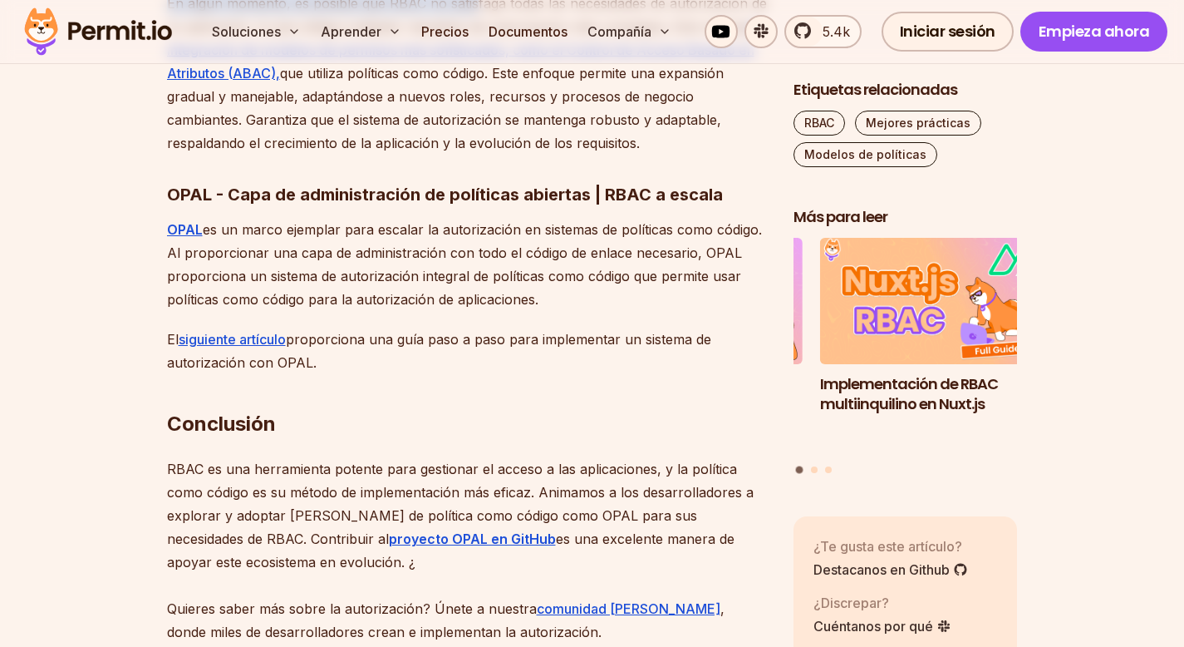
scroll to position [5893, 0]
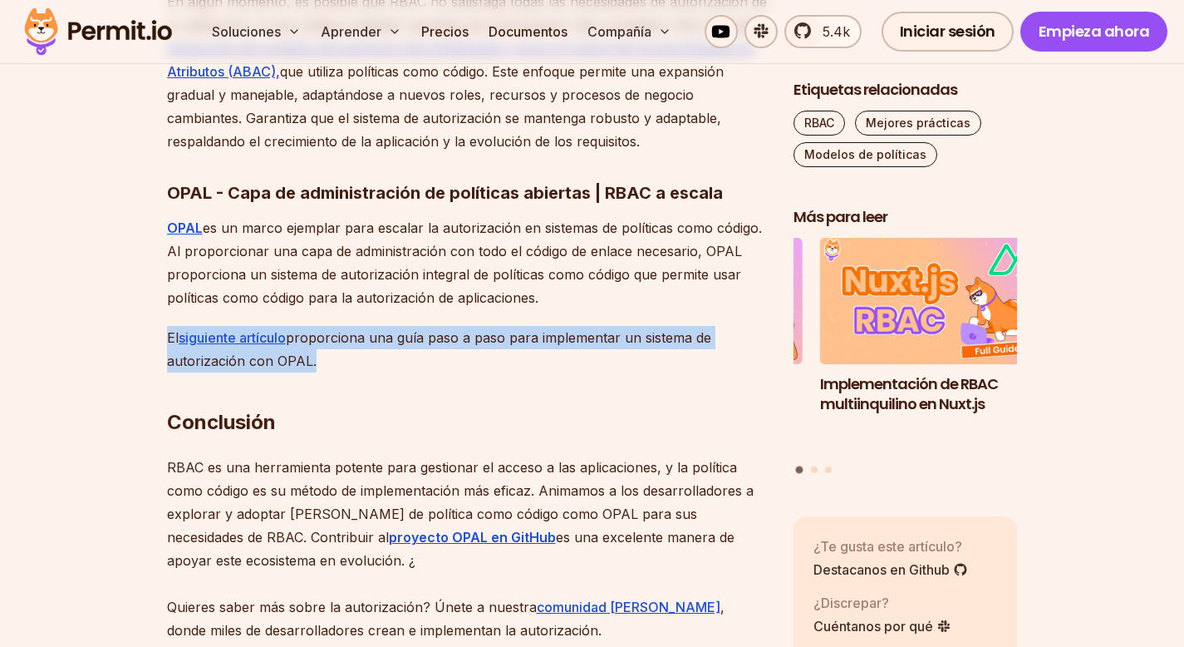
drag, startPoint x: 349, startPoint y: 458, endPoint x: 155, endPoint y: 432, distance: 195.3
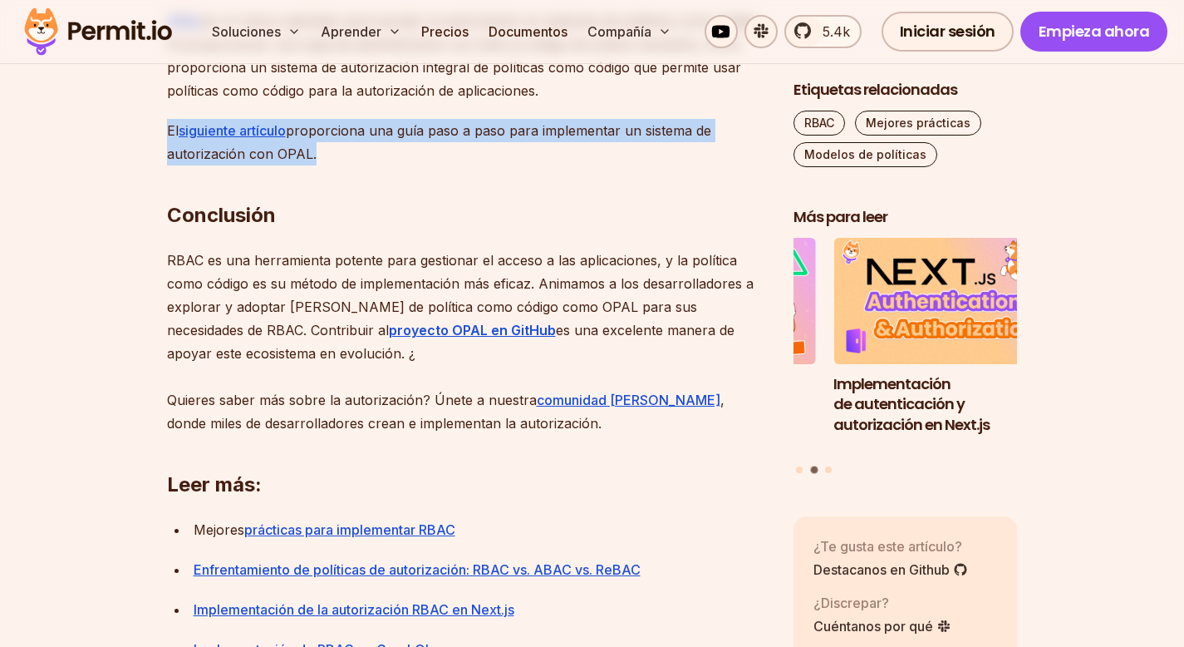
scroll to position [6099, 0]
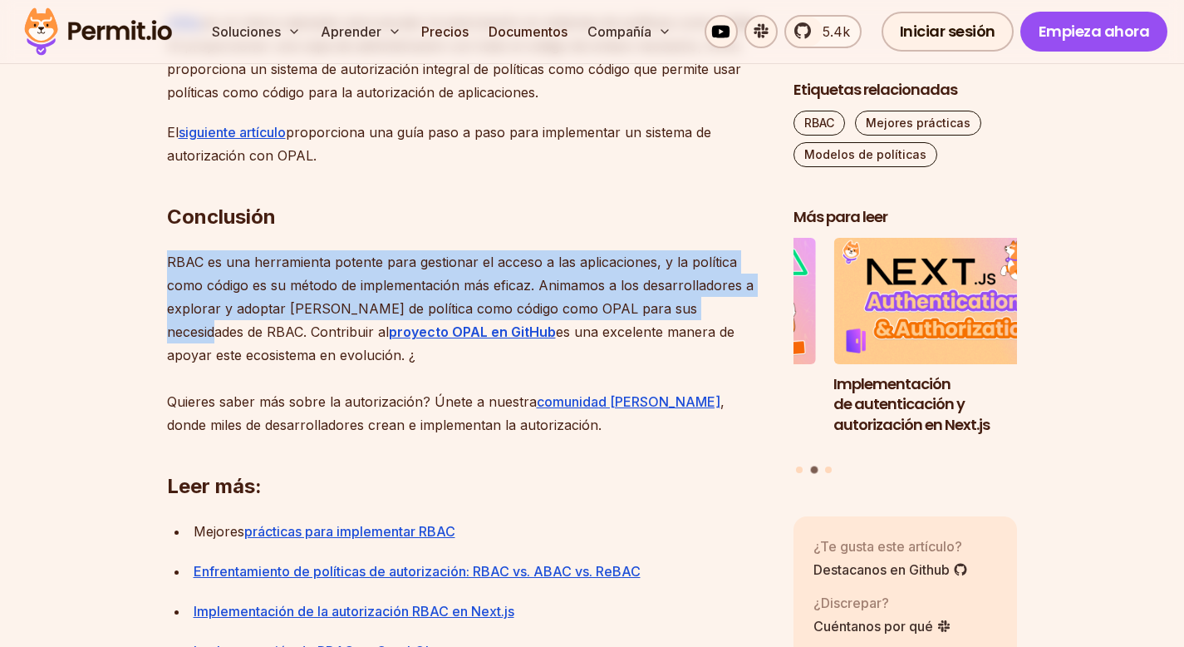
drag, startPoint x: 165, startPoint y: 361, endPoint x: 758, endPoint y: 407, distance: 594.3
drag, startPoint x: 210, startPoint y: 426, endPoint x: 692, endPoint y: 444, distance: 482.3
click at [692, 436] on p "RBAC es una herramienta potente para gestionar el acceso a las aplicaciones, y …" at bounding box center [467, 343] width 600 height 186
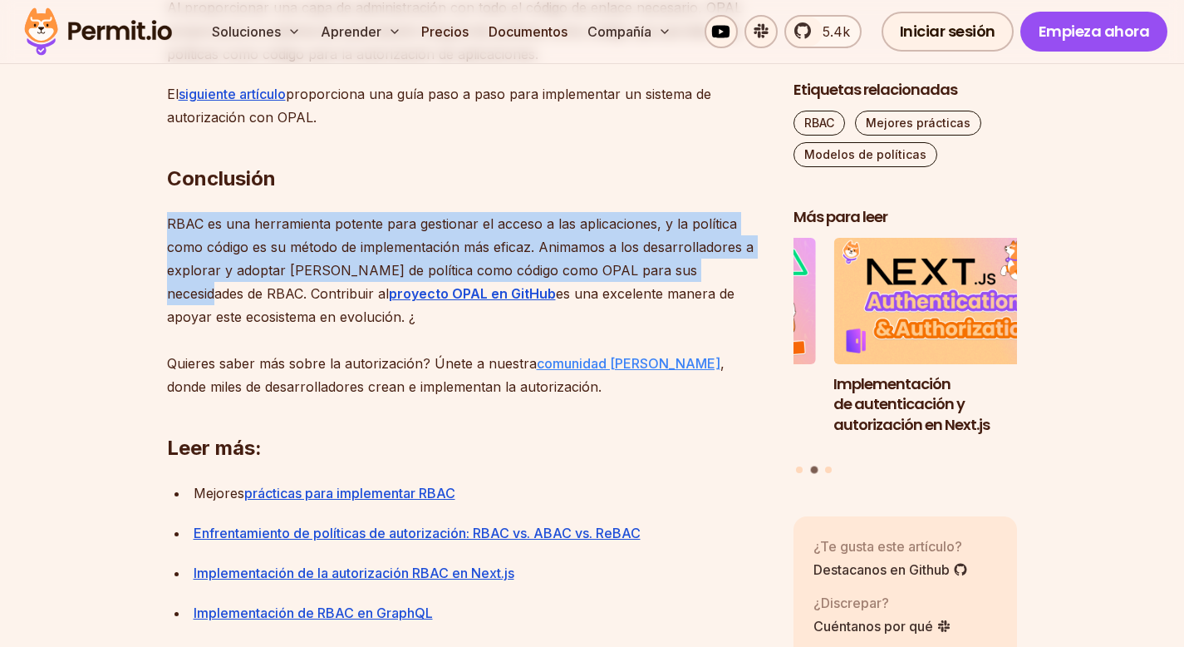
scroll to position [6145, 0]
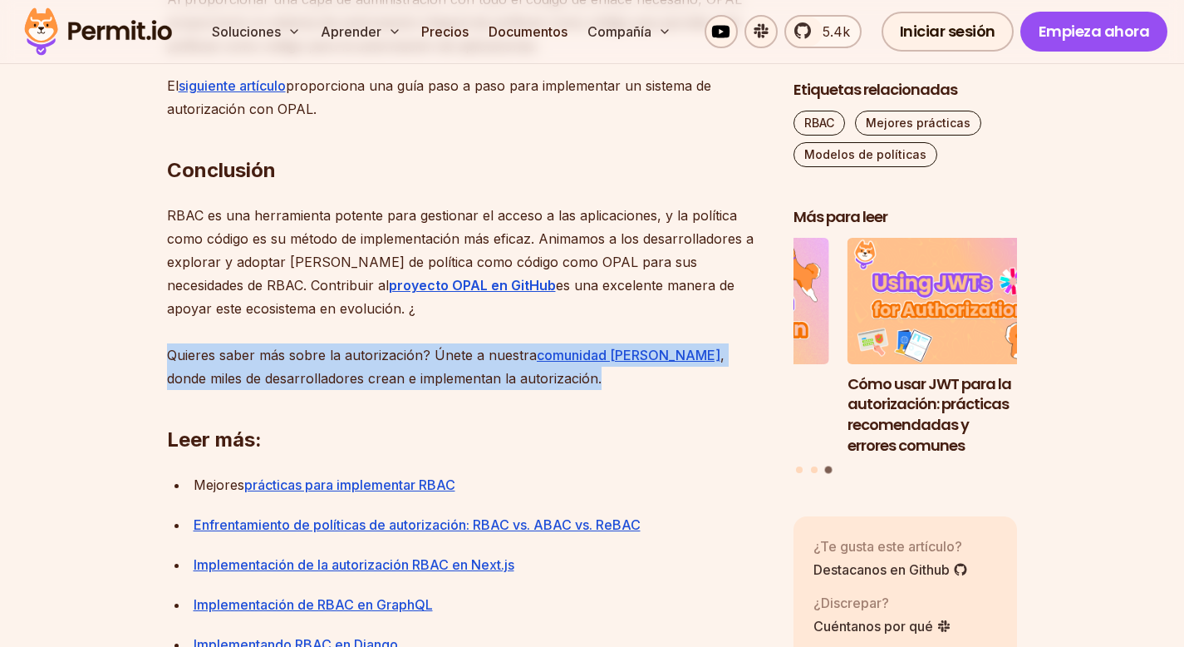
drag, startPoint x: 533, startPoint y: 476, endPoint x: 128, endPoint y: 462, distance: 405.8
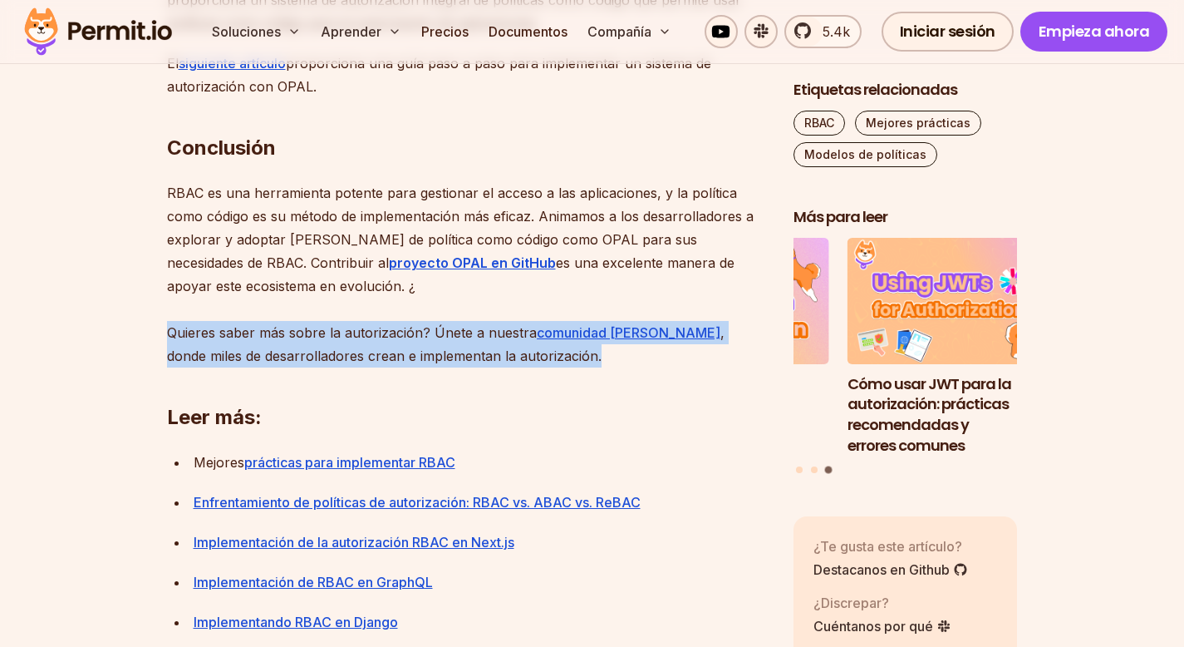
scroll to position [6168, 0]
click at [593, 340] on font "comunidad [PERSON_NAME]" at bounding box center [629, 331] width 184 height 17
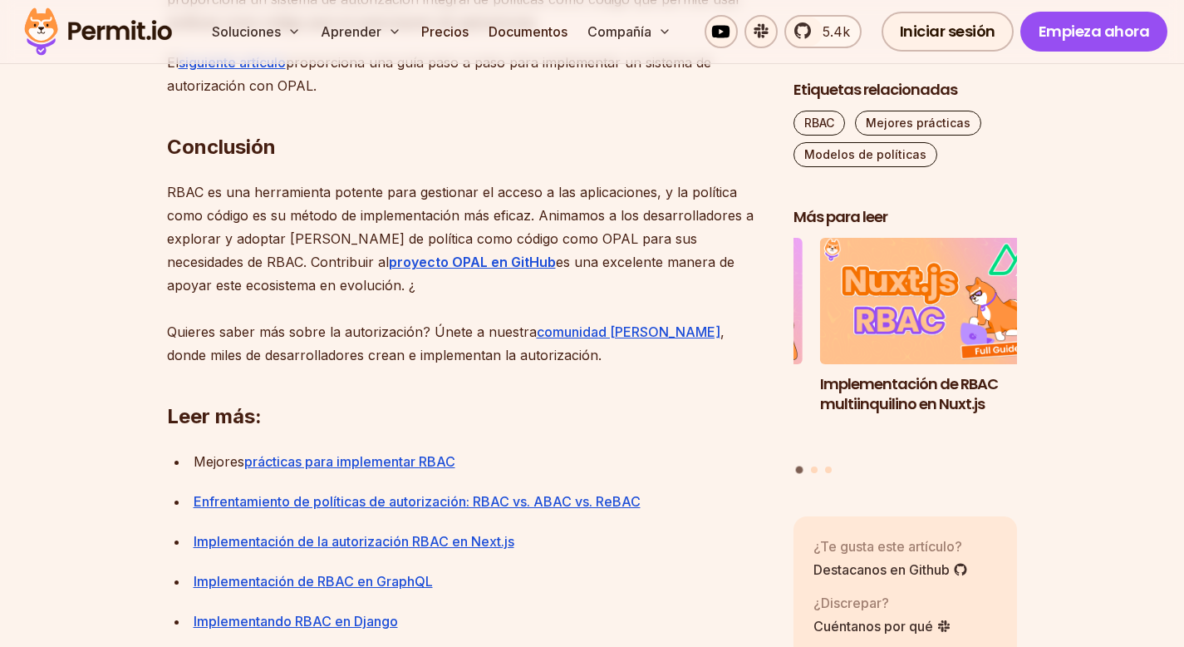
click at [380, 270] on font "RBAC es una herramienta potente para gestionar el acceso a las aplicaciones, y …" at bounding box center [460, 227] width 587 height 86
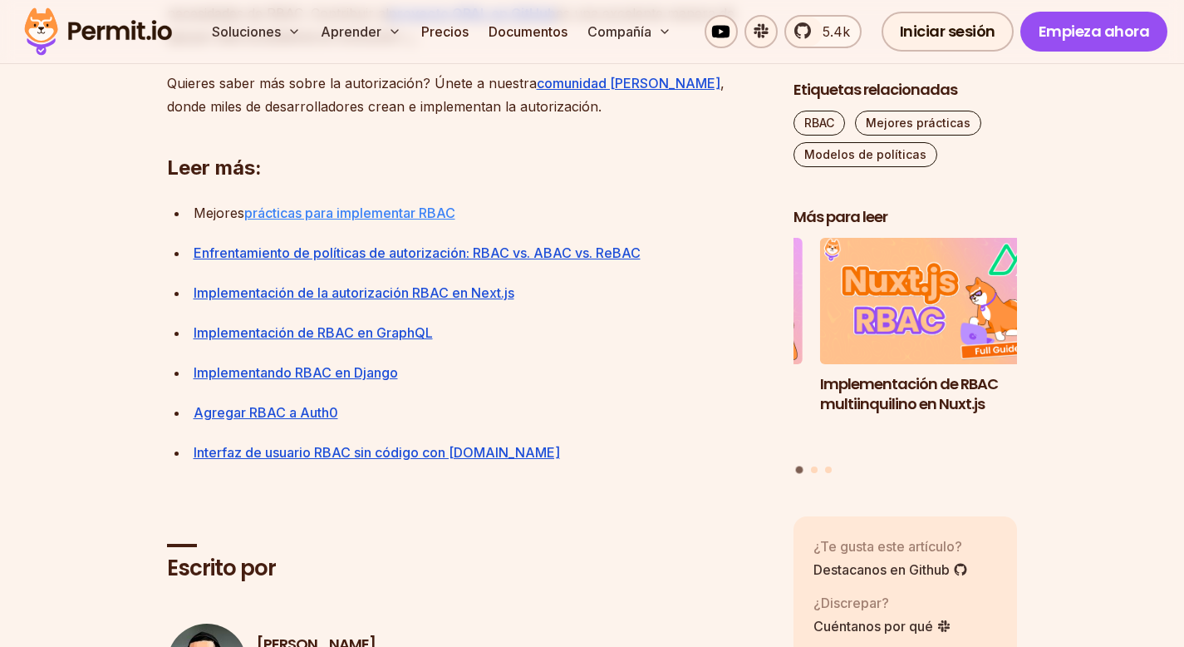
scroll to position [6422, 0]
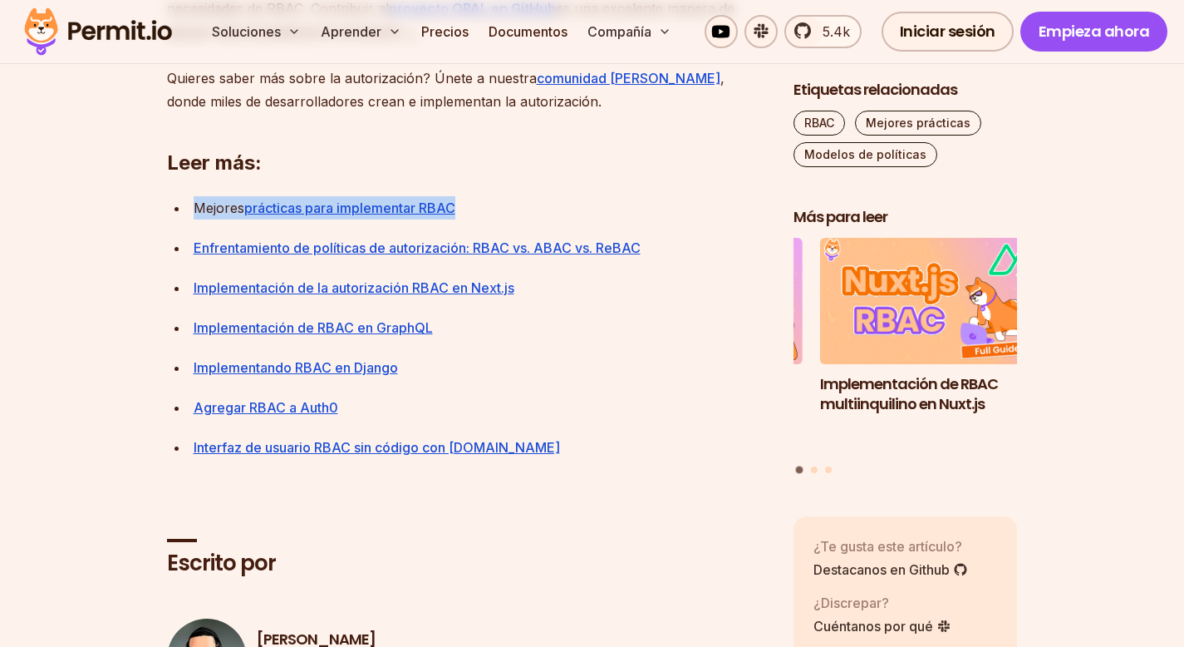
drag, startPoint x: 178, startPoint y: 305, endPoint x: 483, endPoint y: 304, distance: 305.0
click at [483, 219] on li "Mejores prácticas para implementar RBAC" at bounding box center [478, 207] width 578 height 23
click at [482, 219] on p "Mejores prácticas para implementar RBAC" at bounding box center [480, 207] width 573 height 23
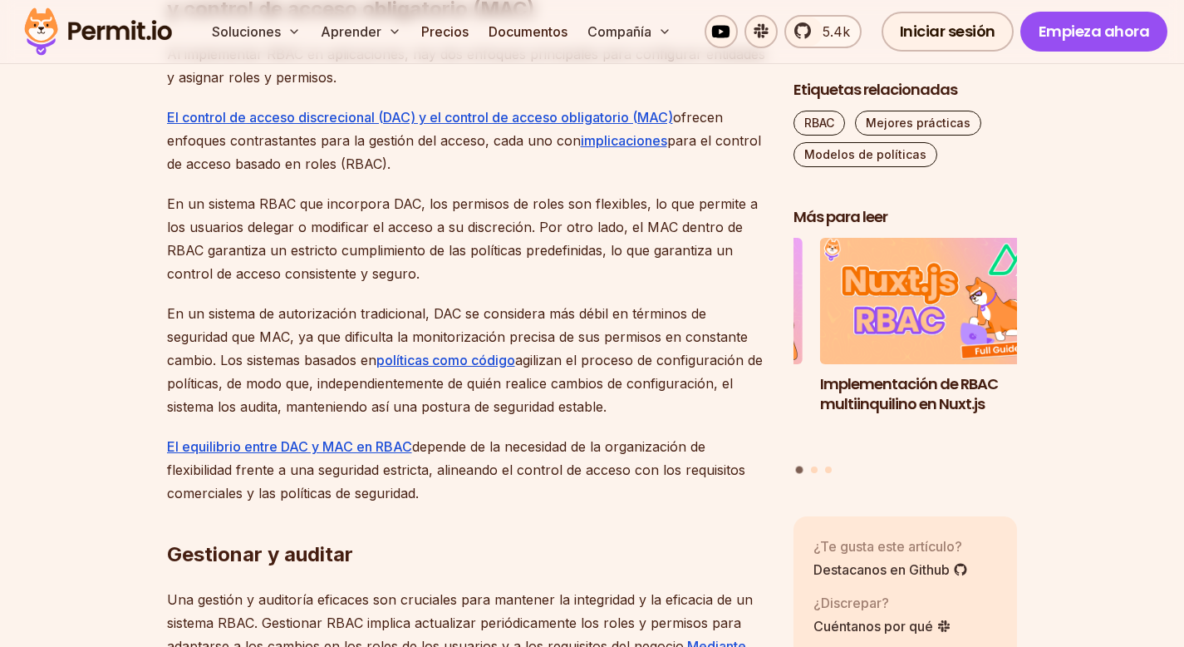
scroll to position [5002, 0]
